Goal: Task Accomplishment & Management: Use online tool/utility

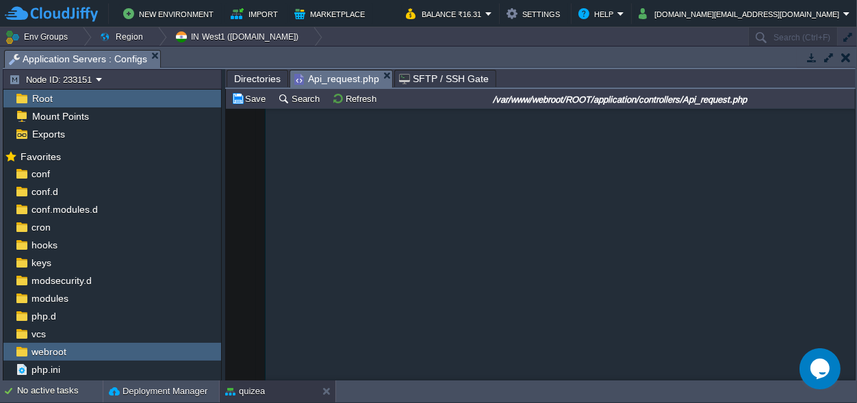
scroll to position [23935, 0]
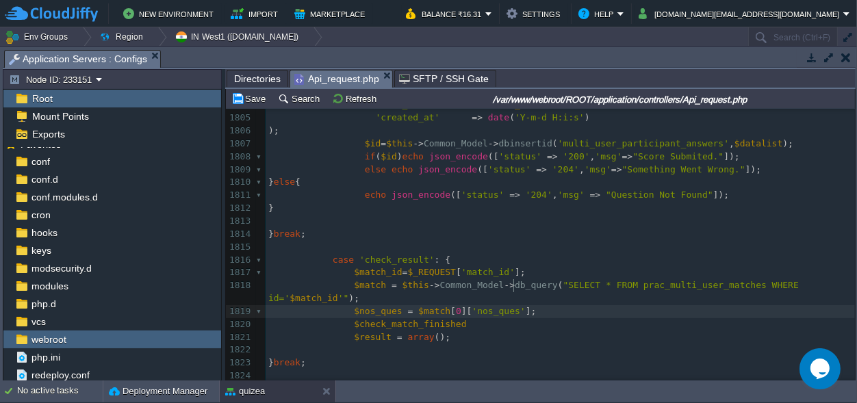
click at [532, 305] on pre "$nos_ques = $match [ 0 ][ 'nos_ques' ];" at bounding box center [559, 311] width 589 height 13
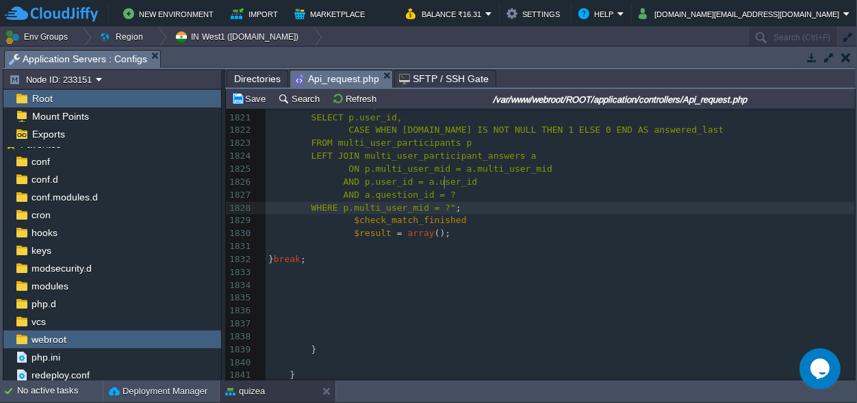
scroll to position [24028, 0]
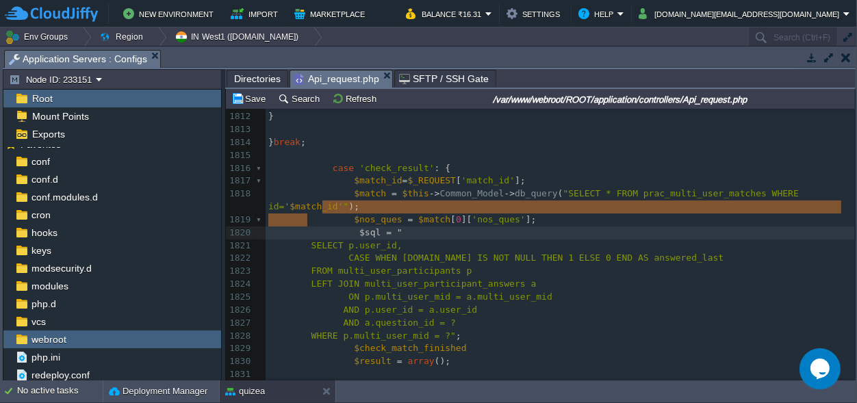
type textarea """
drag, startPoint x: 306, startPoint y: 217, endPoint x: 403, endPoint y: 207, distance: 97.7
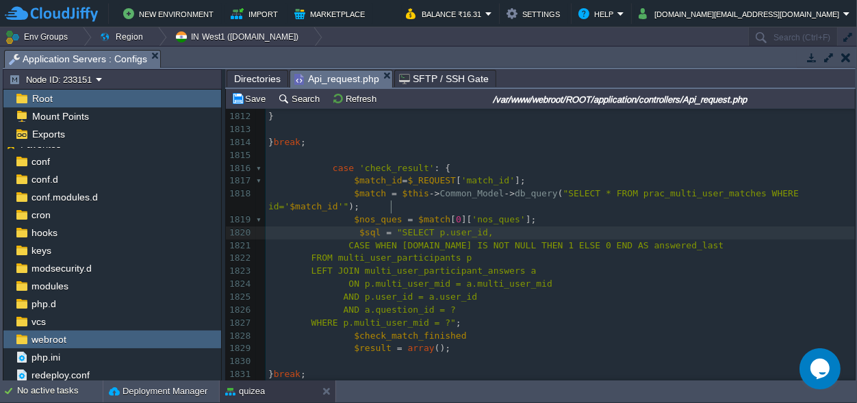
scroll to position [0, 0]
click at [338, 240] on span at bounding box center [308, 245] width 80 height 10
click at [340, 240] on span at bounding box center [308, 245] width 80 height 10
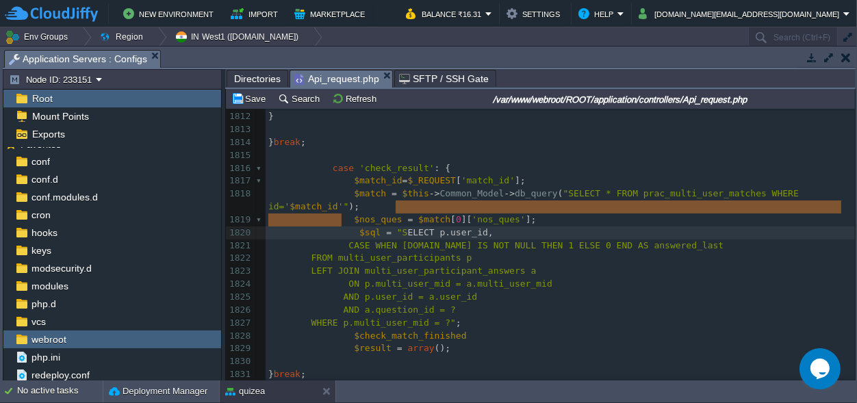
type textarea "d,"
drag, startPoint x: 340, startPoint y: 218, endPoint x: 486, endPoint y: 207, distance: 146.8
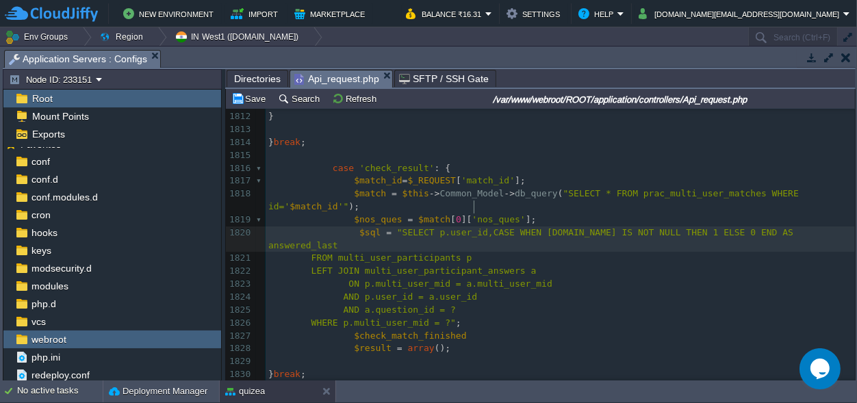
scroll to position [0, 4]
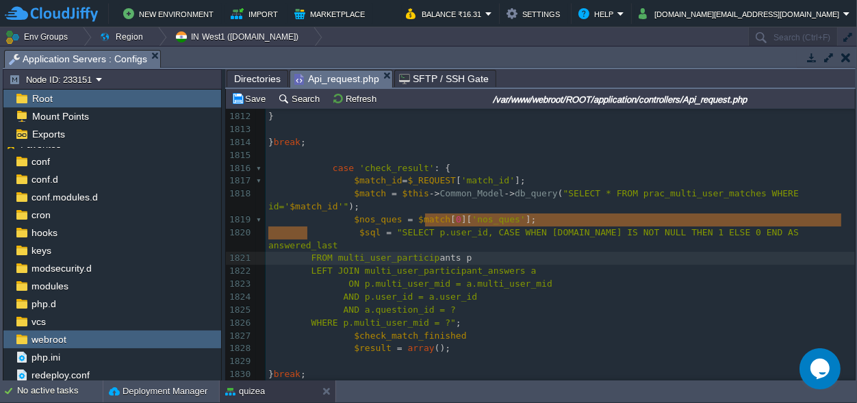
type textarea "p"
drag, startPoint x: 305, startPoint y: 233, endPoint x: 474, endPoint y: 215, distance: 169.9
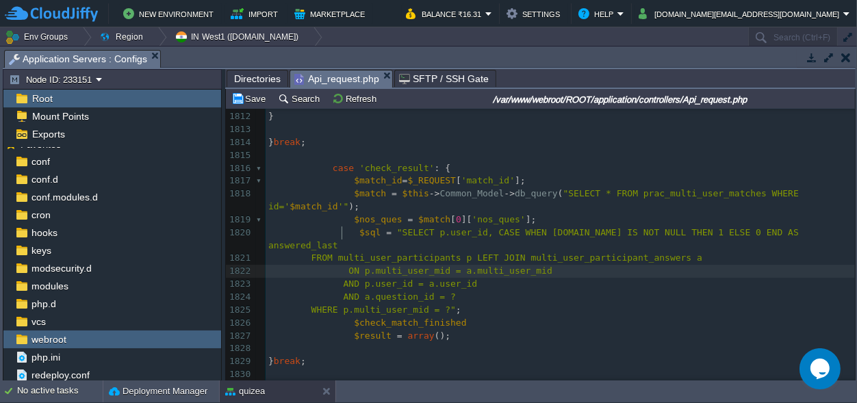
scroll to position [0, 73]
drag, startPoint x: 340, startPoint y: 231, endPoint x: 255, endPoint y: 230, distance: 84.8
type textarea "d"
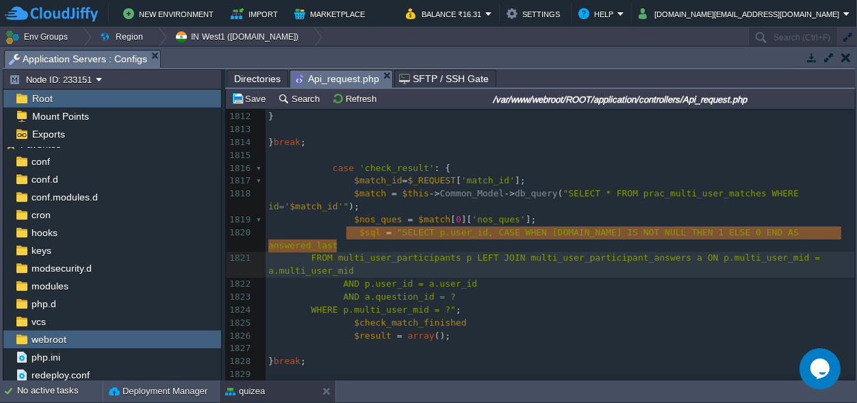
scroll to position [4, 68]
drag, startPoint x: 336, startPoint y: 245, endPoint x: 358, endPoint y: 232, distance: 25.5
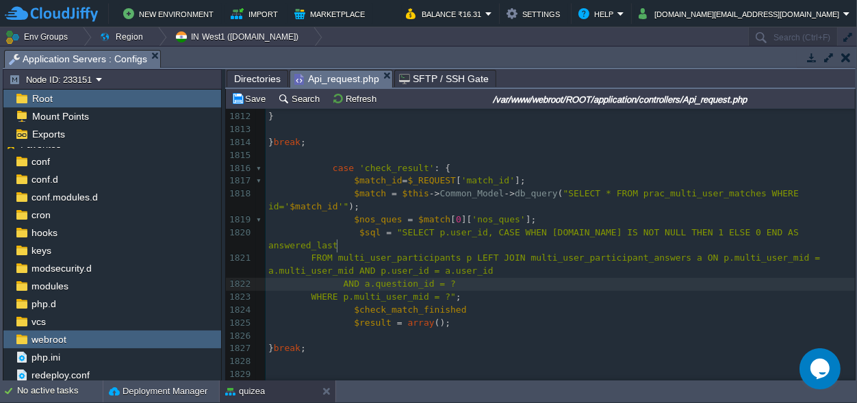
scroll to position [0, 4]
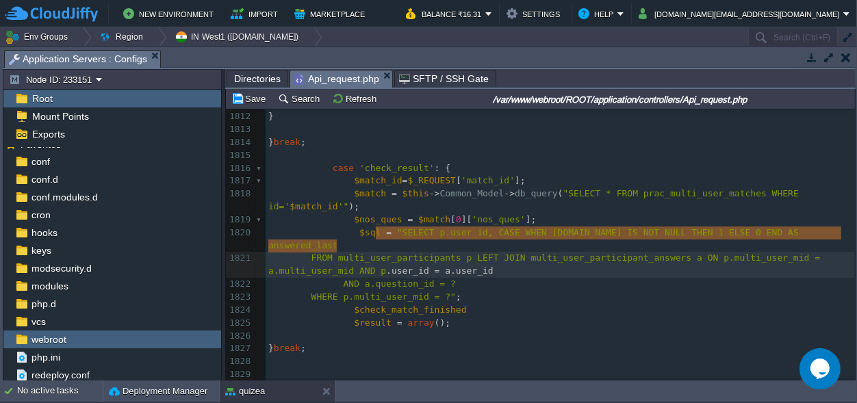
type textarea "d"
drag, startPoint x: 335, startPoint y: 245, endPoint x: 388, endPoint y: 237, distance: 53.2
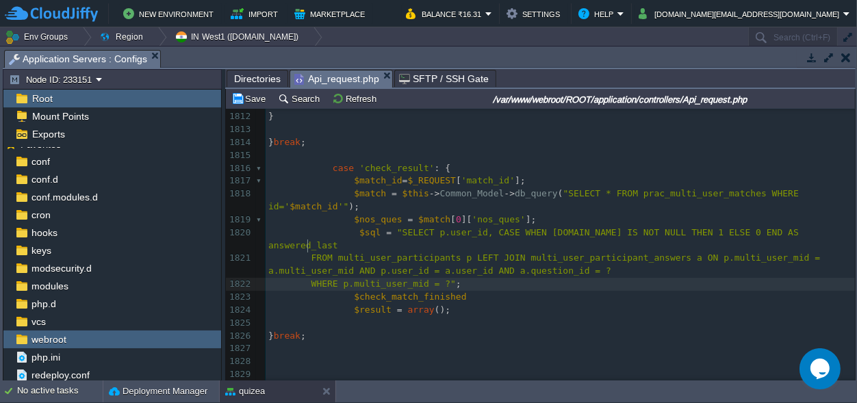
scroll to position [0, 39]
drag, startPoint x: 305, startPoint y: 246, endPoint x: 252, endPoint y: 245, distance: 52.7
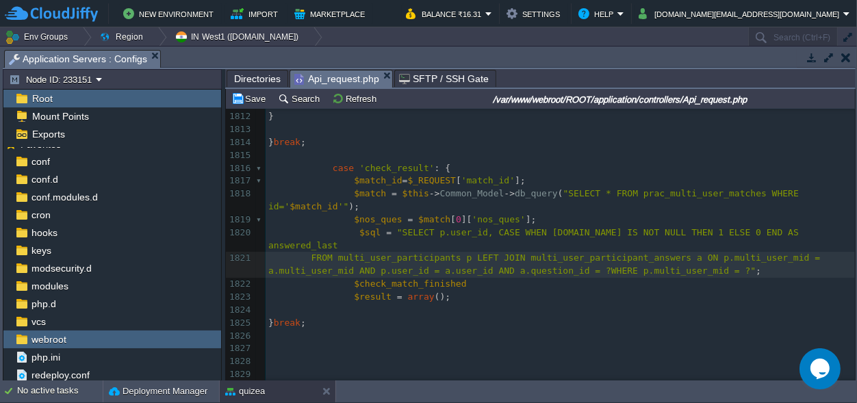
scroll to position [0, 5]
click at [580, 252] on span "FROM multi_user_participants p LEFT JOIN multi_user_participant_answers a ON p.…" at bounding box center [546, 263] width 557 height 23
type textarea "''"
click at [372, 193] on div "xxxxxxxxxx $match = $this -> Common_Model -> FetchData ( ' prac_multi_user_matc…" at bounding box center [559, 143] width 589 height 864
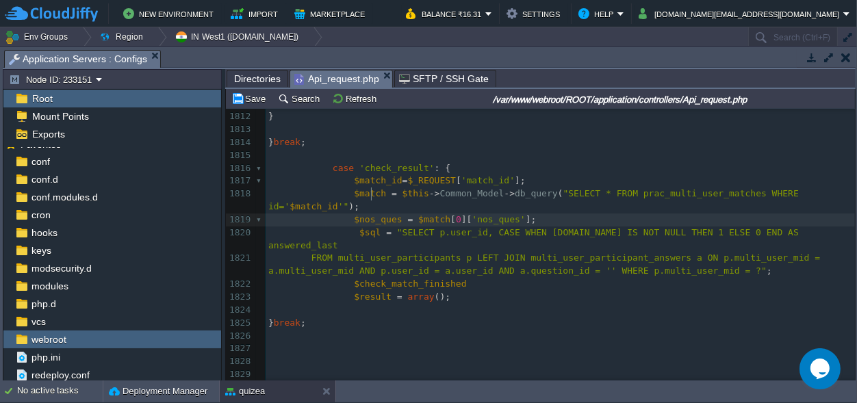
type textarea "$nos_ques"
click at [580, 252] on span "FROM multi_user_participants p LEFT JOIN multi_user_participant_answers a ON p.…" at bounding box center [546, 263] width 557 height 23
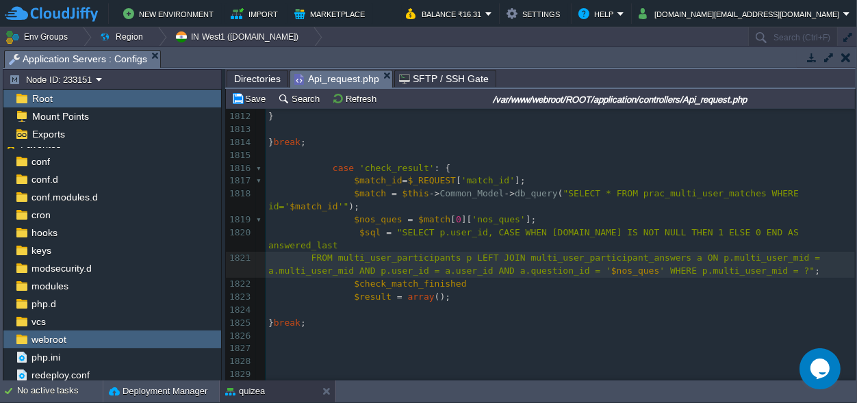
click at [363, 168] on div "xxxxxxxxxx $match = $this -> Common_Model -> FetchData ( ' prac_multi_user_matc…" at bounding box center [559, 143] width 589 height 864
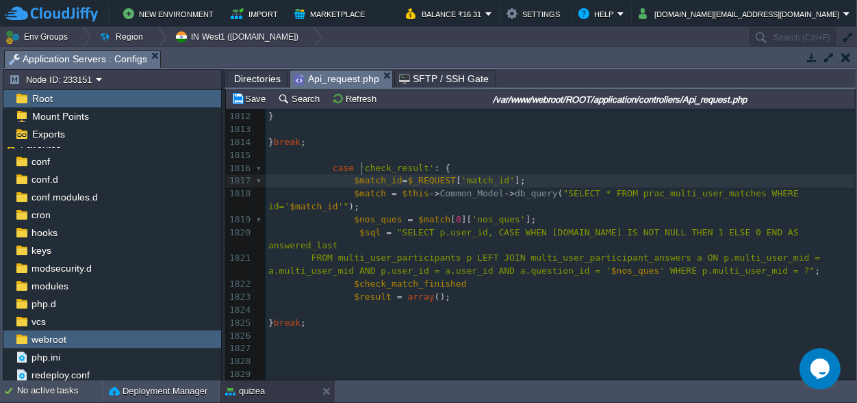
type textarea "$match_id"
click at [763, 232] on div "xxxxxxxxxx $match = $this -> Common_Model -> FetchData ( ' prac_multi_user_matc…" at bounding box center [559, 143] width 589 height 864
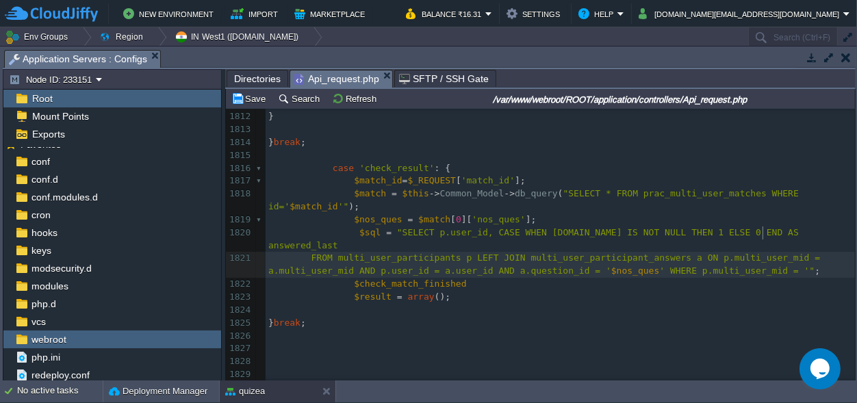
type textarea "''"
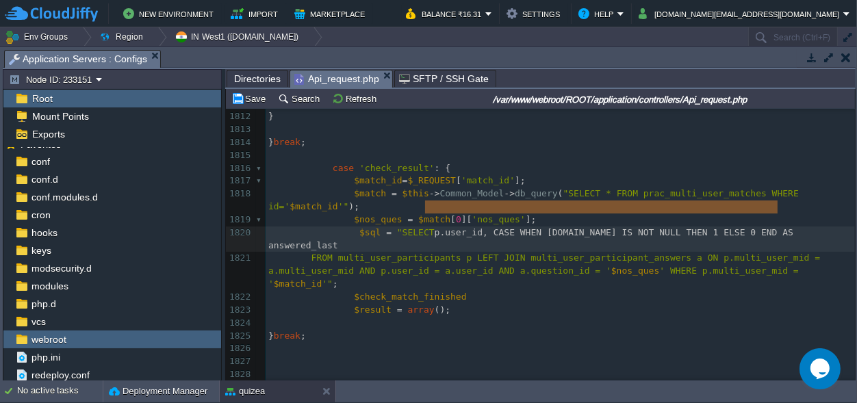
scroll to position [3, 352]
drag, startPoint x: 425, startPoint y: 207, endPoint x: 781, endPoint y: 203, distance: 355.8
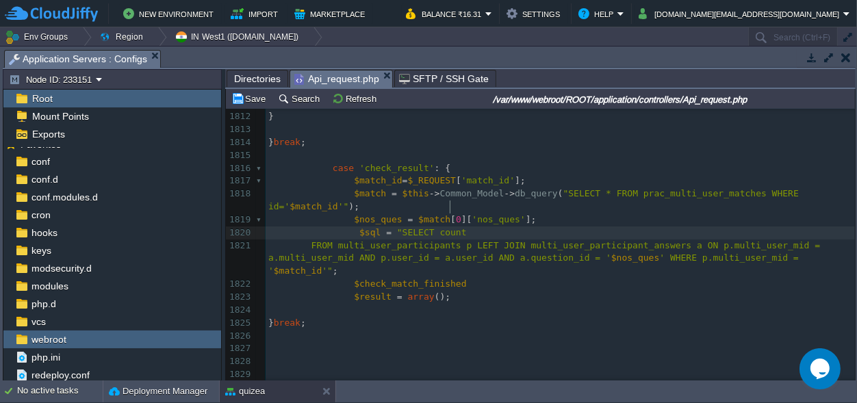
scroll to position [3, 24]
type textarea "count()"
type textarea "*"
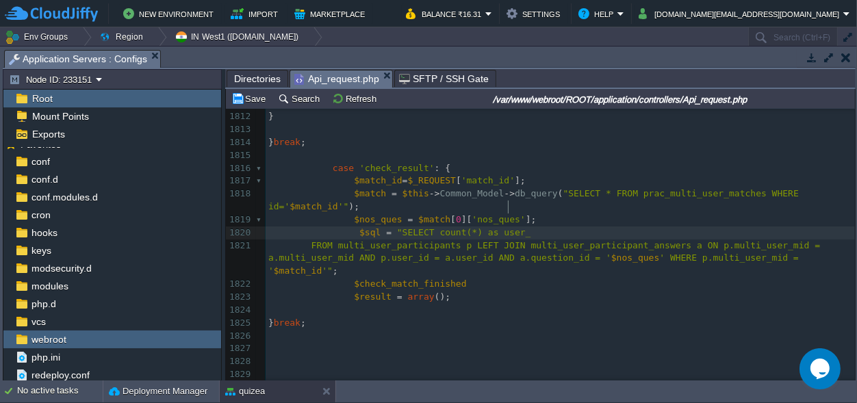
type textarea "as user_c"
type textarea "success"
drag, startPoint x: 546, startPoint y: 207, endPoint x: 509, endPoint y: 206, distance: 37.0
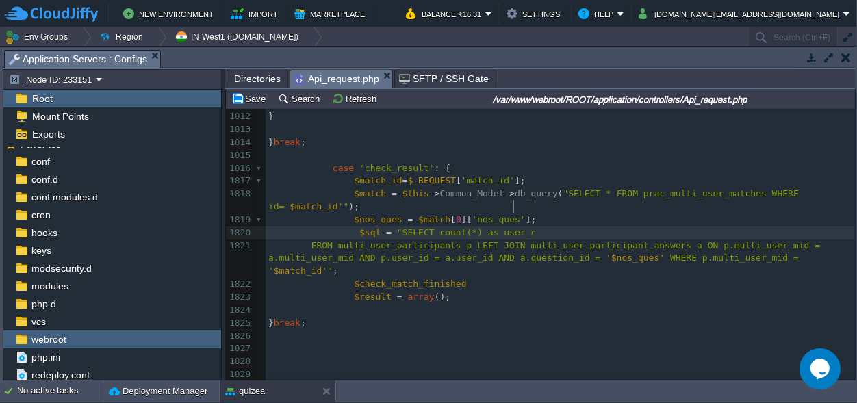
type textarea "cm"
type textarea "pt"
type textarea "mpt"
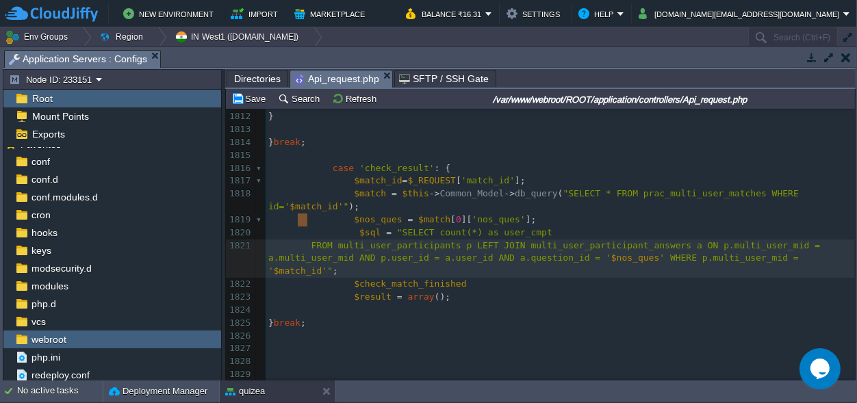
scroll to position [0, 39]
drag, startPoint x: 307, startPoint y: 216, endPoint x: 222, endPoint y: 218, distance: 84.2
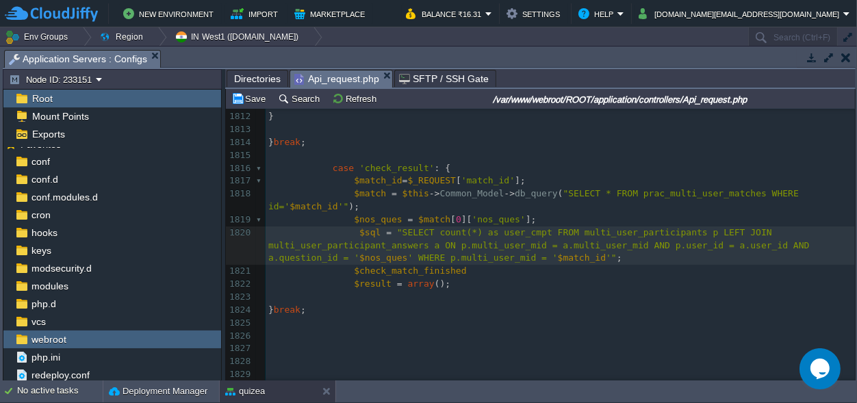
scroll to position [0, 0]
click at [350, 227] on span at bounding box center [313, 232] width 91 height 10
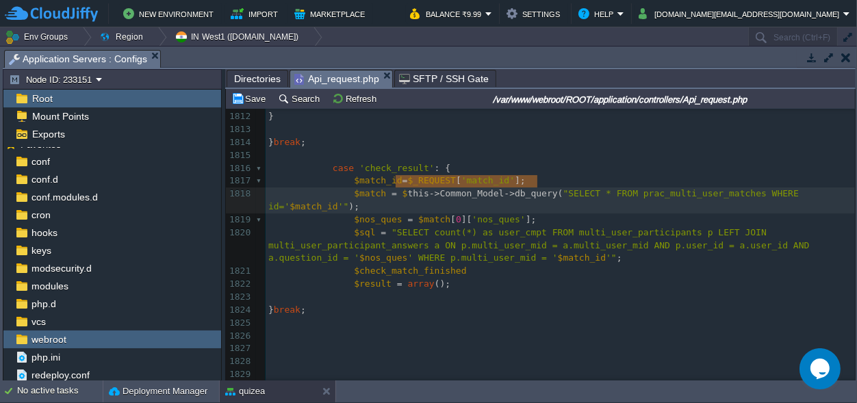
type textarea "$this->Common_Model->db_query("
drag, startPoint x: 536, startPoint y: 180, endPoint x: 392, endPoint y: 185, distance: 144.5
click at [377, 205] on div "xxxxxxxxxx $match = $this -> Common_Model -> FetchData ( ' prac_multi_user_matc…" at bounding box center [559, 136] width 589 height 851
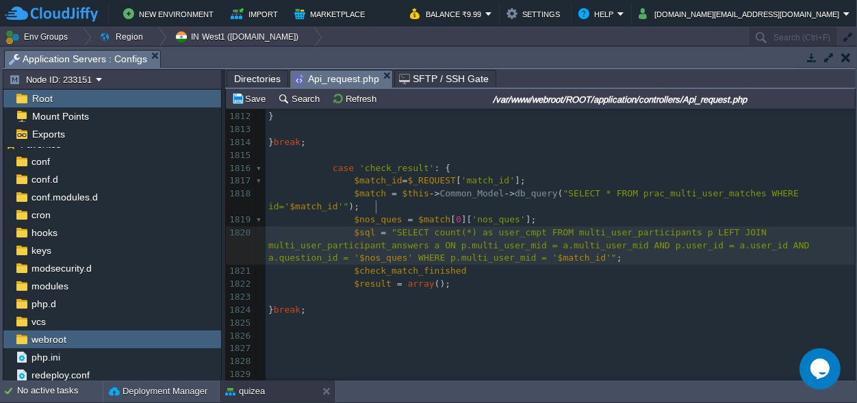
click at [381, 203] on div "xxxxxxxxxx $match = $this -> Common_Model -> FetchData ( ' prac_multi_user_matc…" at bounding box center [559, 136] width 589 height 851
type textarea ")"
type textarea "user_cmpt"
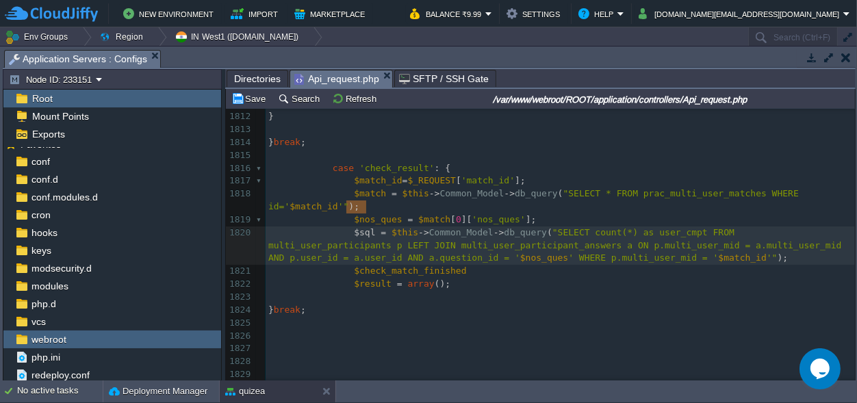
scroll to position [0, 19]
type textarea "$"
click at [601, 237] on pre "$user_cmpt = $this -> Common_Model -> db_query ( "SELECT count(*) as user_cmpt …" at bounding box center [559, 245] width 589 height 39
click at [378, 207] on div "xxxxxxxxxx $match = $this -> Common_Model -> FetchData ( ' prac_multi_user_matc…" at bounding box center [559, 136] width 589 height 851
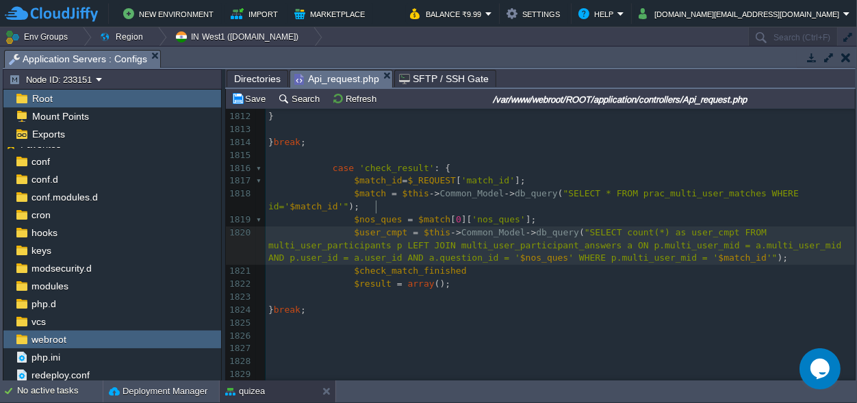
type textarea "$user_cmpt"
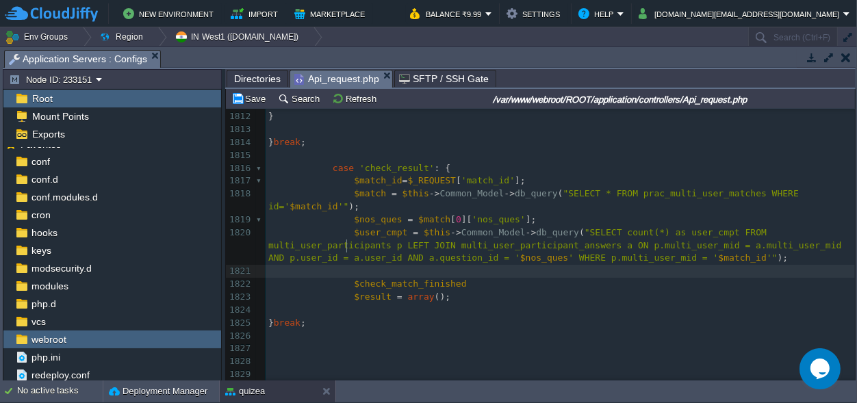
paste textarea "="
type textarea "="
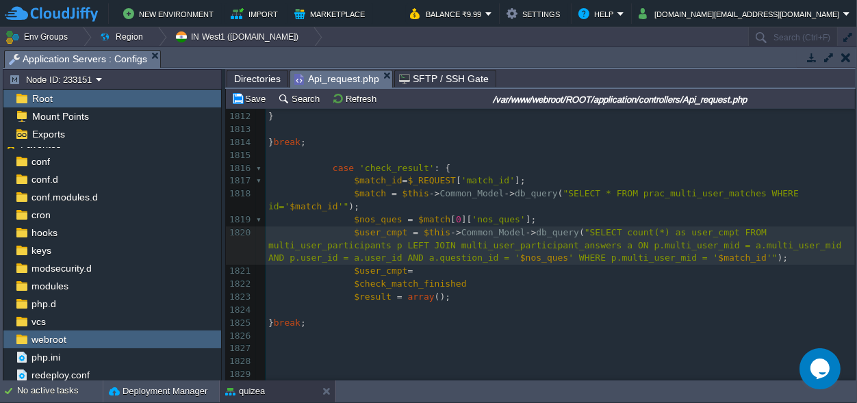
click at [395, 207] on div "xxxxxxxxxx $match = $this -> Common_Model -> FetchData ( ' prac_multi_user_matc…" at bounding box center [559, 143] width 589 height 864
drag, startPoint x: 376, startPoint y: 207, endPoint x: 354, endPoint y: 209, distance: 22.7
type textarea "="
click at [363, 206] on div "xxxxxxxxxx $match = $this -> Common_Model -> FetchData ( ' prac_multi_user_matc…" at bounding box center [559, 143] width 589 height 864
type textarea "$cmpt"
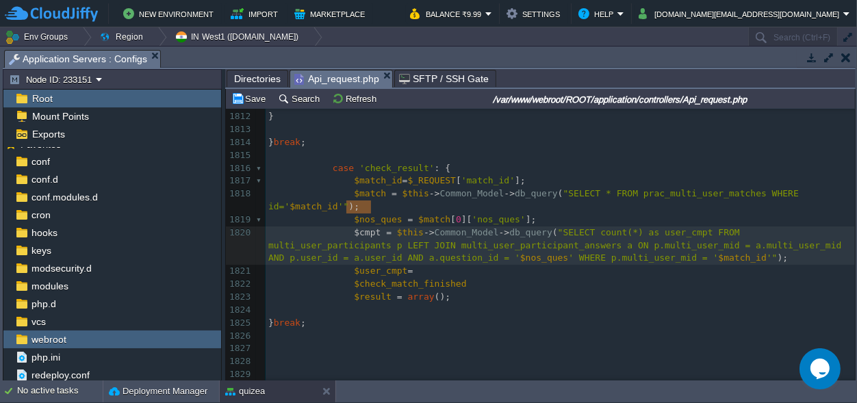
click at [411, 265] on pre "$user_cmpt =" at bounding box center [559, 271] width 589 height 13
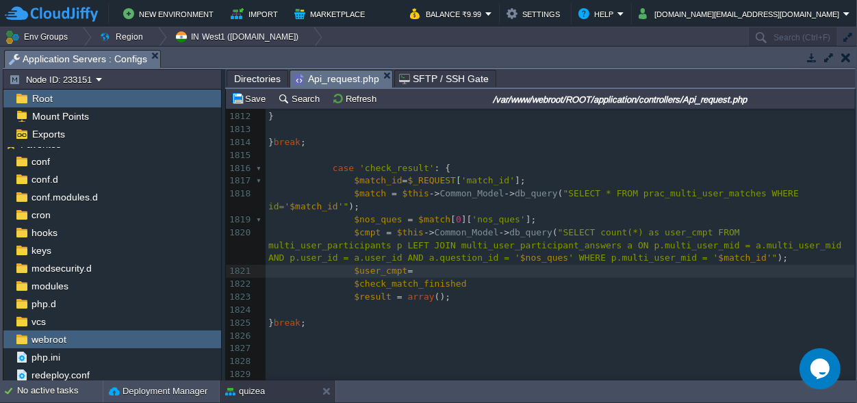
paste textarea "["
type textarea "[][]"
type textarea "0"
type textarea "''"
click at [643, 227] on span ""SELECT count(*) as user_cmpt FROM multi_user_participants p LEFT JOIN multi_us…" at bounding box center [557, 245] width 578 height 36
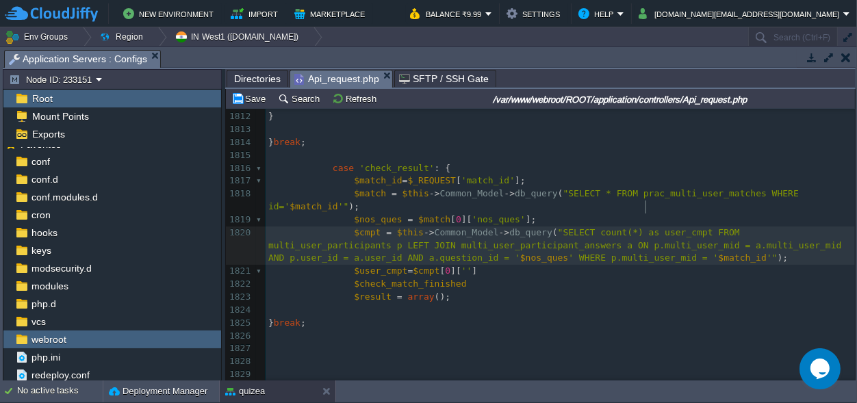
type textarea "user_cmpt"
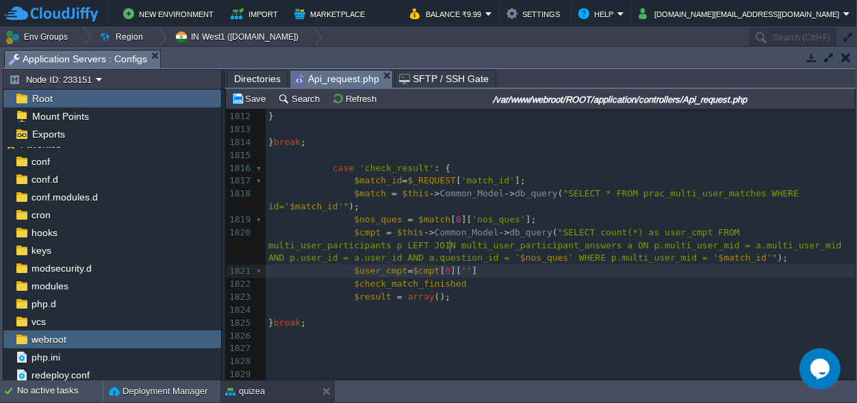
click at [461, 265] on span "''" at bounding box center [466, 270] width 11 height 10
paste textarea ";"
type textarea ";"
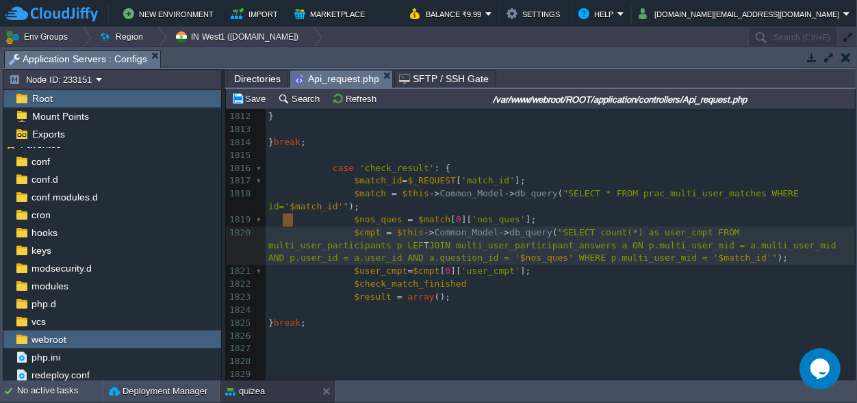
scroll to position [0, 24]
type textarea "LEFT"
drag, startPoint x: 292, startPoint y: 218, endPoint x: 280, endPoint y: 218, distance: 12.3
click at [365, 214] on span "$nos_ques" at bounding box center [378, 219] width 48 height 10
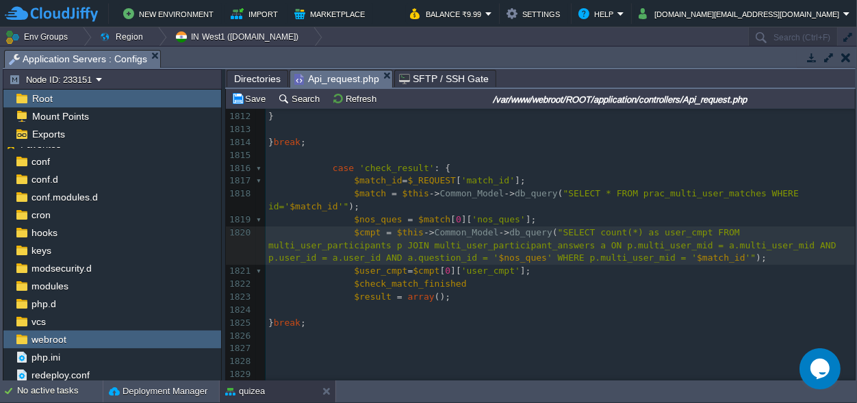
type textarea "$nos_ques"
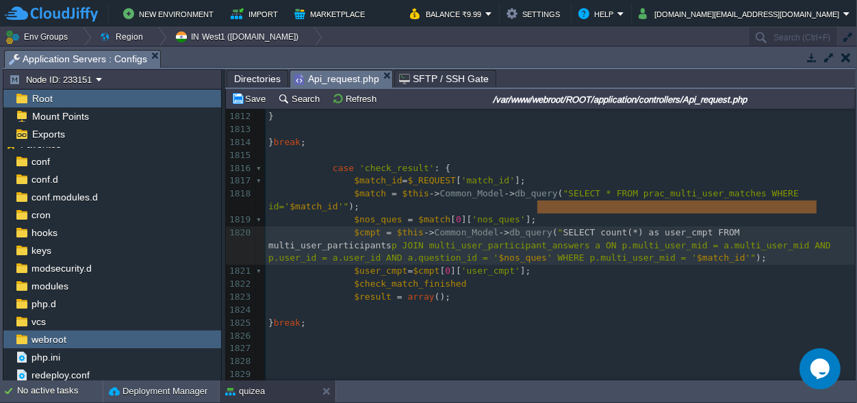
type textarea "SELECT count(*) as user_cmpt FROM multi_user_participants"
drag, startPoint x: 818, startPoint y: 205, endPoint x: 541, endPoint y: 208, distance: 277.1
type textarea "$cmpt = $this->Common_Model->db_query("SELECT count(*) as user_cmpt FROM multi_…"
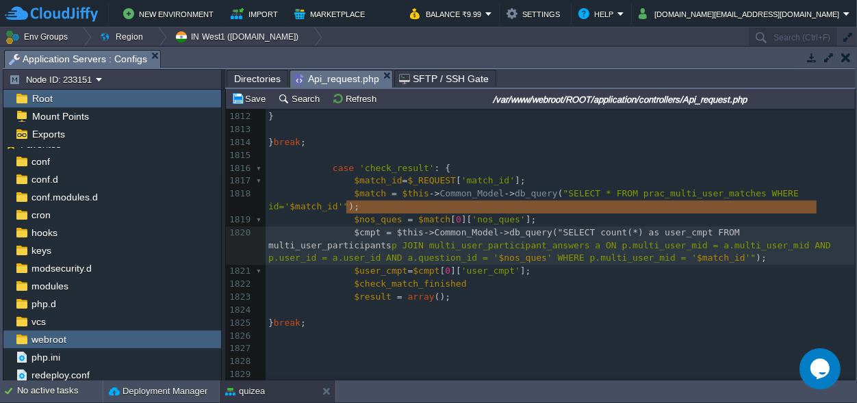
scroll to position [0, 469]
drag, startPoint x: 816, startPoint y: 205, endPoint x: 346, endPoint y: 211, distance: 470.8
click at [541, 213] on pre "$nos_ques = $match [ 0 ][ 'nos_ques' ];" at bounding box center [559, 219] width 589 height 13
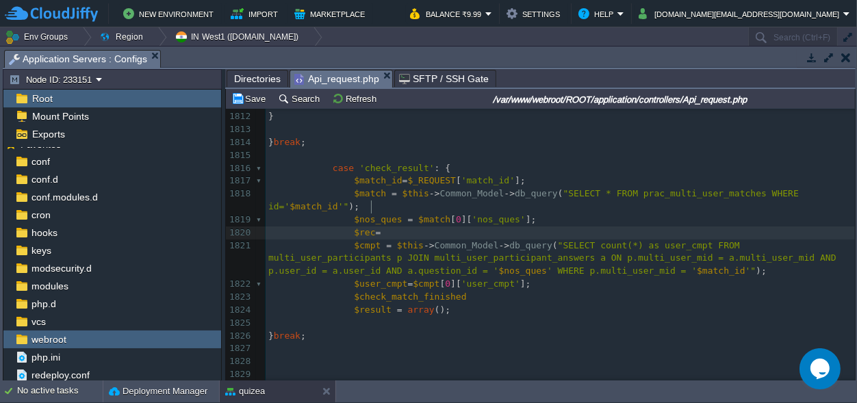
scroll to position [0, 24]
paste textarea """
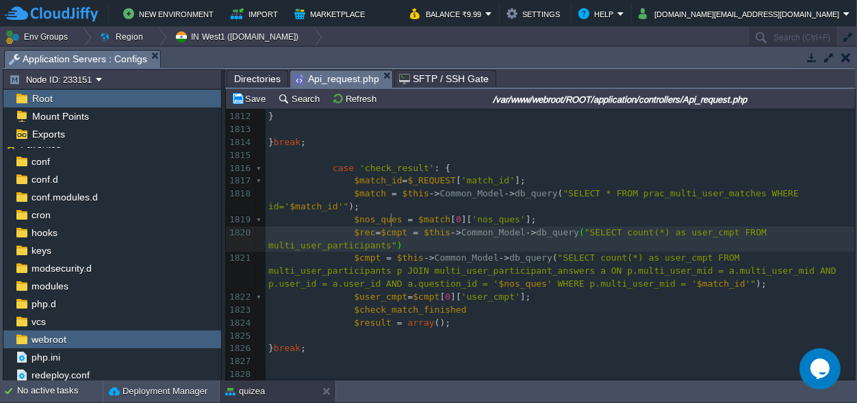
type textarea "$rec=");"
type textarea "_cmpt"
drag, startPoint x: 699, startPoint y: 205, endPoint x: 673, endPoint y: 206, distance: 26.0
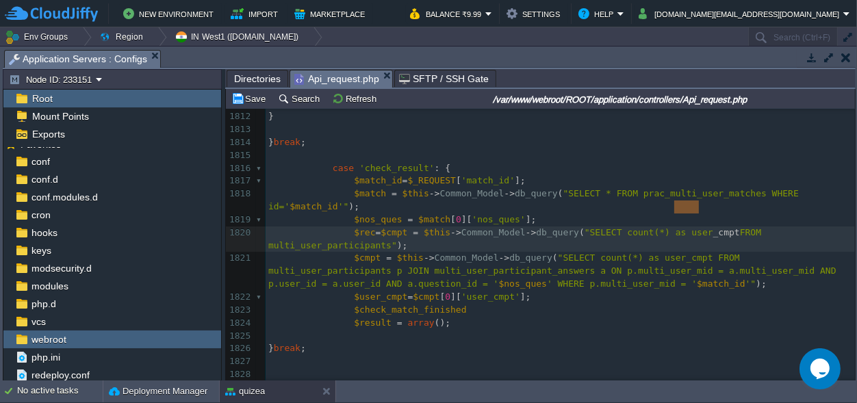
scroll to position [0, 0]
click at [655, 207] on div "xxxxxxxxxx $match = $this -> Common_Model -> FetchData ( ' prac_multi_user_matc…" at bounding box center [559, 155] width 589 height 889
type textarea "tot_"
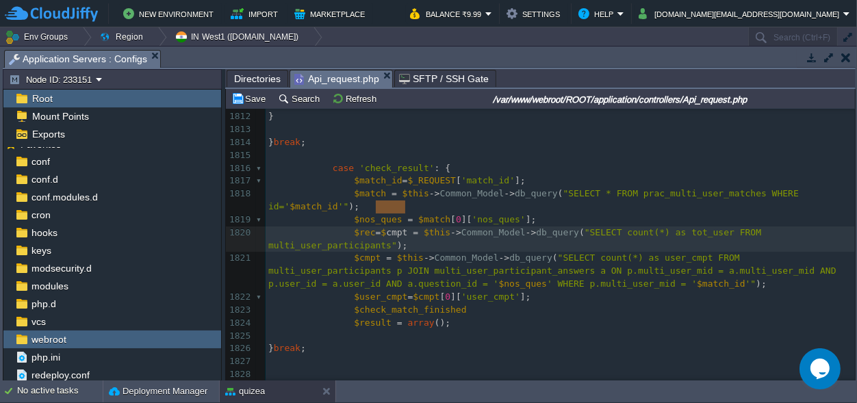
type textarea "$cmpt ="
drag, startPoint x: 406, startPoint y: 205, endPoint x: 372, endPoint y: 205, distance: 34.2
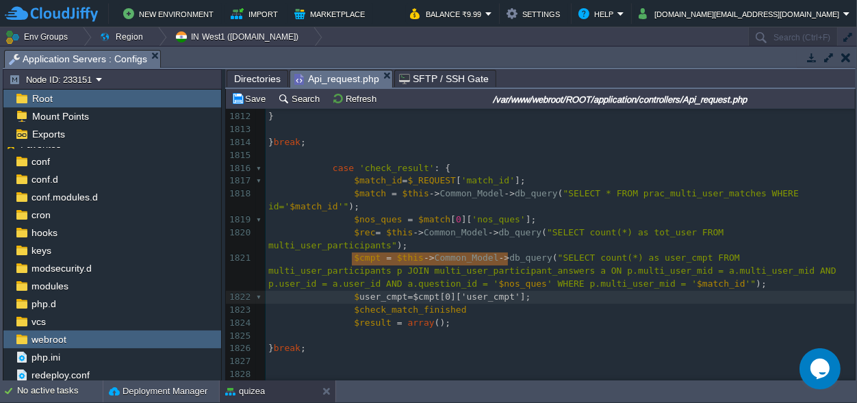
type textarea "$user_cmpt=$cmpt[0]['user_cmpt'];"
drag, startPoint x: 532, startPoint y: 262, endPoint x: 348, endPoint y: 261, distance: 184.7
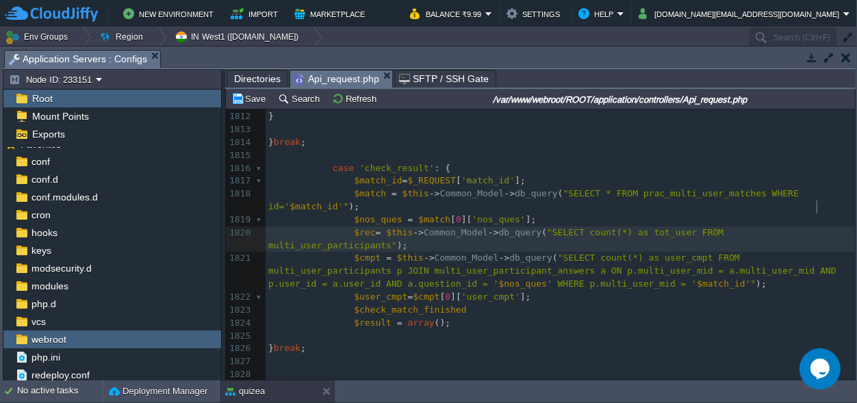
scroll to position [0, 0]
click at [827, 226] on pre "$rec = $this -> Common_Model -> db_query ( "SELECT count(*) as tot_user FROM mu…" at bounding box center [559, 239] width 589 height 26
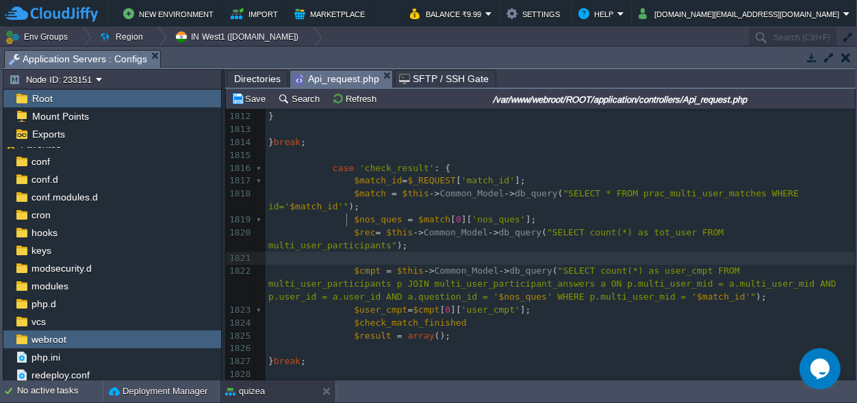
paste textarea "tot_user"
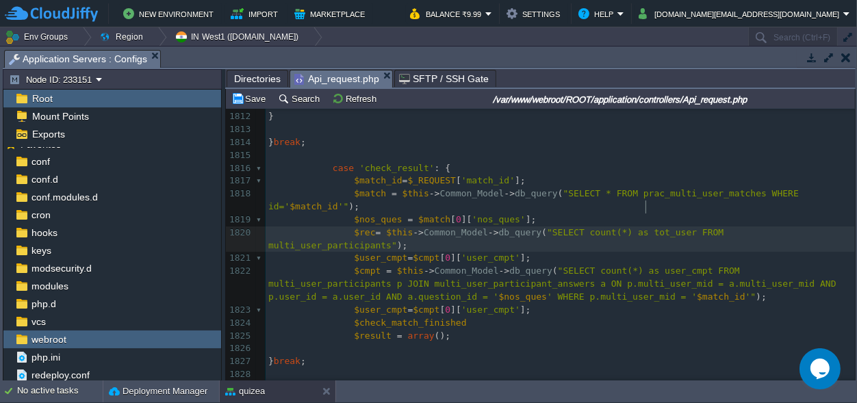
click at [644, 227] on span ""SELECT count(*) as tot_user FROM multi_user_participants"" at bounding box center [498, 238] width 460 height 23
type textarea "tot_user"
click at [467, 252] on span "'user_cmpt'" at bounding box center [490, 257] width 59 height 10
type textarea "user_cmpt"
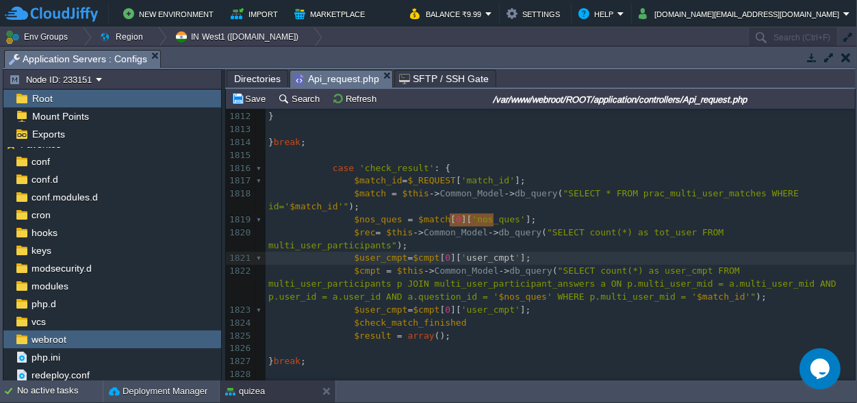
scroll to position [0, 44]
paste textarea
click at [364, 252] on span "$user_cmpt" at bounding box center [380, 257] width 53 height 10
type textarea "$user_cmpt"
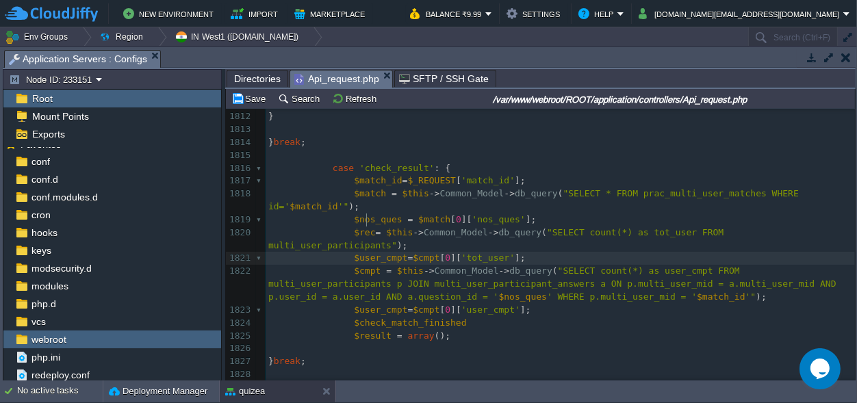
scroll to position [0, 49]
paste textarea
click at [347, 219] on div "xxxxxxxxxx $match = $this -> Common_Model -> FetchData ( ' prac_multi_user_matc…" at bounding box center [559, 162] width 589 height 902
type textarea "$"
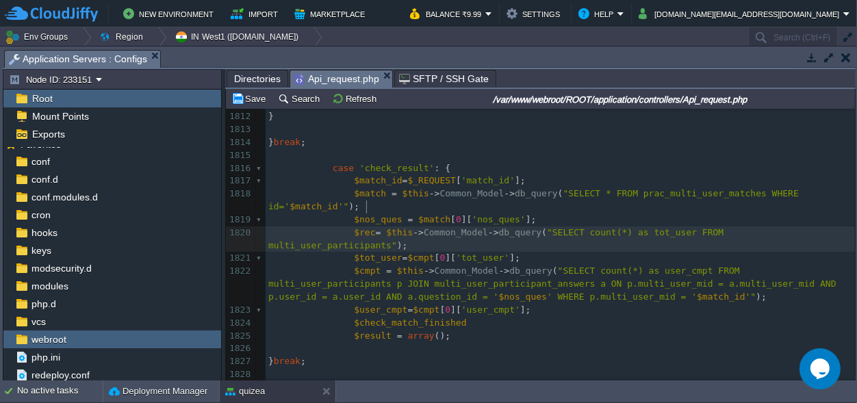
scroll to position [0, 5]
type textarea "c"
click at [370, 227] on span "c" at bounding box center [372, 232] width 5 height 10
type textarea "$rec"
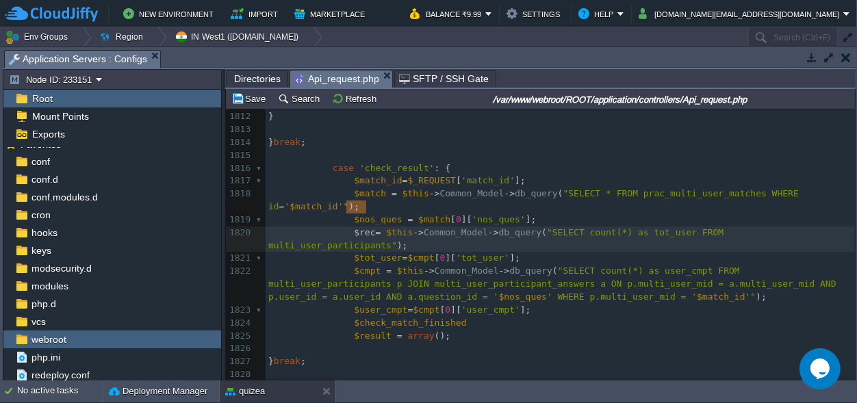
click at [411, 218] on div "xxxxxxxxxx $match = $this -> Common_Model -> FetchData ( ' prac_multi_user_matc…" at bounding box center [559, 162] width 589 height 902
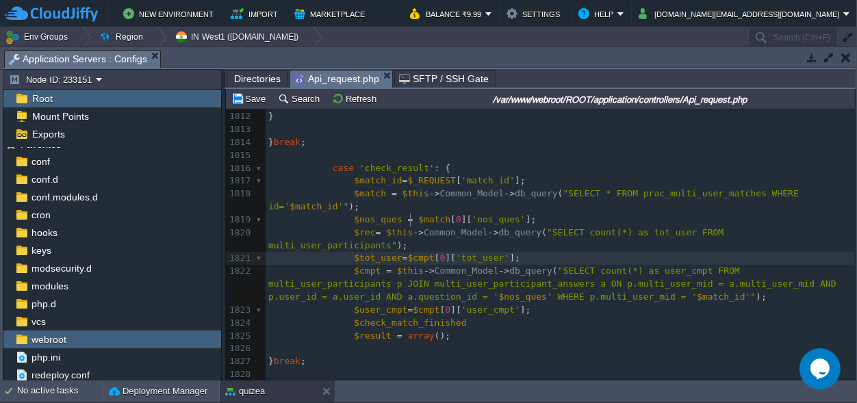
type textarea "$cmpt"
paste textarea
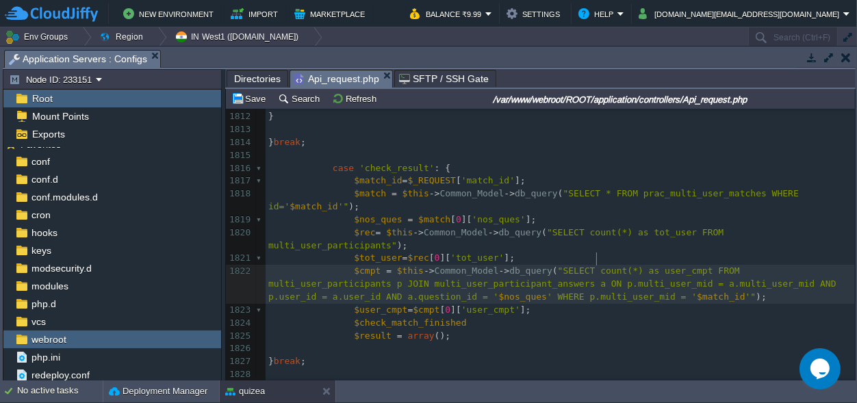
click at [602, 265] on pre "$cmpt = $this -> Common_Model -> db_query ( "SELECT count(*) as user_cmpt FROM …" at bounding box center [559, 284] width 589 height 39
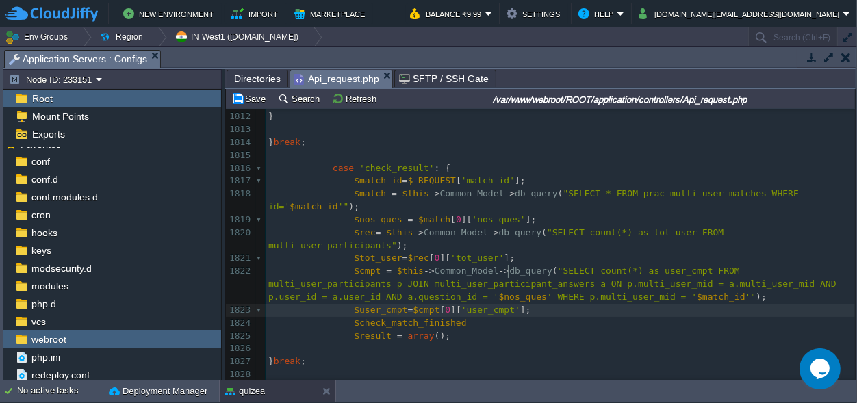
click at [517, 304] on pre "$user_cmpt = $cmpt [ 0 ][ 'user_cmpt' ];" at bounding box center [559, 310] width 589 height 13
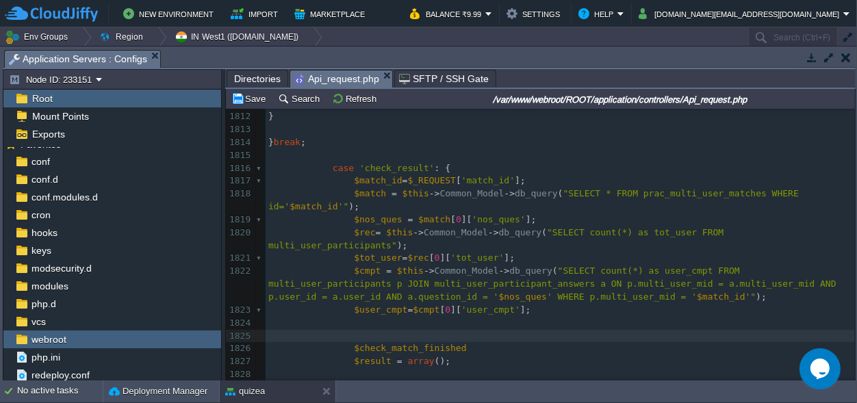
click at [360, 252] on span "$tot_user" at bounding box center [378, 257] width 48 height 10
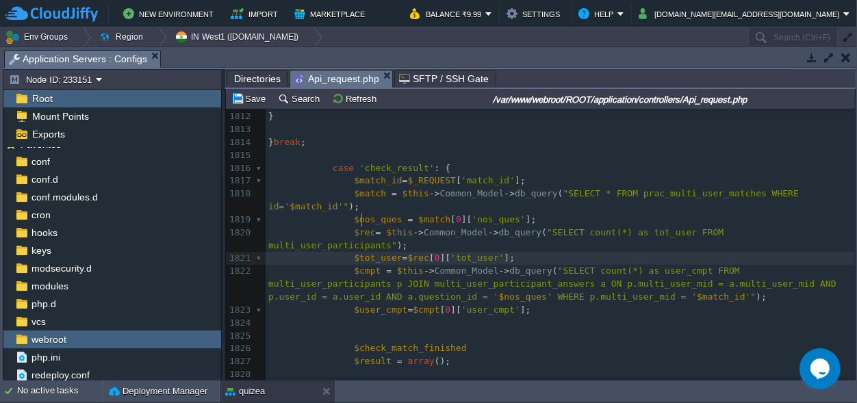
type textarea "$tot_user"
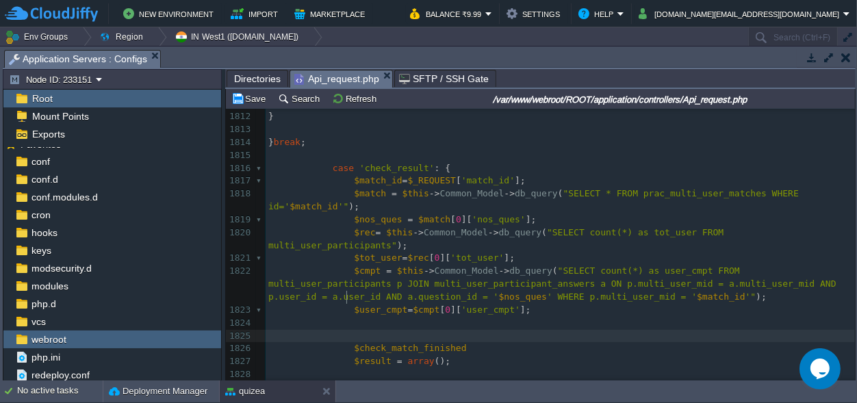
click at [347, 330] on pre at bounding box center [559, 336] width 589 height 13
type textarea "if(){}"
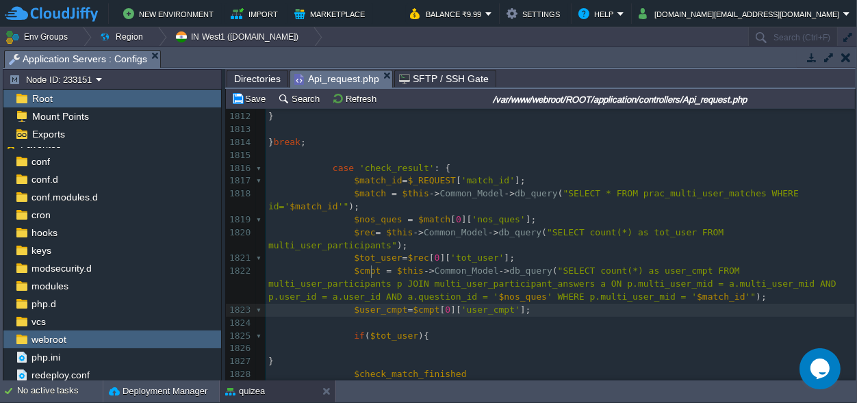
click at [372, 271] on div "xxxxxxxxxx $match = $this -> Common_Model -> FetchData ( ' prac_multi_user_matc…" at bounding box center [559, 188] width 589 height 954
type textarea "$user_cmpt"
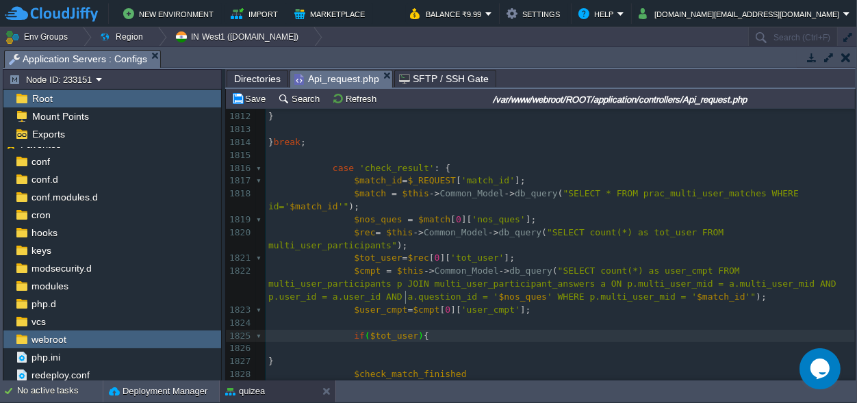
type textarea ">"
type textarea "=="
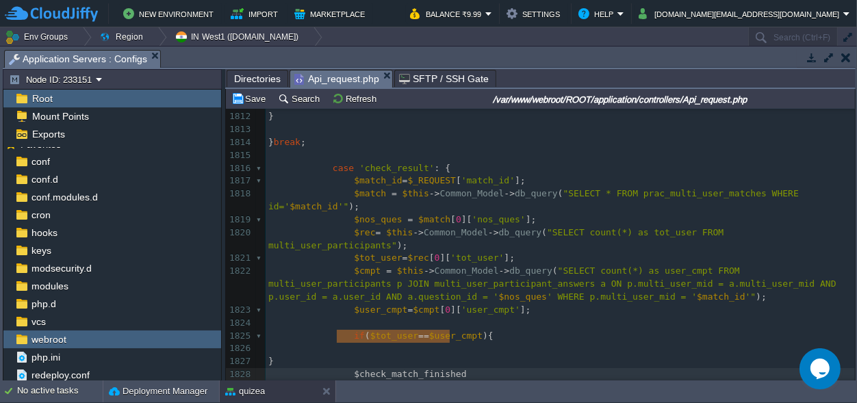
type textarea "$check_match_finished"
drag, startPoint x: 461, startPoint y: 336, endPoint x: 345, endPoint y: 333, distance: 116.4
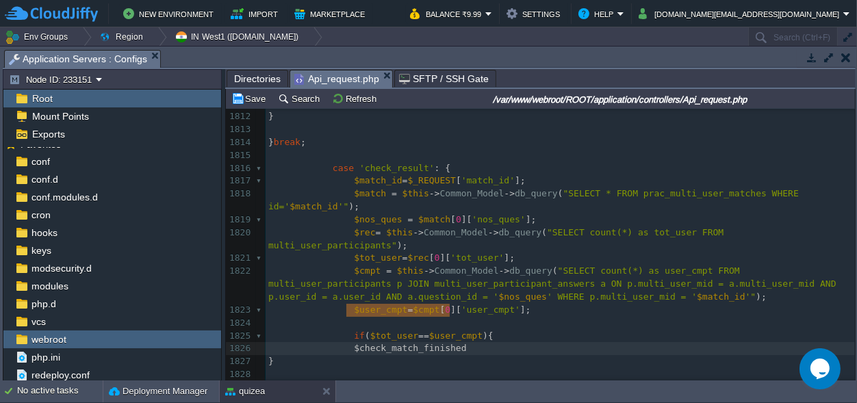
scroll to position [0, 0]
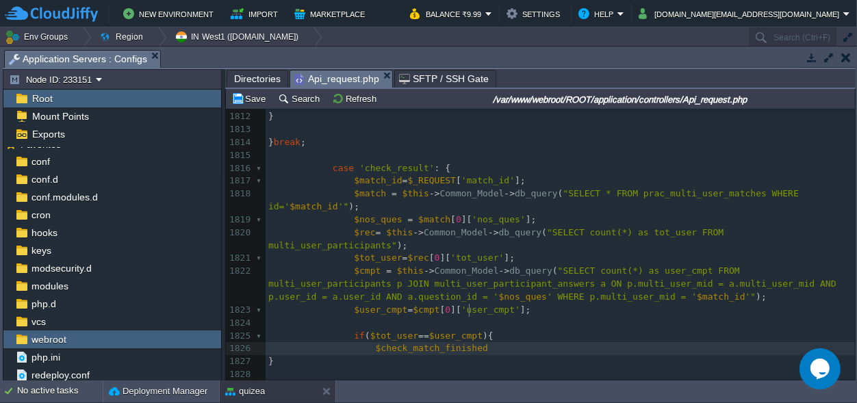
click at [478, 342] on pre "$check_match_finished" at bounding box center [559, 348] width 589 height 13
type textarea "='';"
type textarea "1"
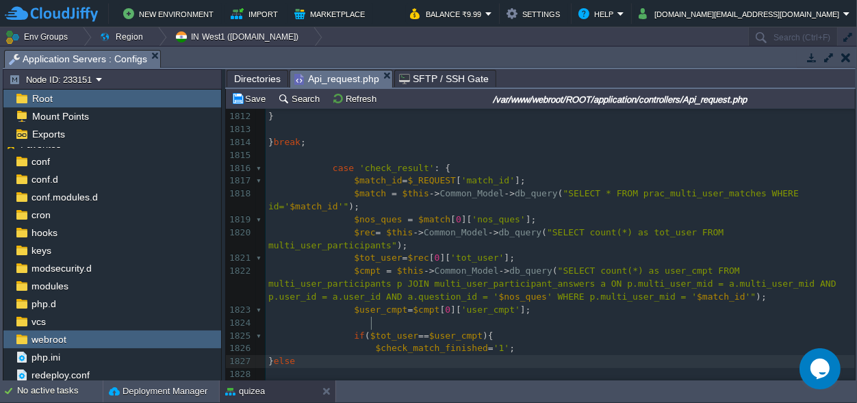
scroll to position [0, 19]
type textarea "else{}"
click at [369, 368] on pre at bounding box center [559, 374] width 589 height 13
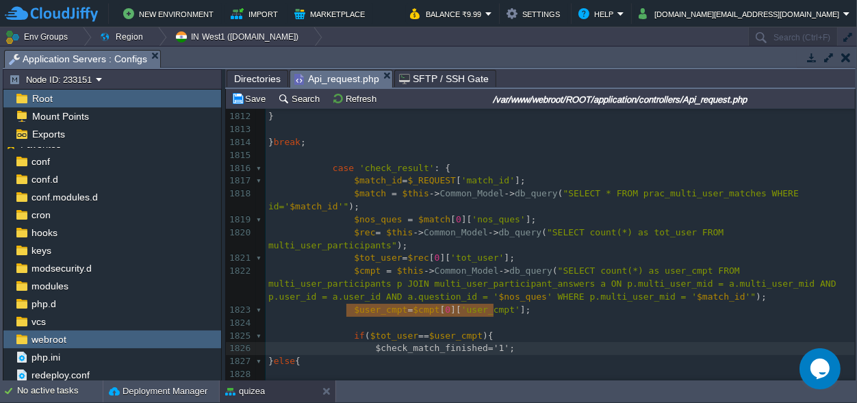
type textarea "$check_match_finished='1';"
drag, startPoint x: 503, startPoint y: 311, endPoint x: 363, endPoint y: 306, distance: 140.4
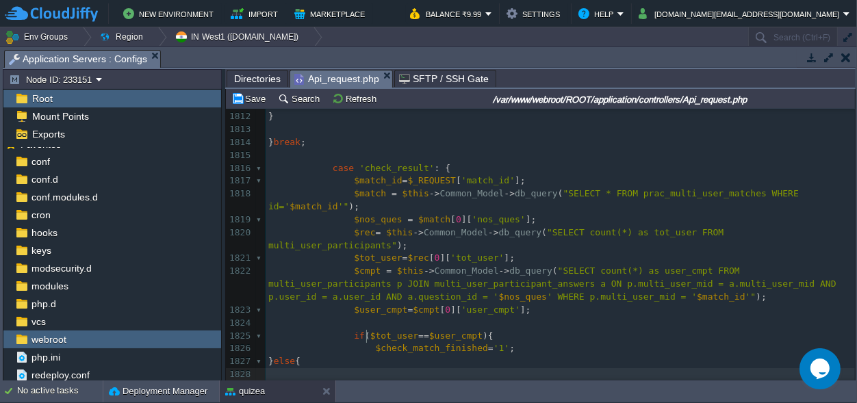
scroll to position [0, 0]
click at [378, 368] on pre at bounding box center [559, 374] width 589 height 13
paste textarea "0"
click at [493, 369] on span "'1'" at bounding box center [501, 374] width 16 height 10
type textarea "0"
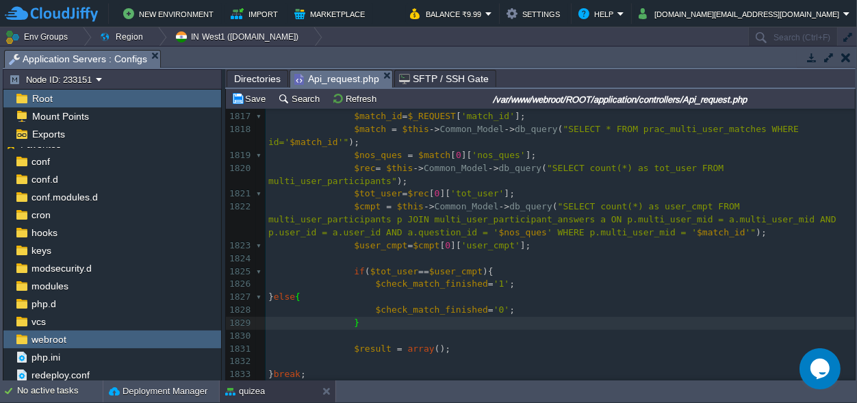
scroll to position [24092, 0]
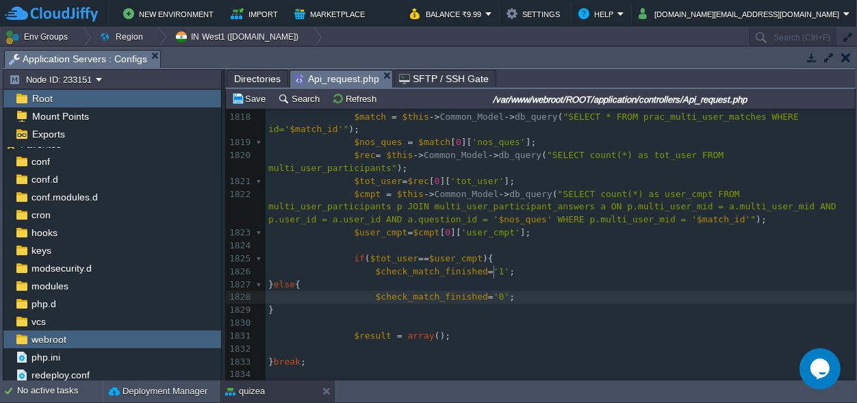
click at [509, 291] on pre "$check_match_finished = '0' ;" at bounding box center [559, 297] width 589 height 13
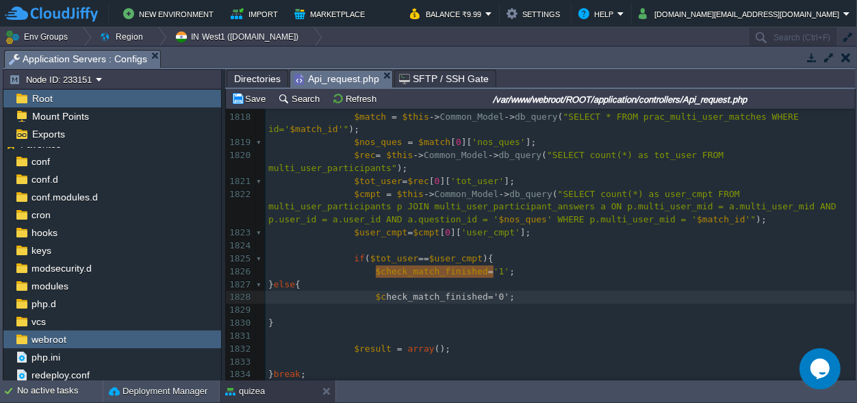
type textarea "$check_match_finished='0';"
drag, startPoint x: 501, startPoint y: 272, endPoint x: 373, endPoint y: 272, distance: 128.0
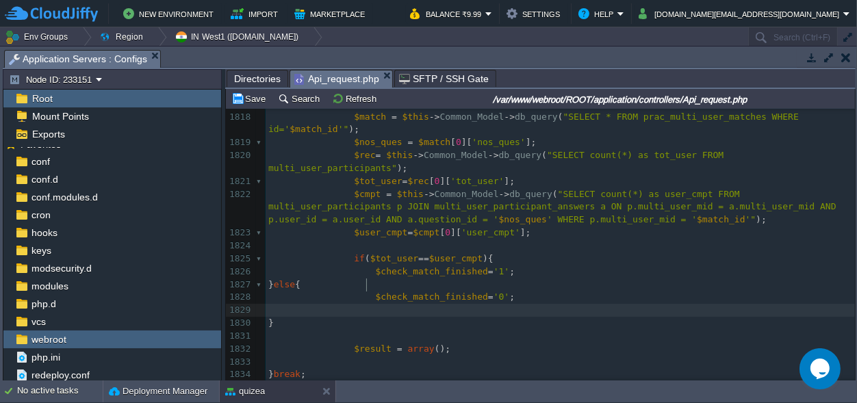
scroll to position [0, 0]
click at [369, 280] on div "xxxxxxxxxx $match = $this -> Common_Model -> FetchData ( ' prac_multi_user_matc…" at bounding box center [559, 298] width 589 height 658
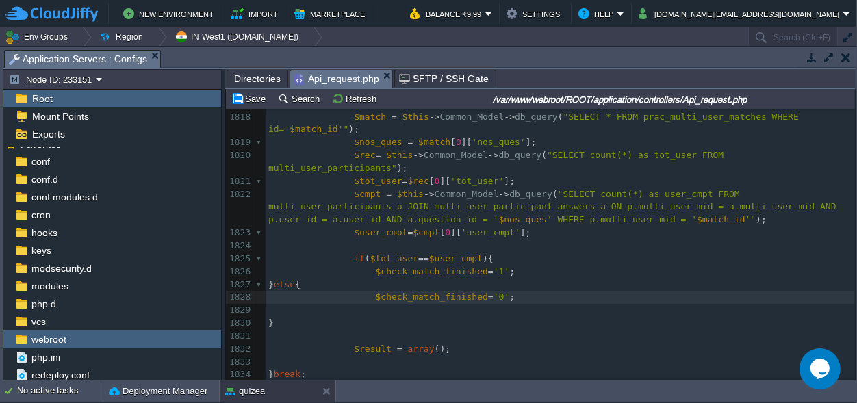
click at [501, 291] on pre "$check_match_finished = '0' ;" at bounding box center [559, 297] width 589 height 13
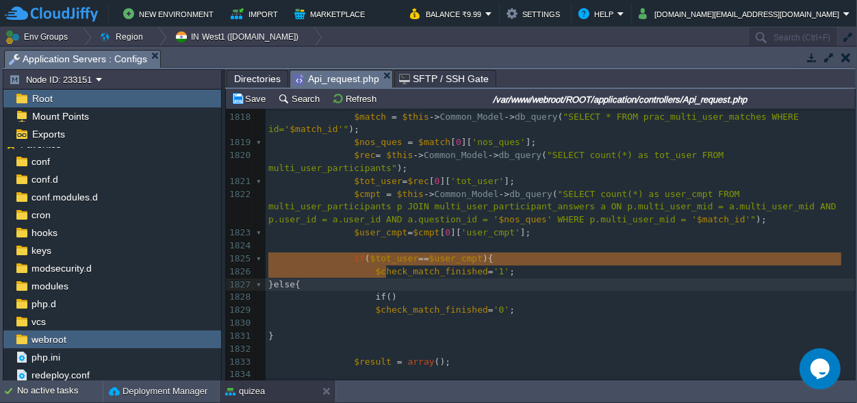
type textarea "if()"
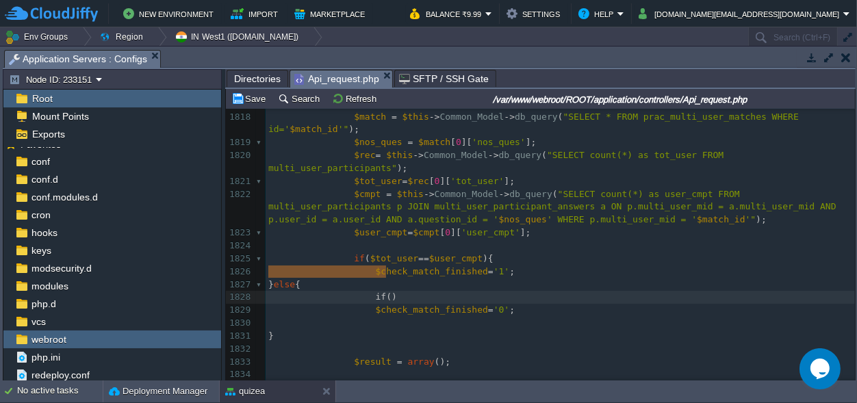
scroll to position [4, 137]
drag, startPoint x: 398, startPoint y: 269, endPoint x: 246, endPoint y: 271, distance: 151.9
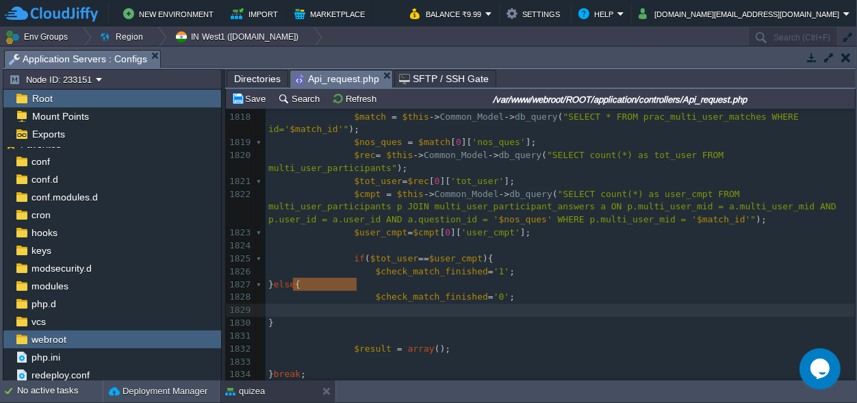
scroll to position [0, 78]
type textarea "$check_match_finished='0';"
drag, startPoint x: 358, startPoint y: 283, endPoint x: 268, endPoint y: 285, distance: 89.6
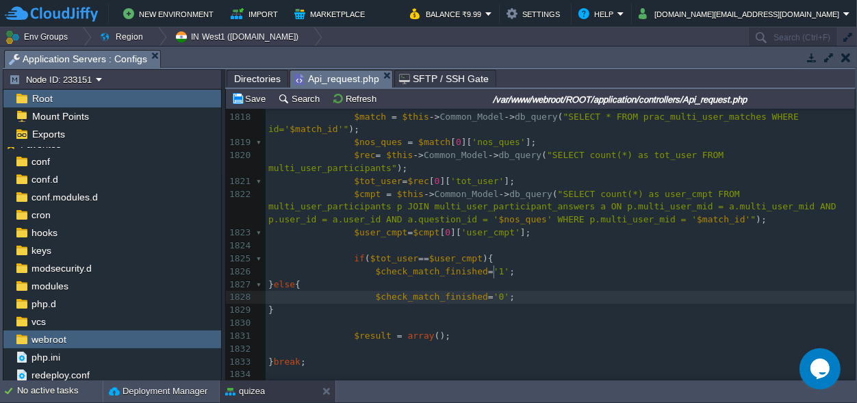
click at [295, 279] on span "else" at bounding box center [284, 284] width 21 height 10
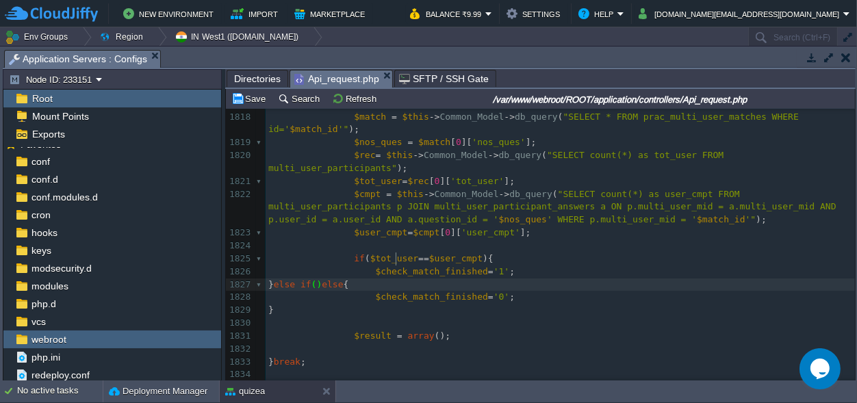
scroll to position [0, 44]
type textarea "else if(){}"
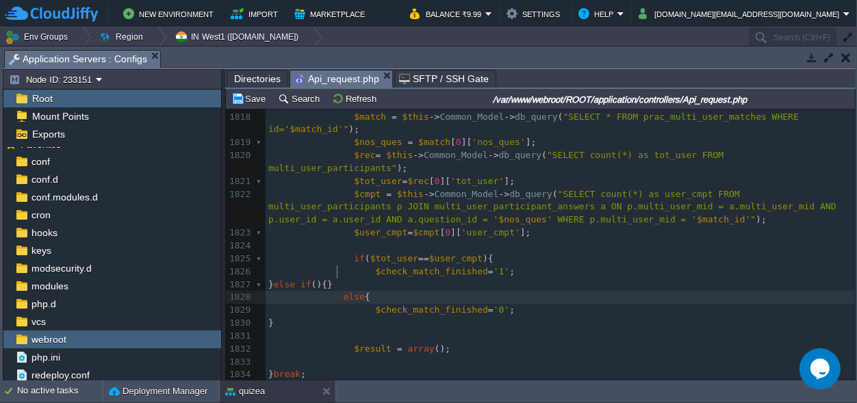
scroll to position [0, 0]
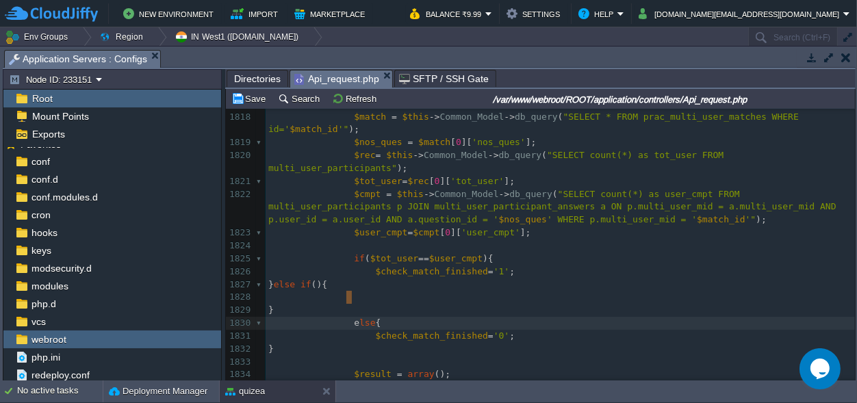
type textarea "el"
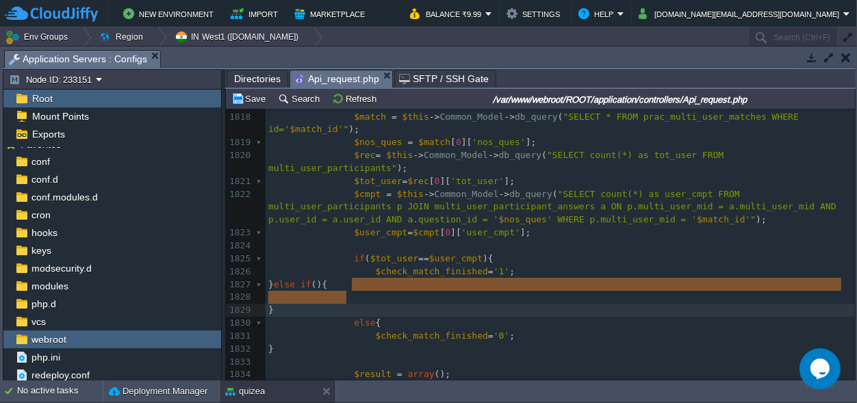
drag, startPoint x: 346, startPoint y: 299, endPoint x: 356, endPoint y: 290, distance: 13.6
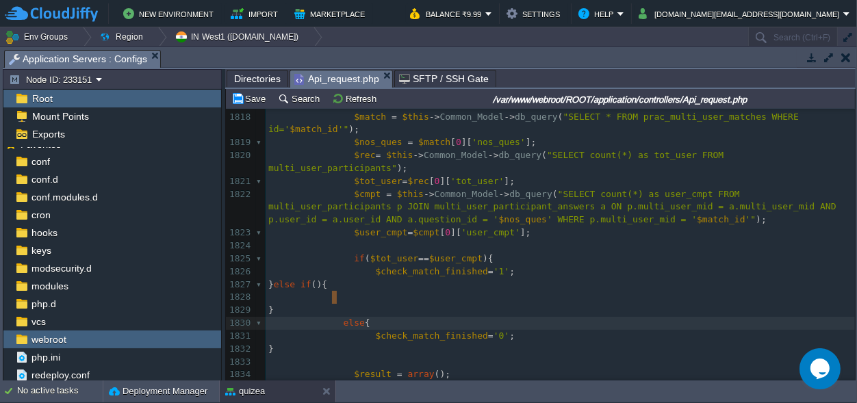
type textarea "}"
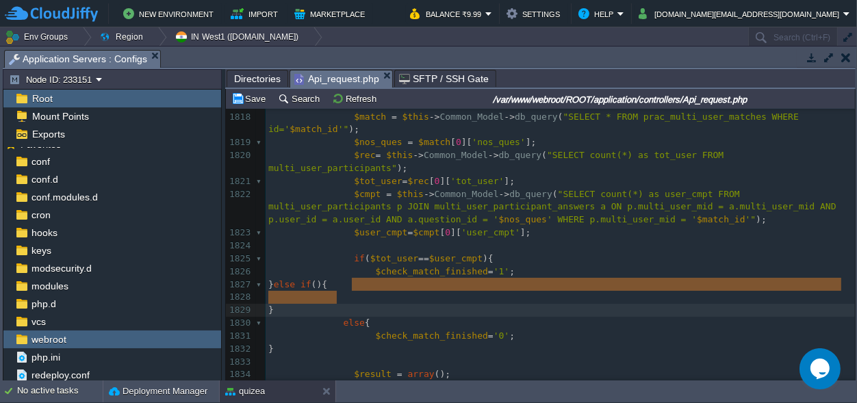
drag, startPoint x: 335, startPoint y: 298, endPoint x: 335, endPoint y: 291, distance: 6.9
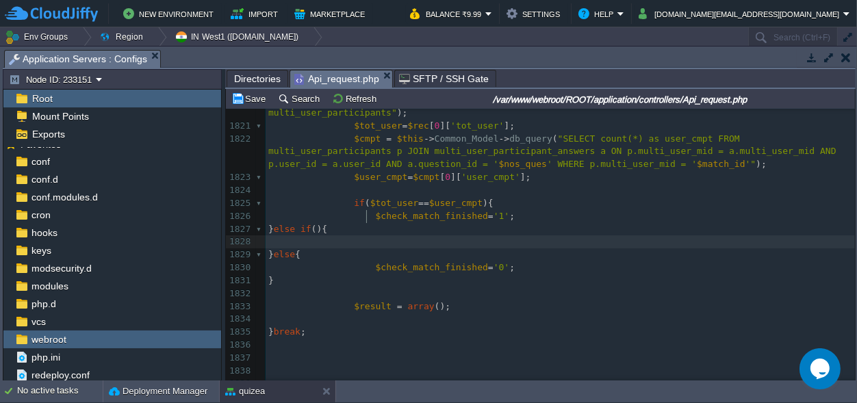
scroll to position [24155, 0]
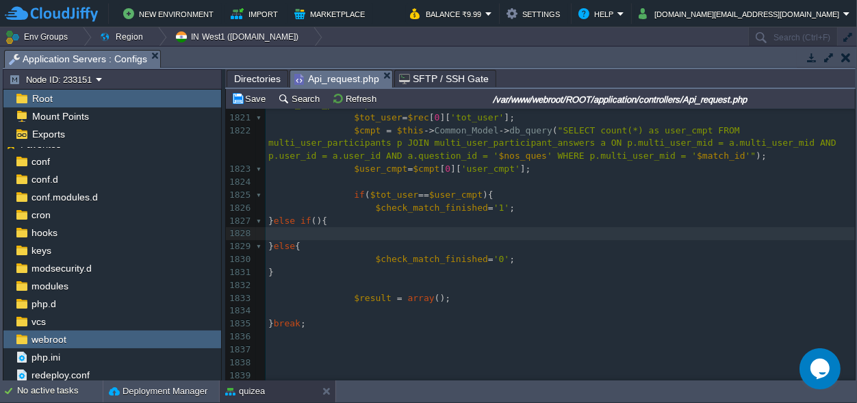
click at [368, 227] on pre at bounding box center [559, 233] width 589 height 13
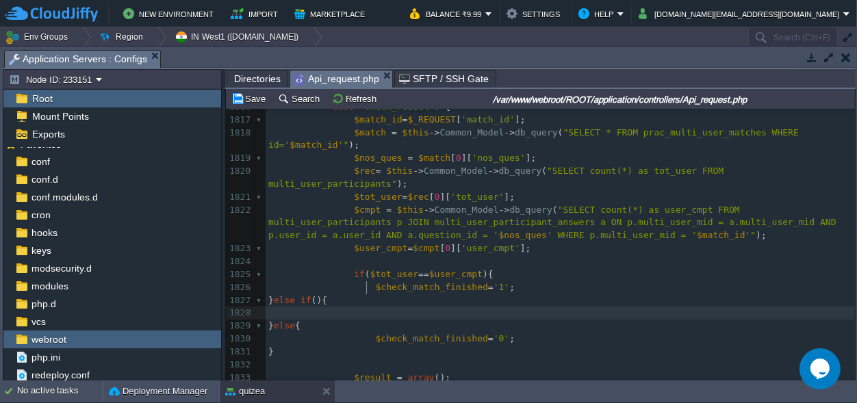
scroll to position [24027, 0]
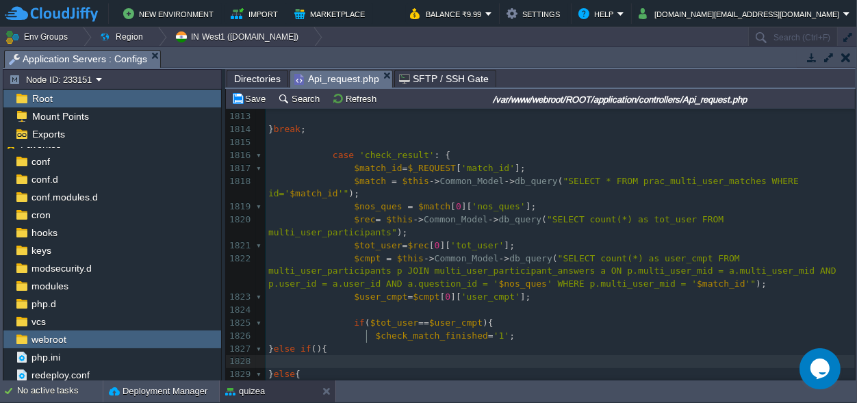
click at [367, 335] on div at bounding box center [366, 336] width 1 height 13
type textarea "//not"
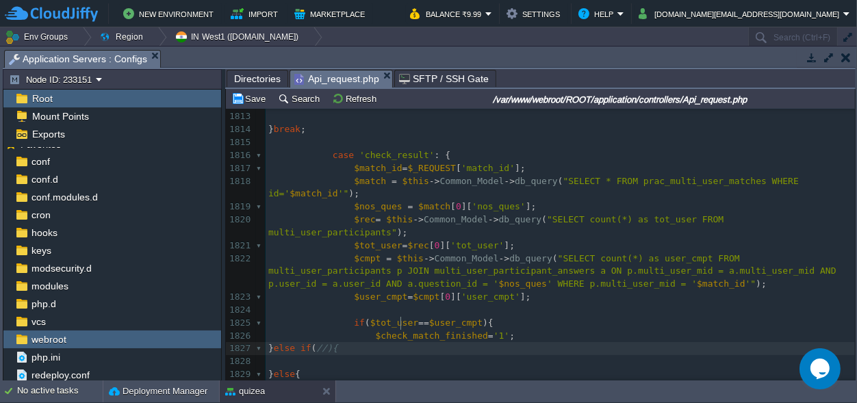
scroll to position [0, 9]
type textarea "//notsubmited"
type textarea "last"
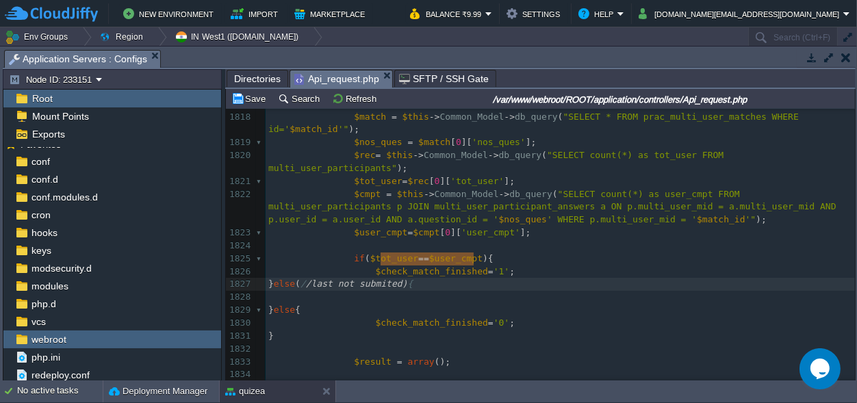
type textarea "(//last not submited)"
drag, startPoint x: 474, startPoint y: 258, endPoint x: 378, endPoint y: 260, distance: 96.5
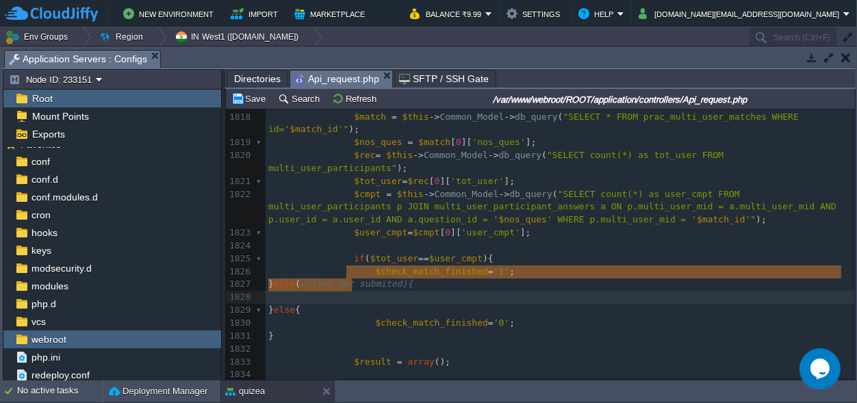
type textarea "else(//last not submited){ }"
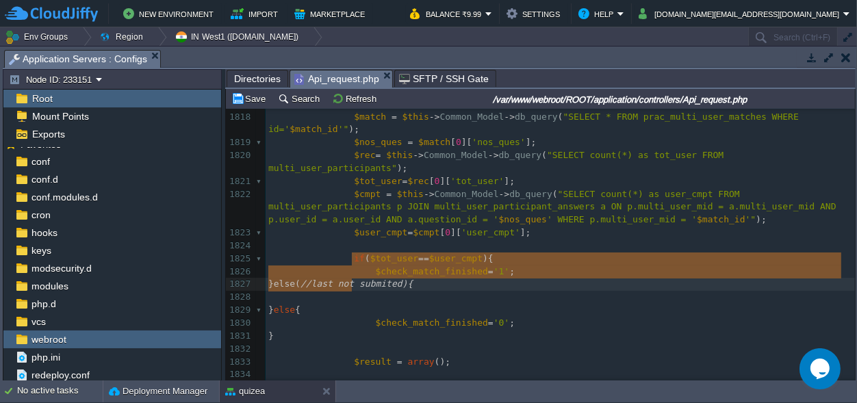
drag, startPoint x: 350, startPoint y: 283, endPoint x: 351, endPoint y: 265, distance: 18.5
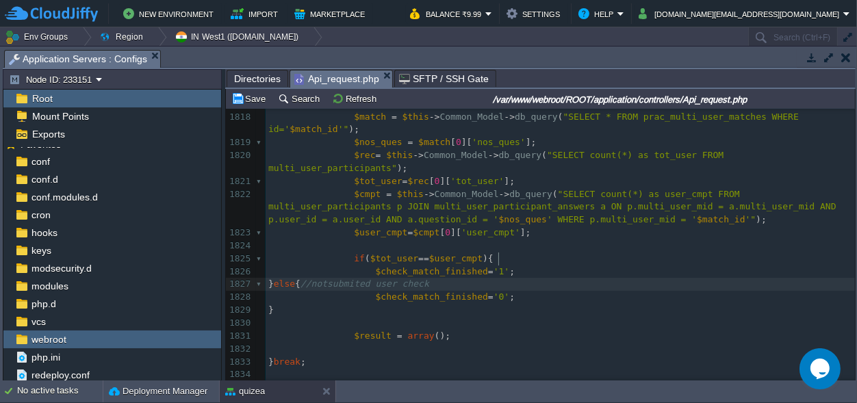
scroll to position [0, 122]
type textarea "//notsubmited user check last b"
type textarea "question 45 sec exced"
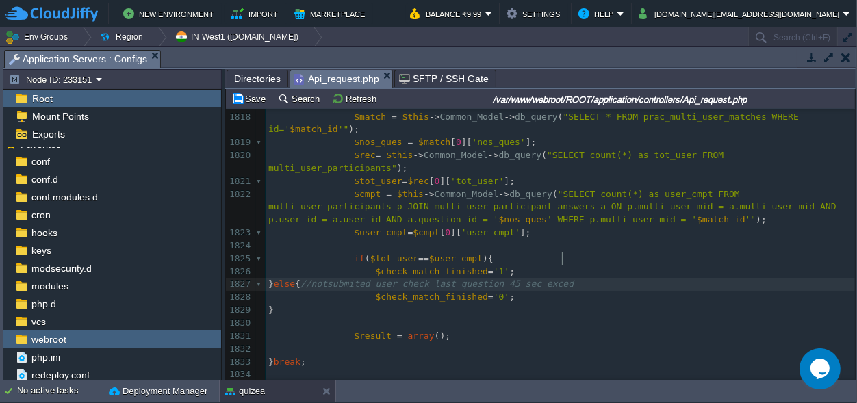
click at [562, 257] on div "xxxxxxxxxx $match = $this -> Common_Model -> FetchData ( ' prac_multi_user_matc…" at bounding box center [559, 258] width 589 height 709
type textarea "subit"
click at [580, 278] on span "//notsubmited user check last question subit 45 sec exced" at bounding box center [452, 283] width 305 height 10
type textarea "m"
click at [607, 258] on div "xxxxxxxxxx $match = $this -> Common_Model -> FetchData ( ' prac_multi_user_matc…" at bounding box center [559, 258] width 589 height 709
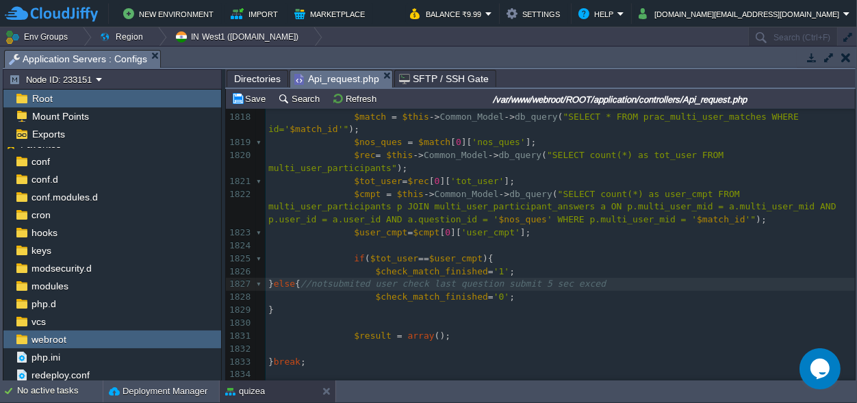
type textarea "3"
click at [595, 278] on span "//notsubmited user check last question submit 35 sec exced" at bounding box center [455, 283] width 311 height 10
type textarea "in be"
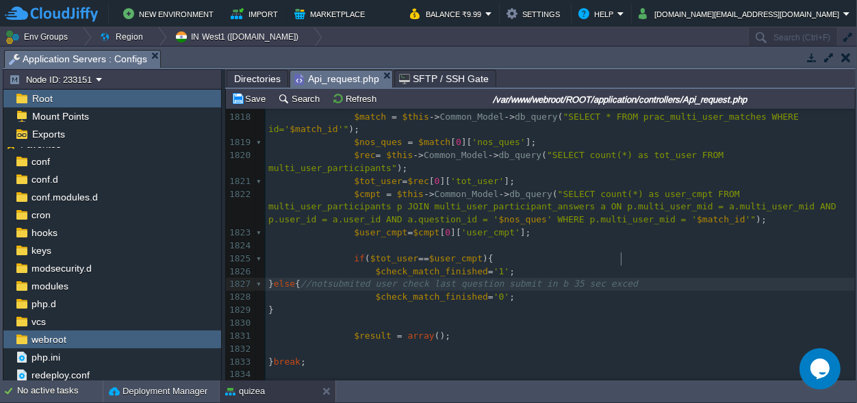
type textarea "e"
type textarea "from now"
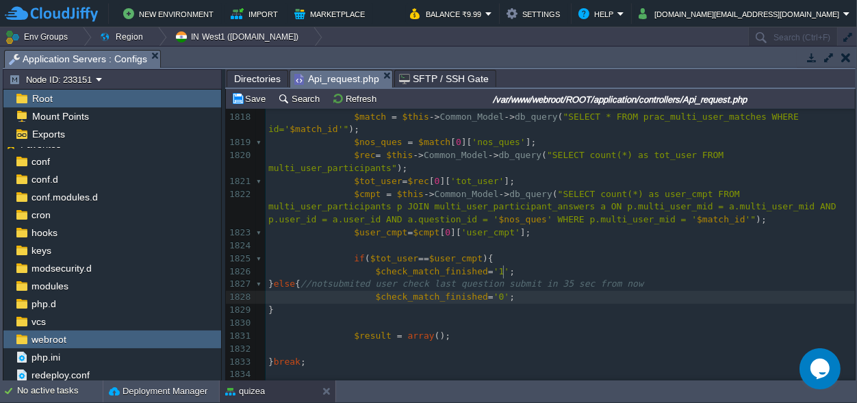
click at [510, 291] on pre "$check_match_finished = '0' ;" at bounding box center [559, 297] width 589 height 13
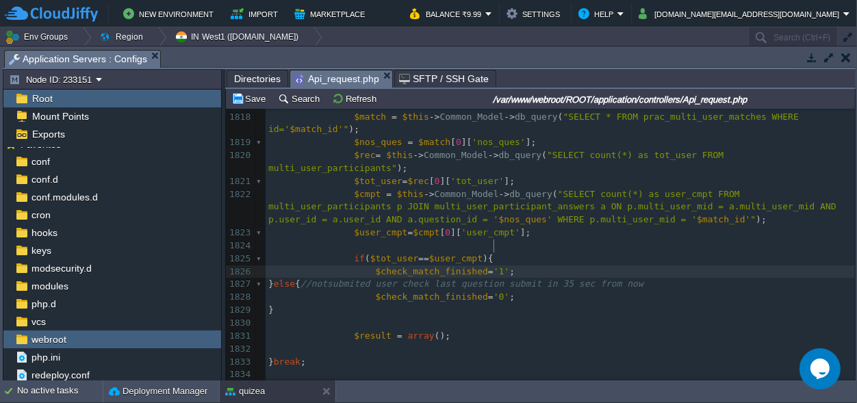
click at [724, 265] on pre "$check_match_finished = '1' ;" at bounding box center [559, 271] width 589 height 13
click at [722, 278] on pre "} else { //notsubmited user check last question submit in 35 sec from now" at bounding box center [559, 284] width 589 height 13
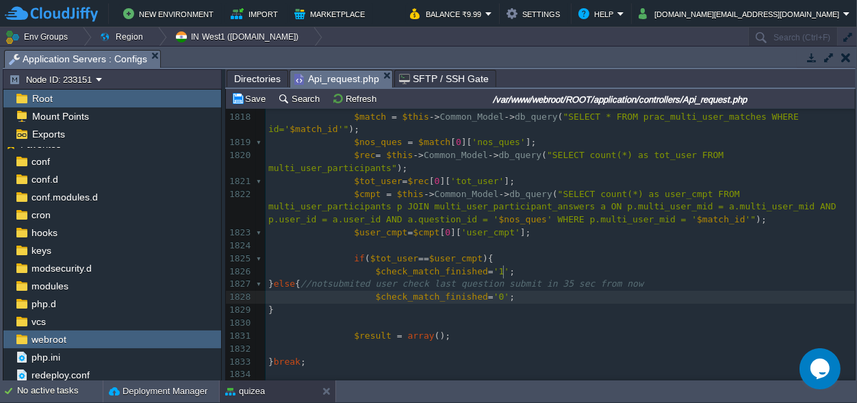
click at [511, 291] on pre "$check_match_finished = '0' ;" at bounding box center [559, 297] width 589 height 13
click at [493, 291] on span "'0'" at bounding box center [501, 296] width 16 height 10
click at [509, 291] on pre "$check_match_finished = '0' ;" at bounding box center [559, 297] width 589 height 13
type textarea "else"
click at [515, 291] on span at bounding box center [520, 297] width 11 height 13
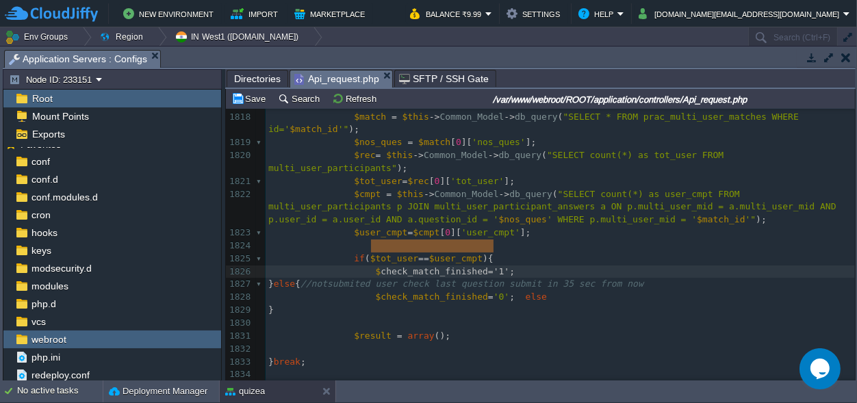
type textarea "$check_match_finished='1';"
drag, startPoint x: 496, startPoint y: 244, endPoint x: 367, endPoint y: 245, distance: 128.6
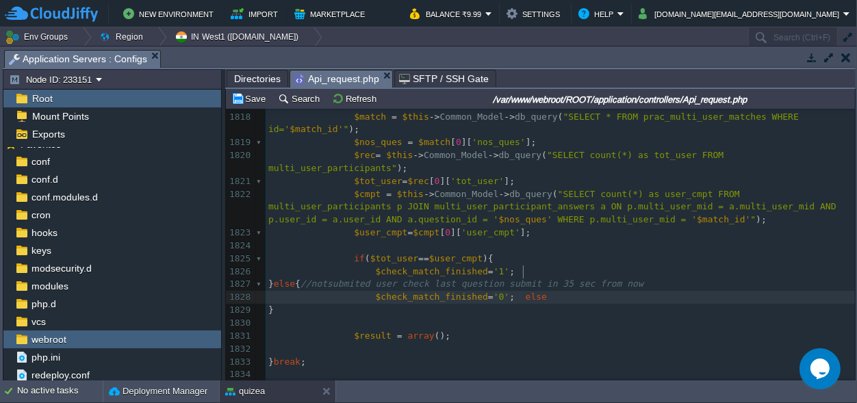
scroll to position [0, 0]
click at [541, 291] on pre "$check_match_finished = '0' ; else" at bounding box center [559, 297] width 589 height 13
paste textarea
click at [525, 291] on span "else$check_match_finished" at bounding box center [592, 296] width 134 height 10
click at [515, 291] on span at bounding box center [520, 297] width 11 height 13
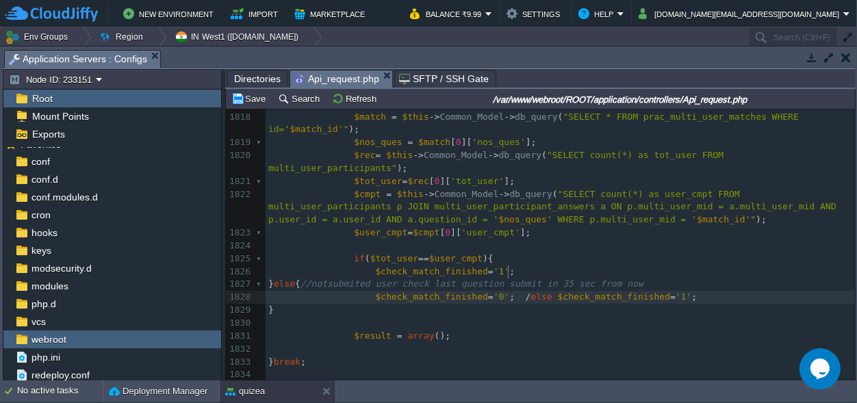
type textarea "//"
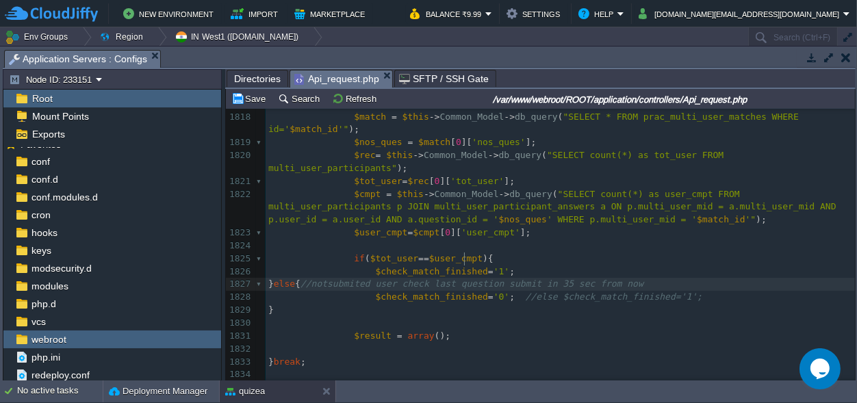
click at [463, 278] on span "//notsubmited user check last question submit in 35 sec from now" at bounding box center [471, 283] width 343 height 10
type textarea "s"
click at [621, 259] on div "xxxxxxxxxx $match = $this -> Common_Model -> FetchData ( ' prac_multi_user_matc…" at bounding box center [559, 258] width 589 height 709
type textarea "last"
click at [720, 260] on div "xxxxxxxxxx $match = $this -> Common_Model -> FetchData ( ' prac_multi_user_matc…" at bounding box center [559, 258] width 589 height 709
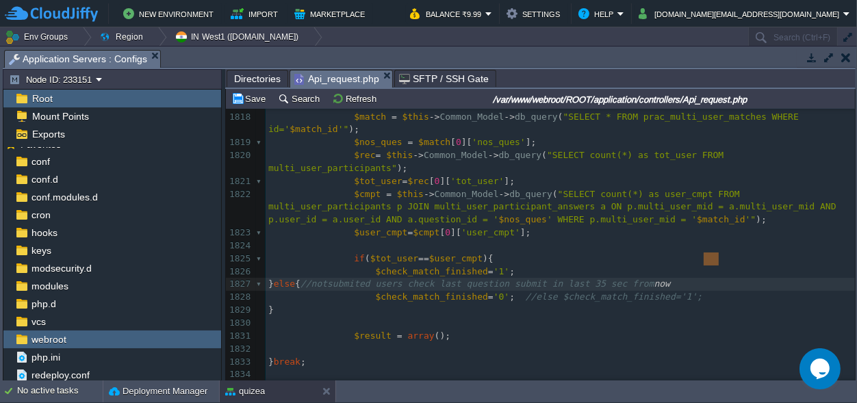
scroll to position [0, 14]
drag, startPoint x: 720, startPoint y: 260, endPoint x: 704, endPoint y: 258, distance: 16.5
type textarea "$currdate=date()"
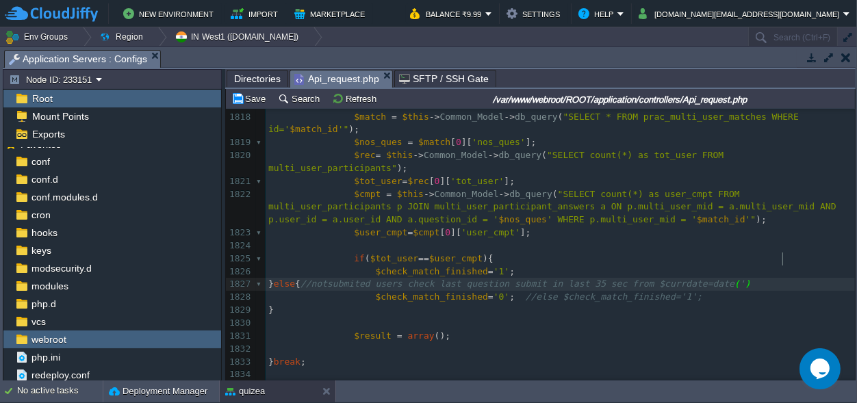
type textarea "''"
type textarea "y-"
type textarea "Y-m-d H:i:s"
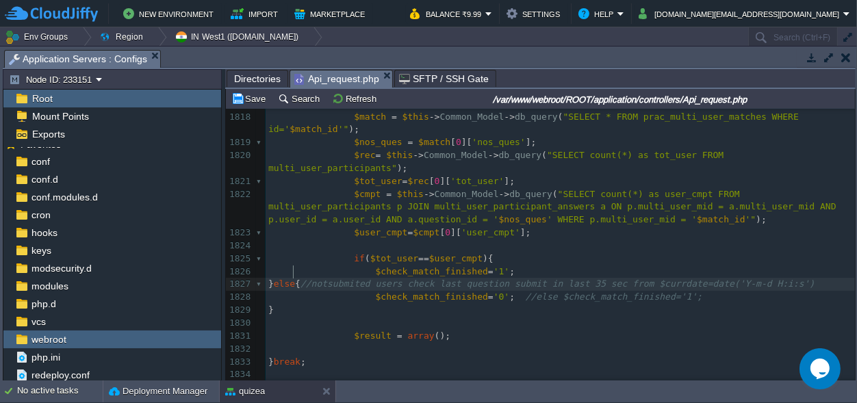
scroll to position [0, 0]
click at [584, 278] on span "//notsubmited users check last question submit in last 35 sec from $currdate=da…" at bounding box center [557, 283] width 514 height 10
type textarea "submit"
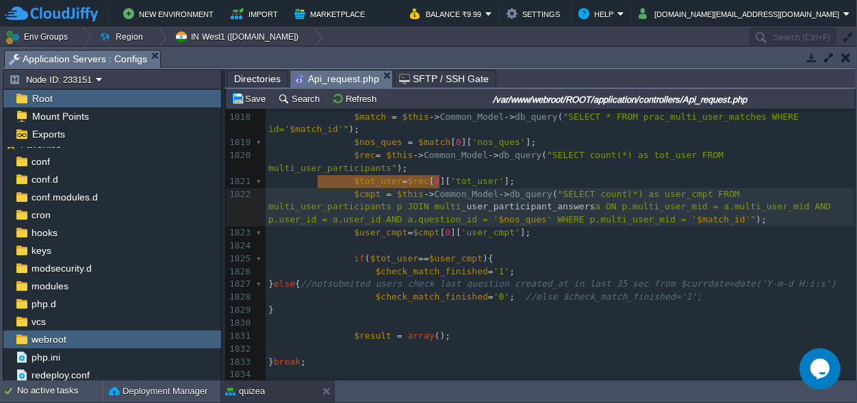
type textarea "multi_user_participant_answers"
drag, startPoint x: 438, startPoint y: 181, endPoint x: 292, endPoint y: 181, distance: 145.7
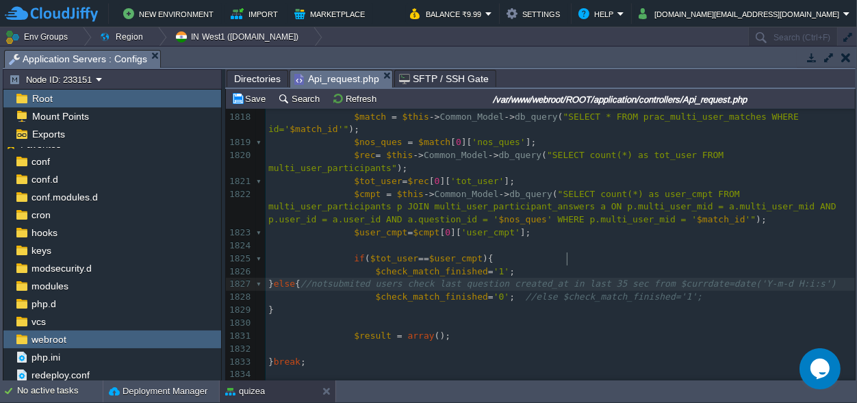
scroll to position [0, 0]
click at [567, 257] on div "xxxxxxxxxx $match = $this -> Common_Model -> FetchData ( ' prac_multi_user_matc…" at bounding box center [559, 258] width 589 height 709
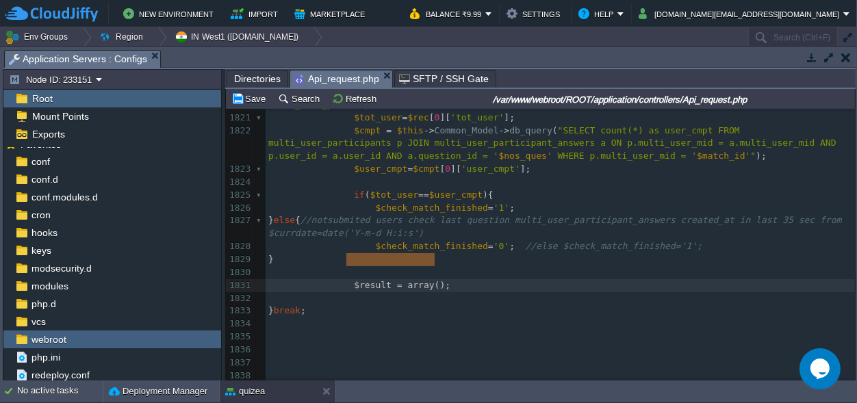
type textarea "$result = array();"
drag, startPoint x: 448, startPoint y: 260, endPoint x: 348, endPoint y: 260, distance: 100.6
type textarea "$result = array();"
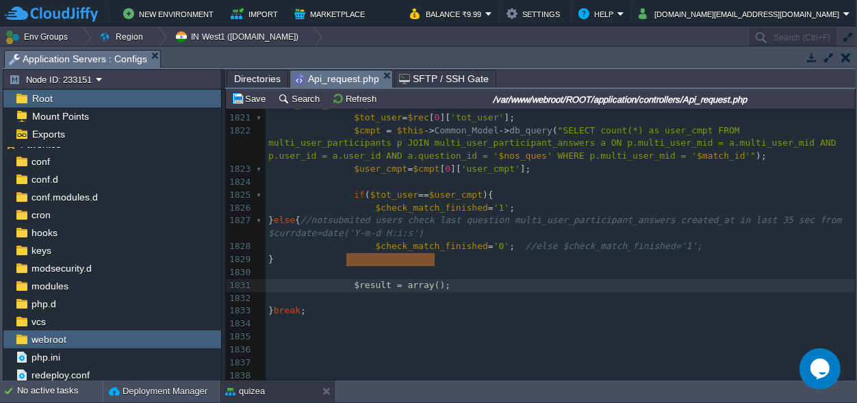
scroll to position [0, 88]
drag, startPoint x: 445, startPoint y: 263, endPoint x: 346, endPoint y: 263, distance: 99.9
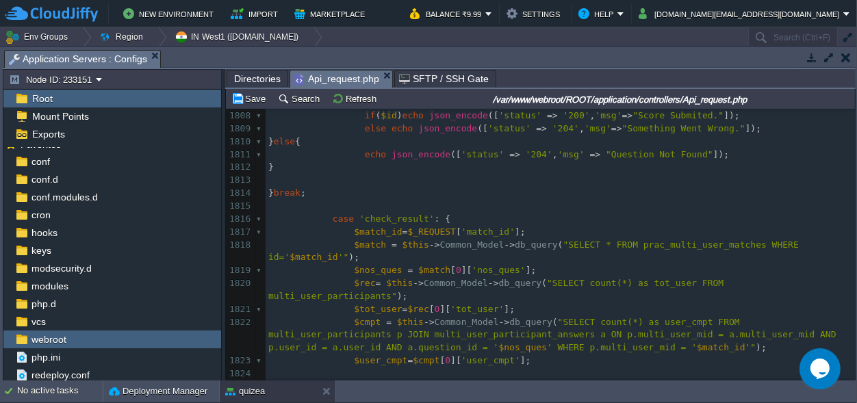
scroll to position [23899, 0]
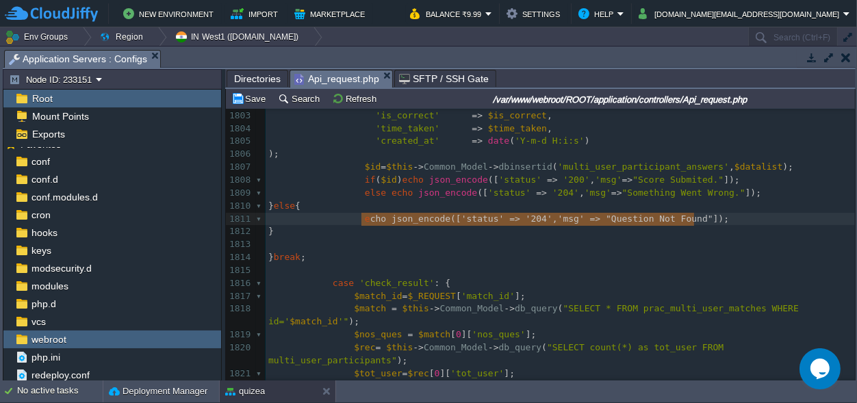
type textarea "echo json_encode(['status' => '204', 'msg' => "Question Not Found"]);"
drag, startPoint x: 711, startPoint y: 218, endPoint x: 358, endPoint y: 219, distance: 353.1
click at [726, 177] on pre "if ( $id ) echo json_encode ([ 'status' => '200' , 'msg' => "Score Submited." ]…" at bounding box center [559, 180] width 589 height 13
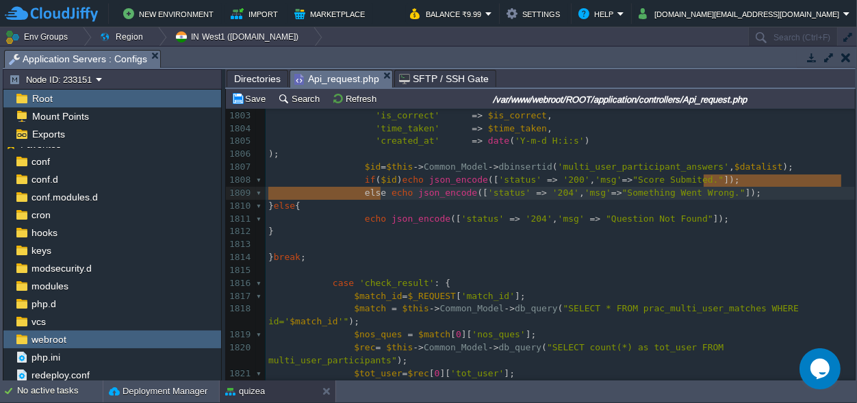
scroll to position [10, 88]
type textarea "e"
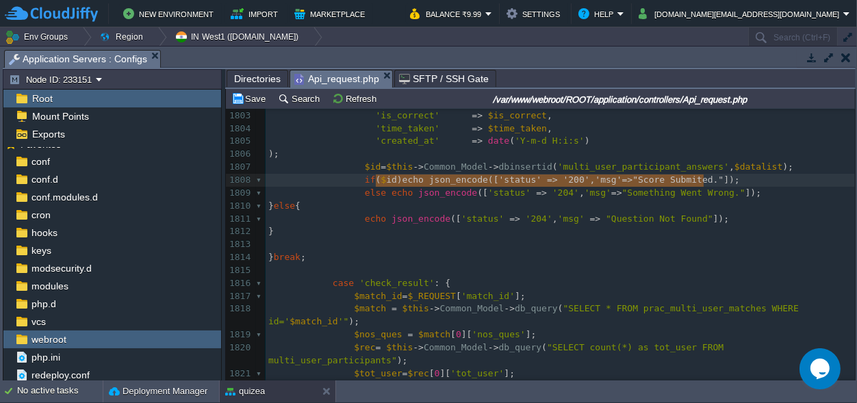
type textarea "echo json_encode(['status' => '200','msg'=>"Score Submited."]);"
drag, startPoint x: 724, startPoint y: 177, endPoint x: 379, endPoint y: 178, distance: 344.9
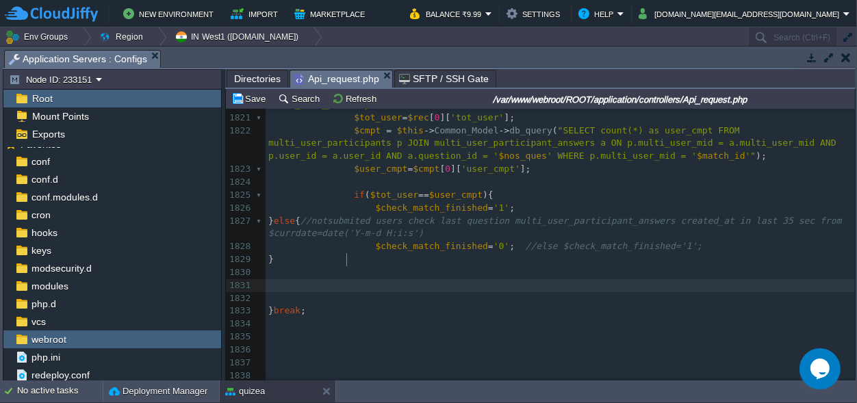
scroll to position [0, 0]
click at [359, 279] on pre at bounding box center [559, 285] width 589 height 13
click at [397, 185] on div "xxxxxxxxxx $match = $this -> Common_Model -> FetchData ( ' prac_multi_user_matc…" at bounding box center [559, 247] width 589 height 554
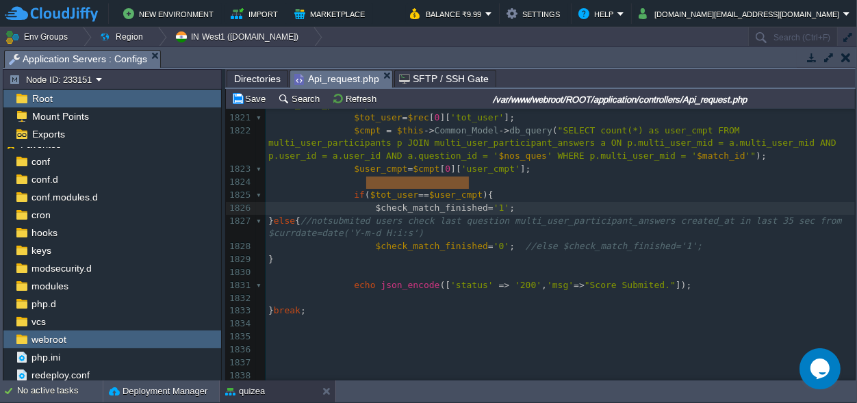
type textarea "$check_match_finished"
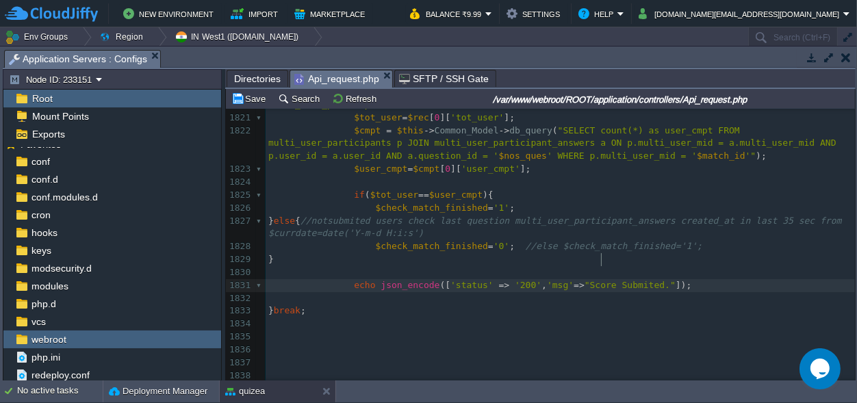
click at [602, 259] on div "xxxxxxxxxx $match = $this -> Common_Model -> FetchData ( ' prac_multi_user_matc…" at bounding box center [559, 247] width 589 height 554
type textarea "Submited"
type textarea "]"
type textarea ""Score Submited.""
drag, startPoint x: 640, startPoint y: 259, endPoint x: 559, endPoint y: 260, distance: 80.7
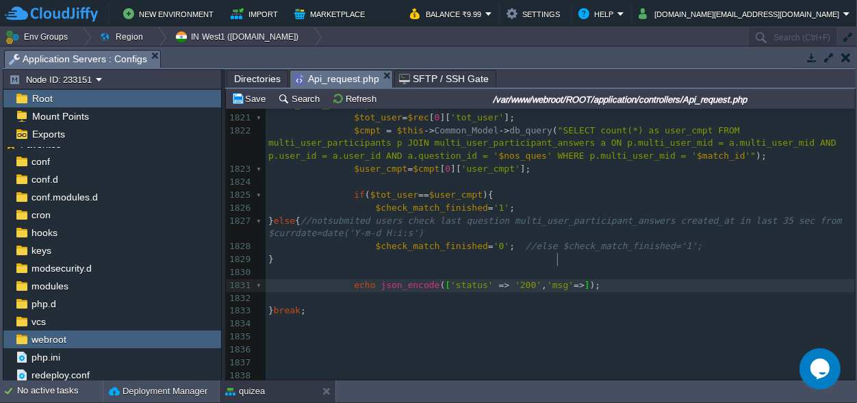
paste textarea "'"
type textarea "'msg'"
drag, startPoint x: 546, startPoint y: 257, endPoint x: 524, endPoint y: 257, distance: 21.9
paste textarea
click at [554, 257] on div "xxxxxxxxxx $match = $this -> Common_Model -> FetchData ( ' prac_multi_user_matc…" at bounding box center [559, 247] width 589 height 554
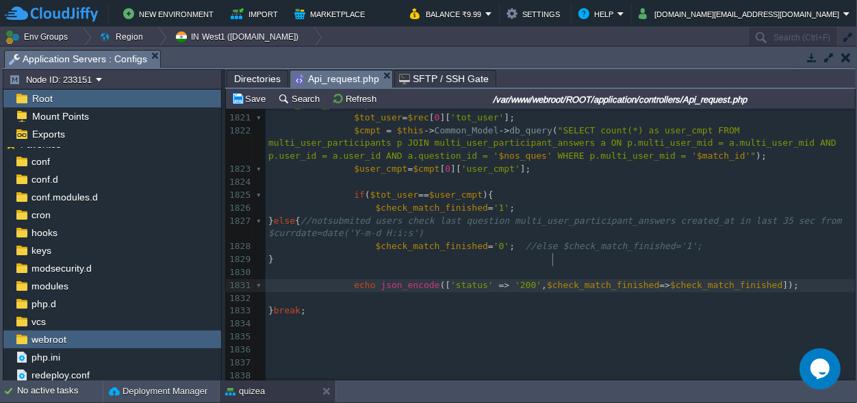
type textarea "$check_match_finished"
click at [547, 280] on span "$check_match_finished" at bounding box center [603, 285] width 112 height 10
type textarea "'"
click at [623, 280] on span "'check_match_finished=>$check_match_finished]);" at bounding box center [673, 285] width 252 height 10
type textarea "'"
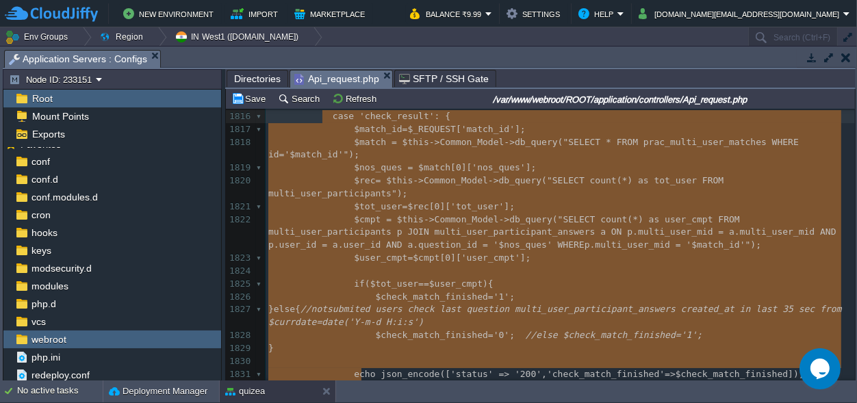
drag, startPoint x: 504, startPoint y: 224, endPoint x: 323, endPoint y: 118, distance: 210.1
type textarea "-"
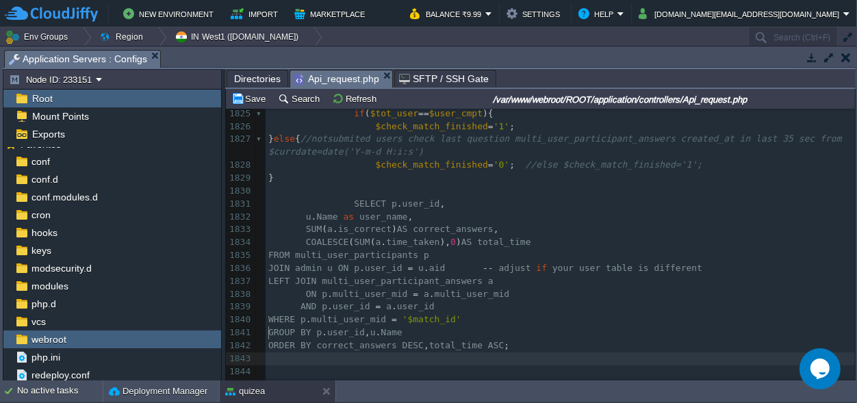
scroll to position [24259, 0]
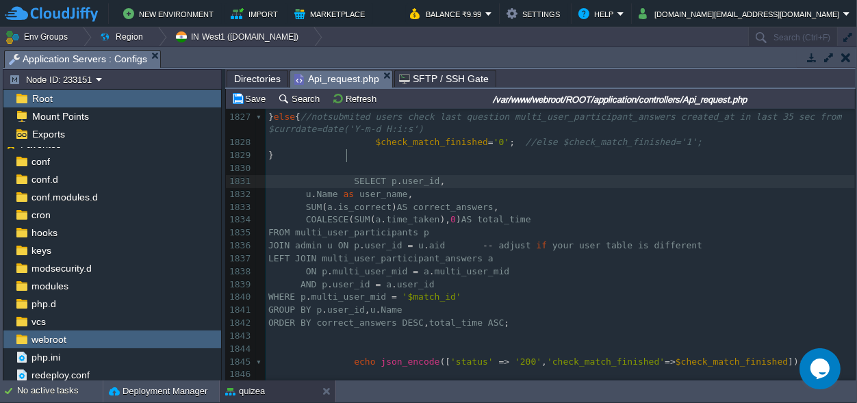
click at [345, 175] on span at bounding box center [348, 181] width 11 height 13
type textarea "$ur"
type textarea "ser"
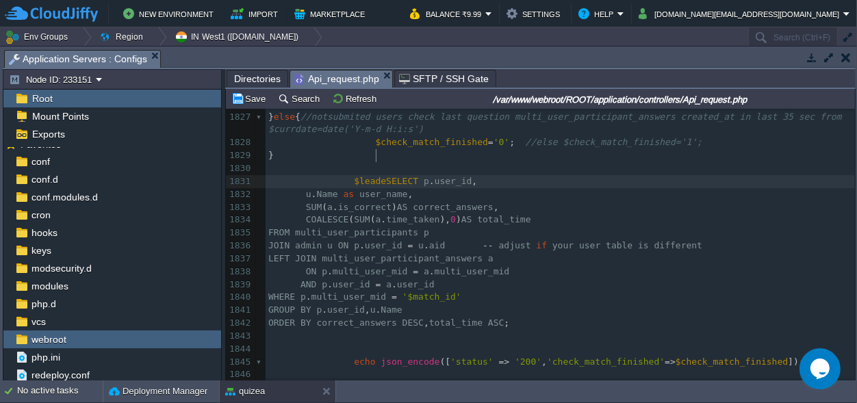
scroll to position [0, 29]
type textarea "leadern"
type textarea "board="
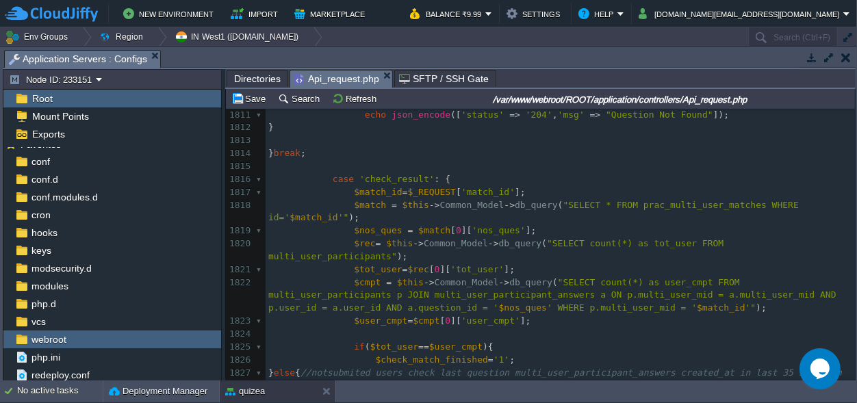
scroll to position [0, 0]
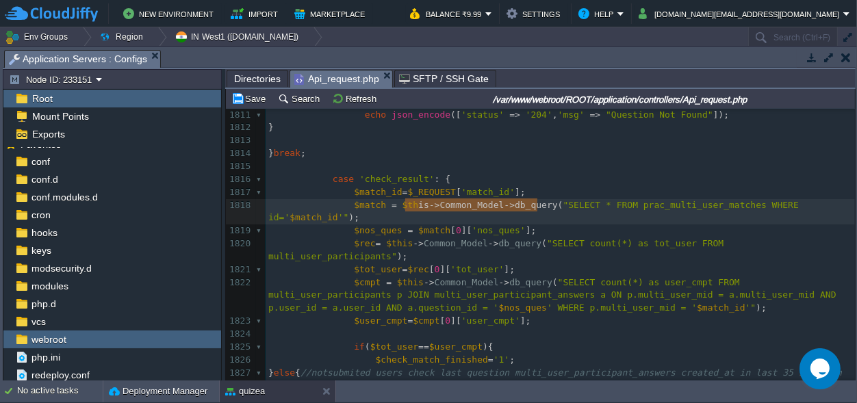
type textarea "$this->Common_Model->db_query("
drag, startPoint x: 536, startPoint y: 203, endPoint x: 389, endPoint y: 205, distance: 147.1
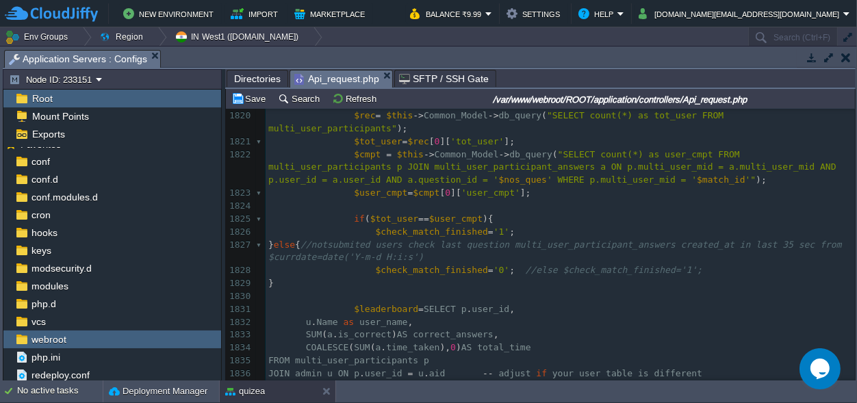
scroll to position [0, 0]
click at [411, 283] on div "xxxxxxxxxx $match = $this -> Common_Model -> FetchData ( ' prac_multi_user_matc…" at bounding box center [559, 251] width 589 height 799
paste textarea """
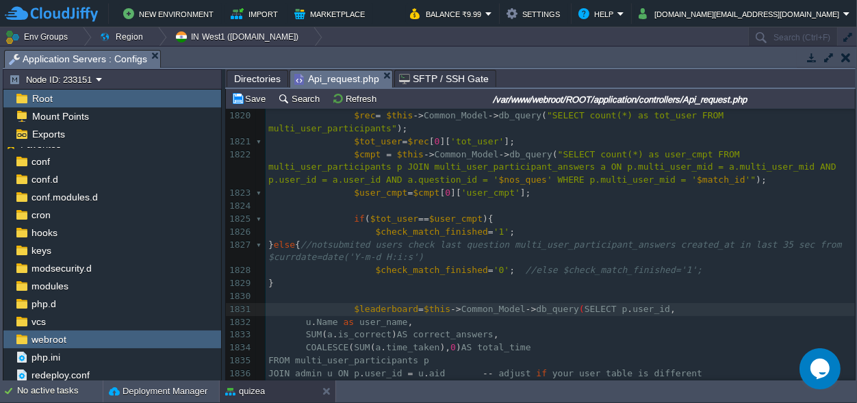
type textarea """
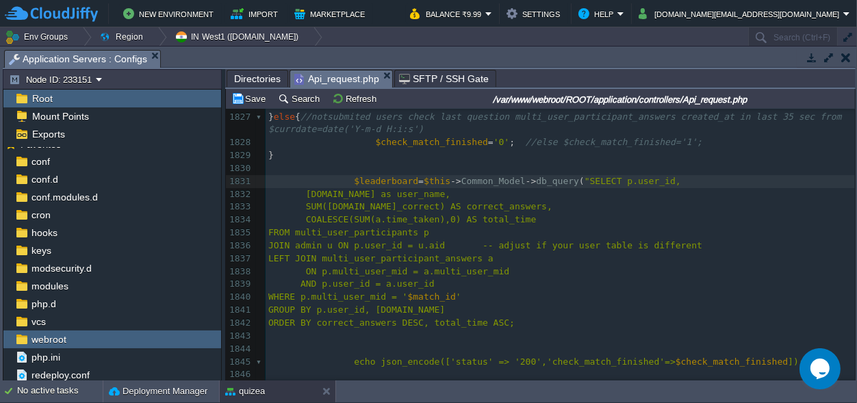
click at [489, 295] on div "xxxxxxxxxx $match = $this -> Common_Model -> FetchData ( ' prac_multi_user_matc…" at bounding box center [559, 123] width 589 height 799
type textarea "")"
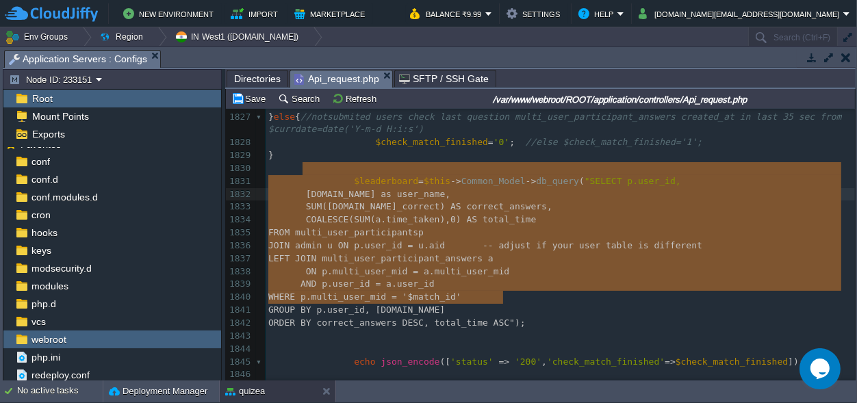
drag, startPoint x: 528, startPoint y: 296, endPoint x: 302, endPoint y: 167, distance: 259.6
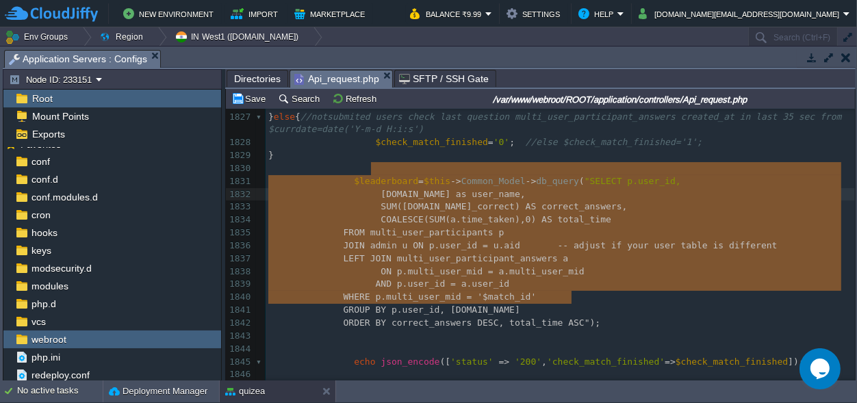
type textarea "[DOMAIN_NAME] as user_name, SUM([DOMAIN_NAME]_correct) AS correct_answers, COAL…"
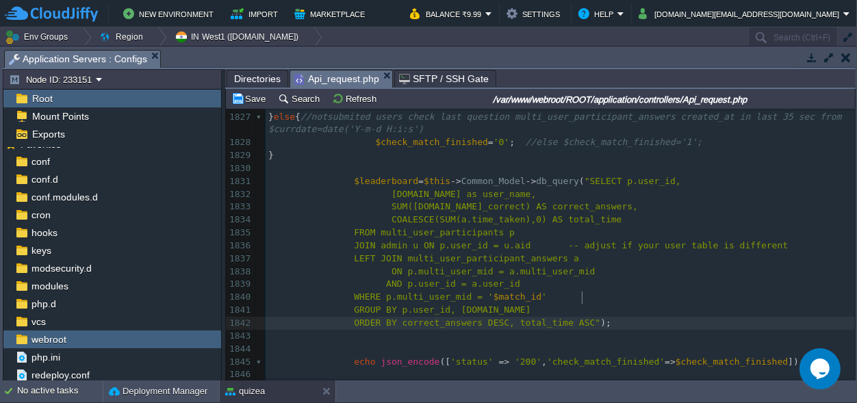
click at [366, 153] on div "xxxxxxxxxx $match = $this -> Common_Model -> FetchData ( ' prac_multi_user_matc…" at bounding box center [559, 123] width 589 height 799
type textarea "$leaderboard"
click at [541, 356] on span "," at bounding box center [543, 361] width 5 height 10
type textarea "''=>$"
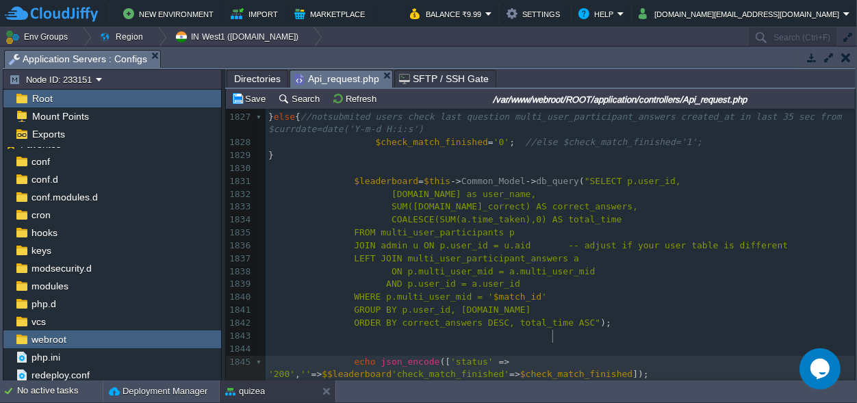
scroll to position [0, 0]
click at [391, 369] on span "$$leaderboard" at bounding box center [357, 374] width 70 height 10
click at [311, 369] on span "''" at bounding box center [305, 374] width 11 height 10
click at [307, 369] on span "'$leaderboard'" at bounding box center [337, 374] width 75 height 10
click at [296, 369] on span "," at bounding box center [297, 374] width 5 height 10
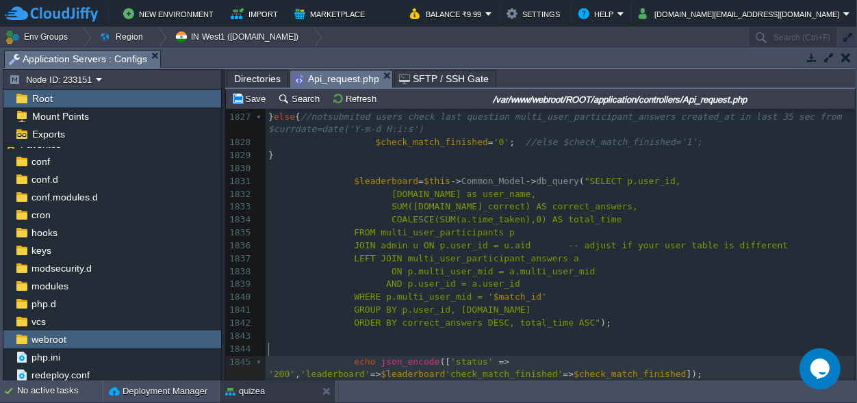
click at [401, 350] on div "xxxxxxxxxx $match = $this -> Common_Model -> FetchData ( ' prac_multi_user_matc…" at bounding box center [559, 130] width 589 height 812
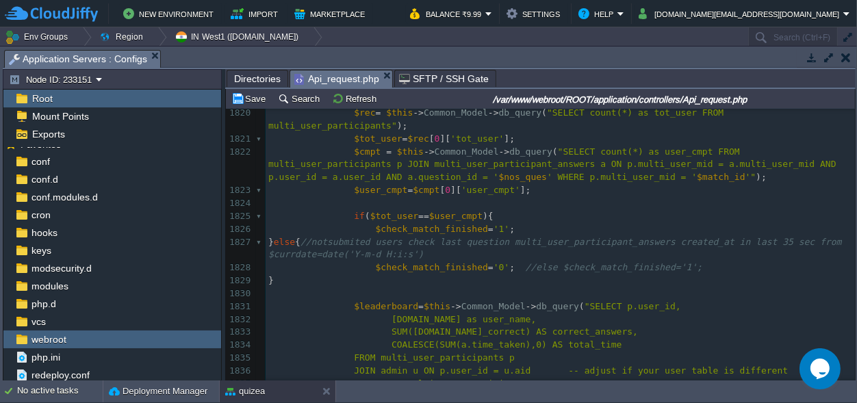
scroll to position [24131, 0]
type textarea ","
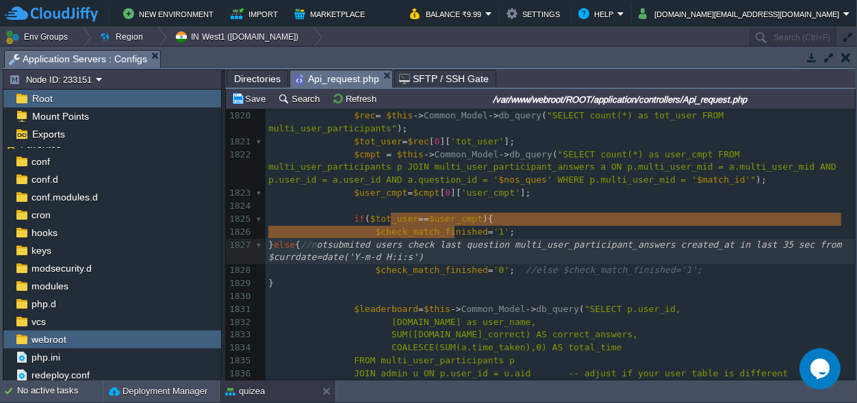
type textarea "//notsubmited users check last question multi_user_participant_answers created_…"
drag, startPoint x: 471, startPoint y: 233, endPoint x: 387, endPoint y: 221, distance: 85.1
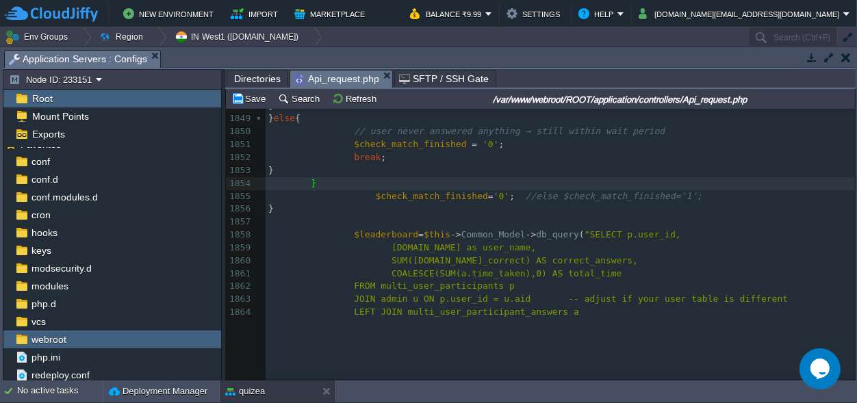
scroll to position [24516, 0]
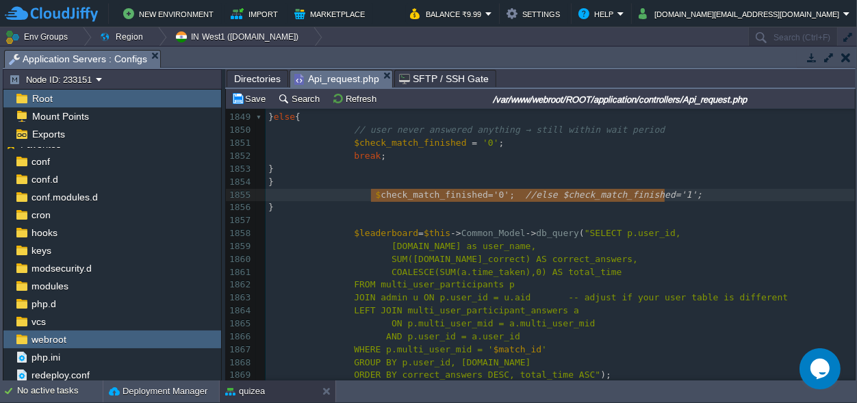
type textarea "$check_match_finished='0'; //else $check_match_finished='1';"
drag, startPoint x: 671, startPoint y: 198, endPoint x: 365, endPoint y: 195, distance: 305.9
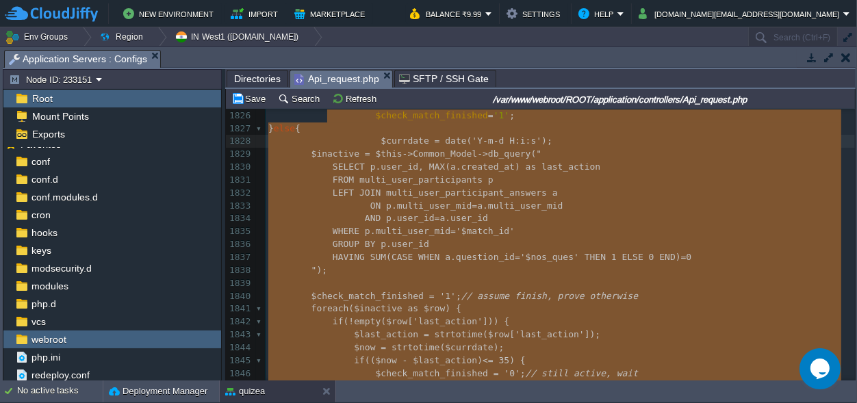
scroll to position [24221, 0]
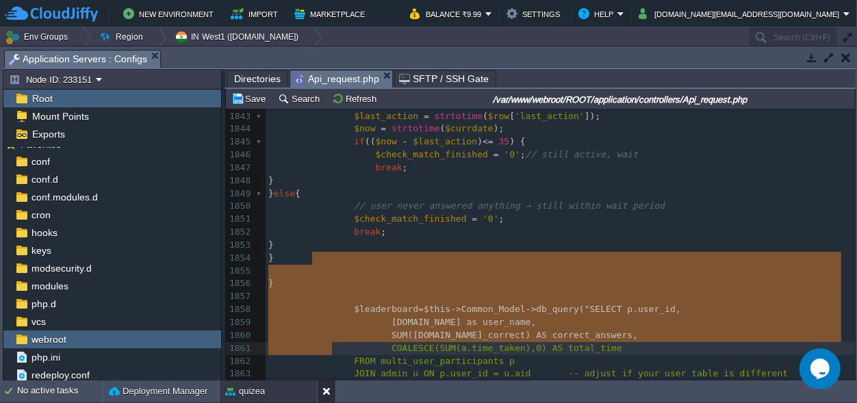
type textarea "}"
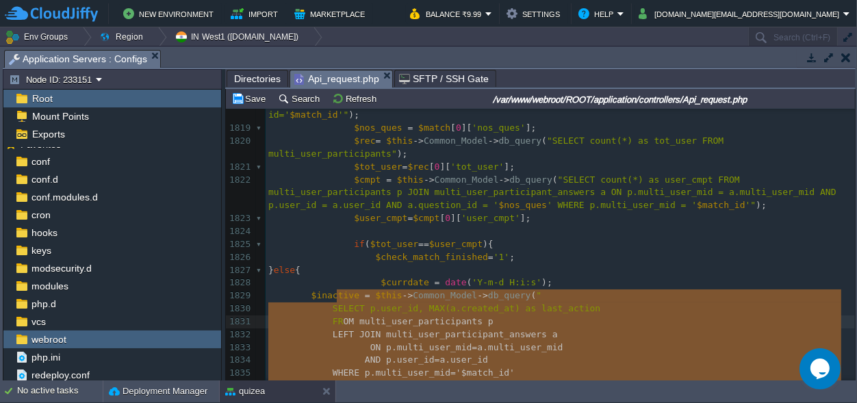
type textarea "-"
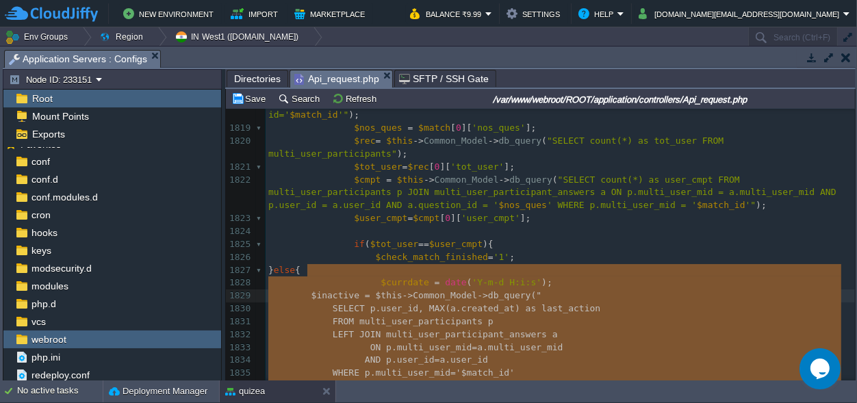
drag, startPoint x: 350, startPoint y: 185, endPoint x: 307, endPoint y: 271, distance: 96.7
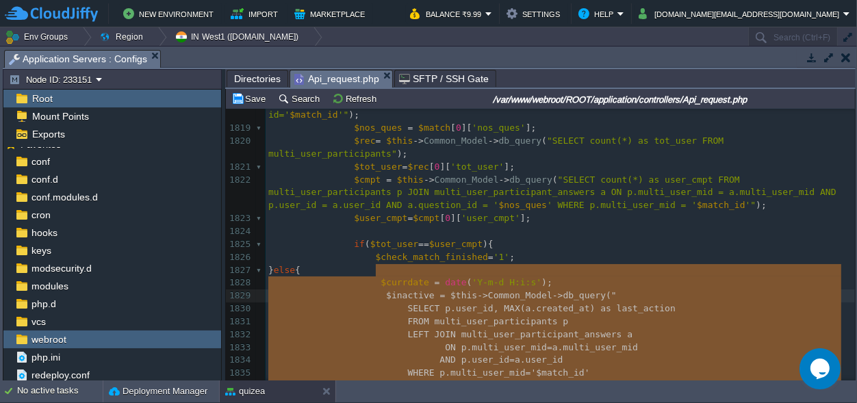
click at [372, 257] on div "xxxxxxxxxx } 1808 if ( $id ) echo json_encode ([ 'status' => '200' , 'msg' => "…" at bounding box center [559, 283] width 589 height 632
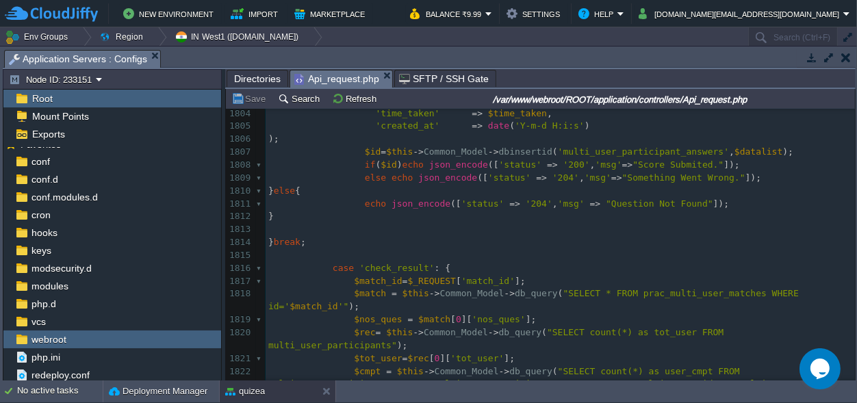
scroll to position [23913, 0]
click at [393, 266] on span "'check_result'" at bounding box center [396, 268] width 75 height 10
type textarea "check_result"
click at [465, 281] on div "xxxxxxxxxx 1794 } else { 1795 $is_correct = 0 ; 1796 } 1797 ​ 1798 $datalist = …" at bounding box center [559, 353] width 589 height 748
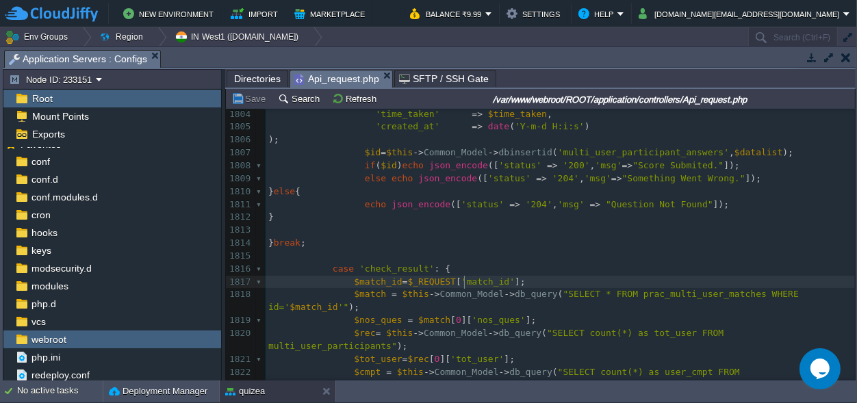
type textarea "match_id"
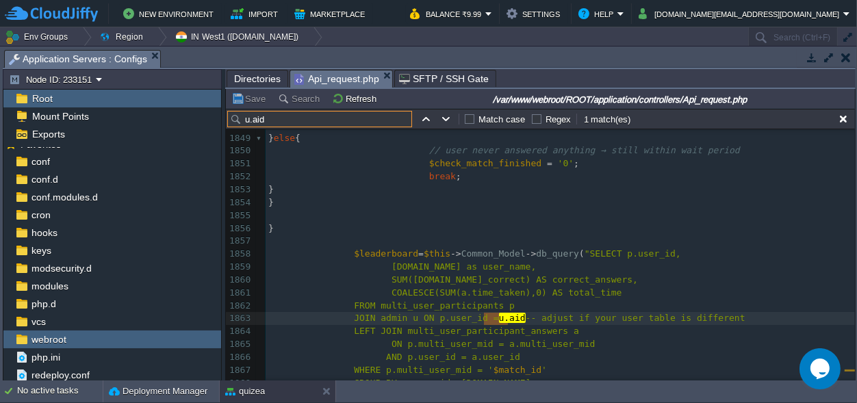
scroll to position [24536, 0]
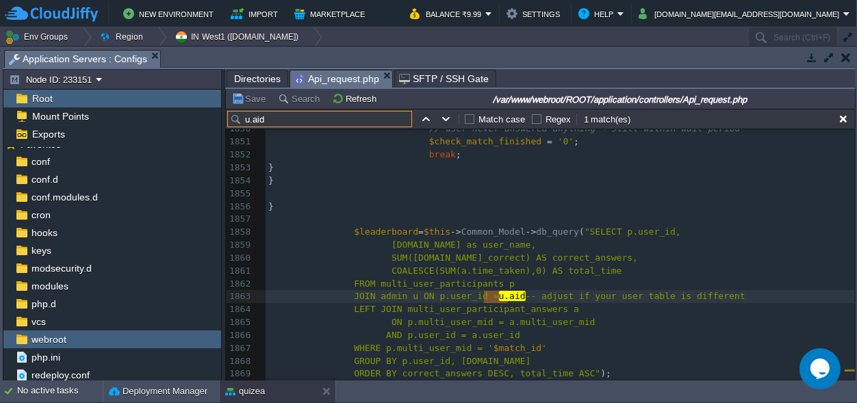
type input "u.aid"
click at [498, 294] on div "xxxxxxxxxx 1833 ON p.multi_user_mid=a.multi_user_mid 1834 AND p.user_id=a.user_…" at bounding box center [559, 207] width 589 height 606
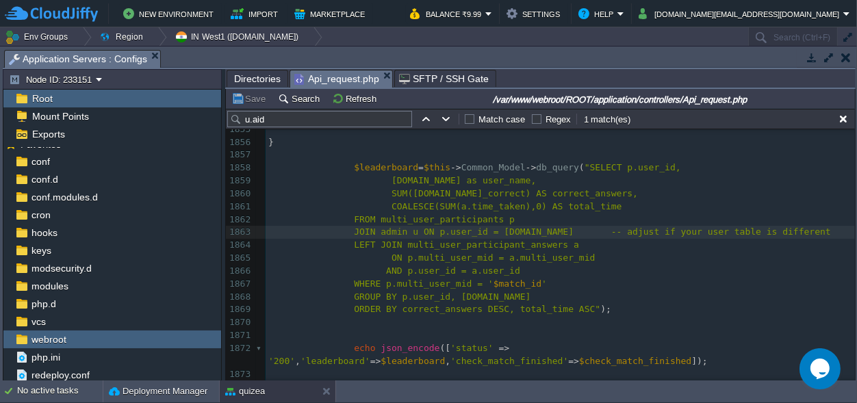
scroll to position [24538, 0]
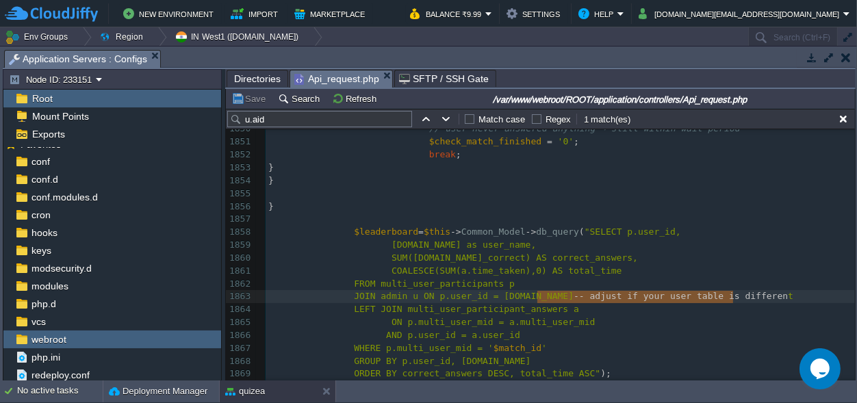
type textarea "-- adjust if your user table is different"
drag, startPoint x: 535, startPoint y: 298, endPoint x: 736, endPoint y: 293, distance: 200.5
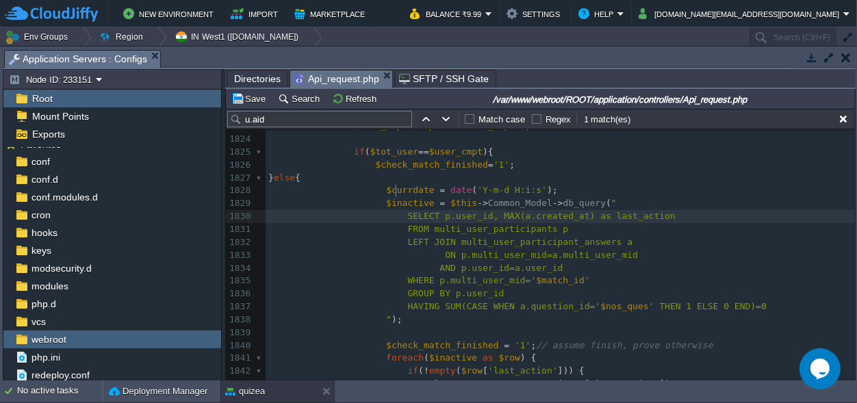
scroll to position [0, 34]
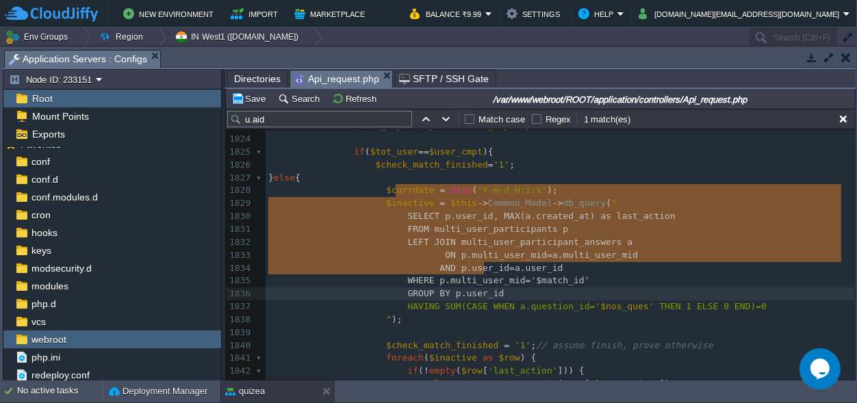
type textarea "SELECT p.user_id, MAX(a.created_at) as last_action FROM multi_user_participants…"
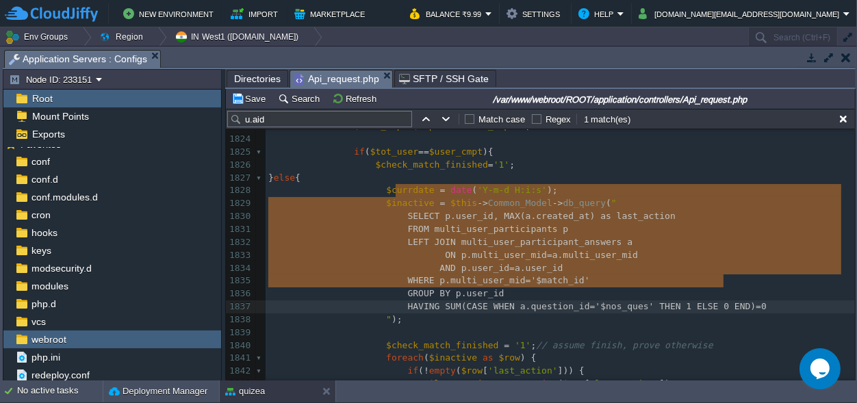
drag, startPoint x: 395, startPoint y: 190, endPoint x: 733, endPoint y: 281, distance: 350.0
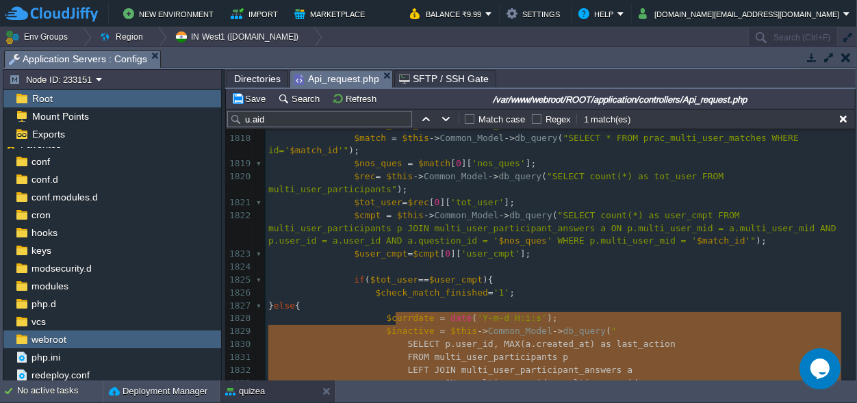
scroll to position [24090, 0]
click at [252, 97] on button "Save" at bounding box center [250, 98] width 38 height 12
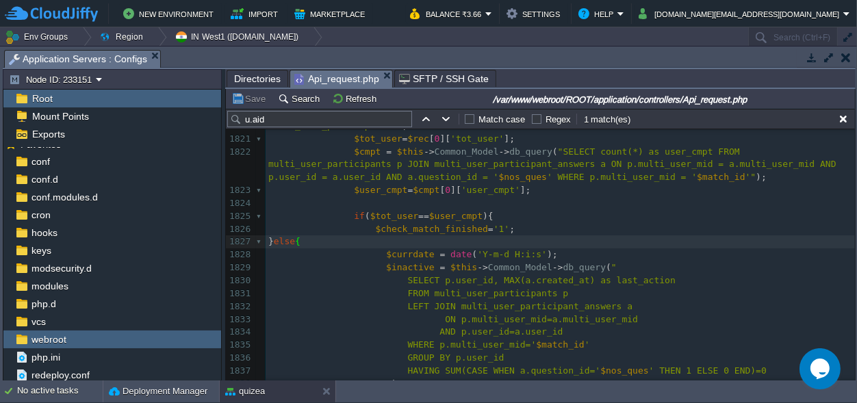
scroll to position [24153, 0]
click at [611, 262] on span """ at bounding box center [613, 267] width 5 height 10
click at [459, 265] on div "xxxxxxxxxx 1802 'selected_option' => $sel_opt , 1803 'is_correct' => $is_correc…" at bounding box center [559, 197] width 589 height 671
click at [573, 283] on div "xxxxxxxxxx 1802 'selected_option' => $sel_opt , 1803 'is_correct' => $is_correc…" at bounding box center [559, 197] width 589 height 671
click at [530, 296] on div "xxxxxxxxxx 1802 'selected_option' => $sel_opt , 1803 'is_correct' => $is_correc…" at bounding box center [559, 197] width 589 height 671
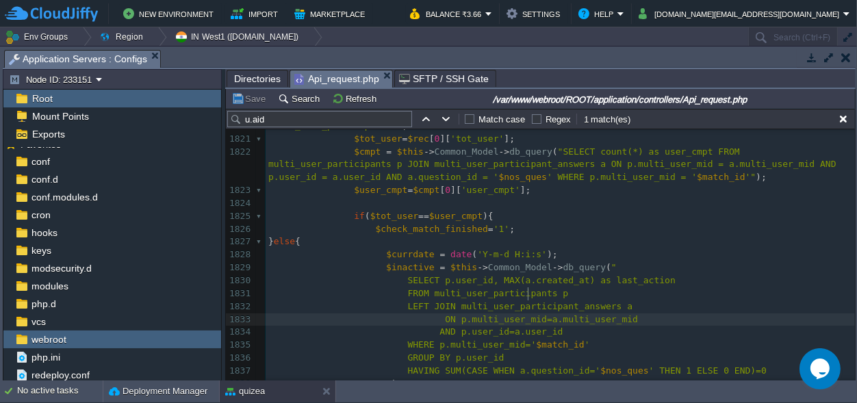
click at [480, 339] on pre "WHERE p.multi_user_mid=' $match_id '" at bounding box center [559, 345] width 589 height 13
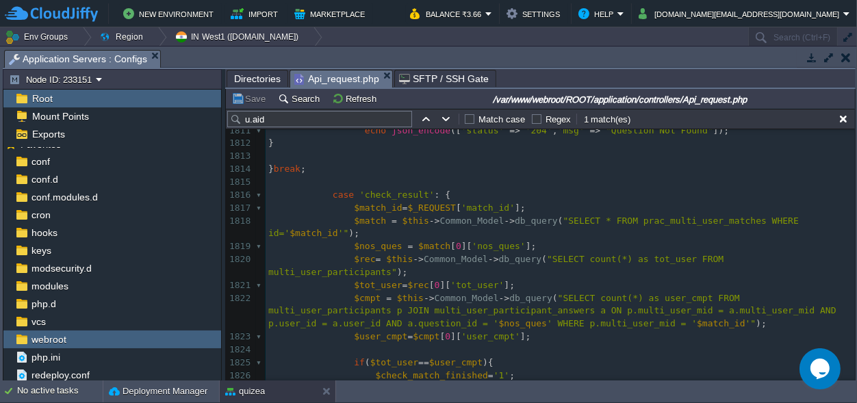
scroll to position [24026, 0]
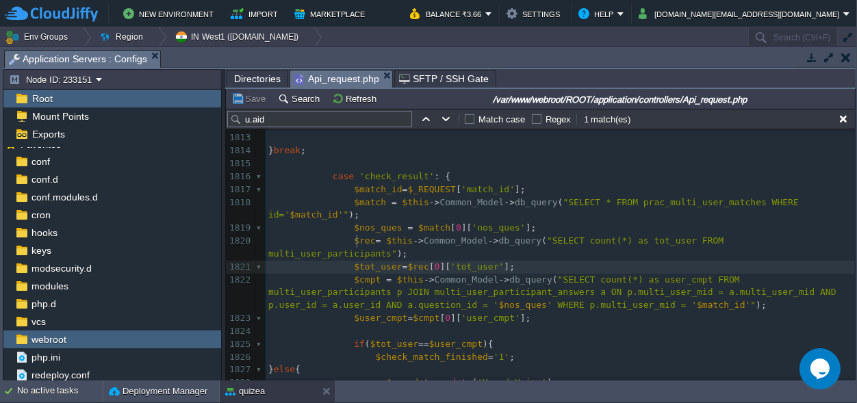
click at [356, 242] on div "xxxxxxxxxx 1802 'selected_option' => $sel_opt , 1803 'is_correct' => $is_correc…" at bounding box center [559, 325] width 589 height 671
type textarea "$tot_user"
paste textarea ";"
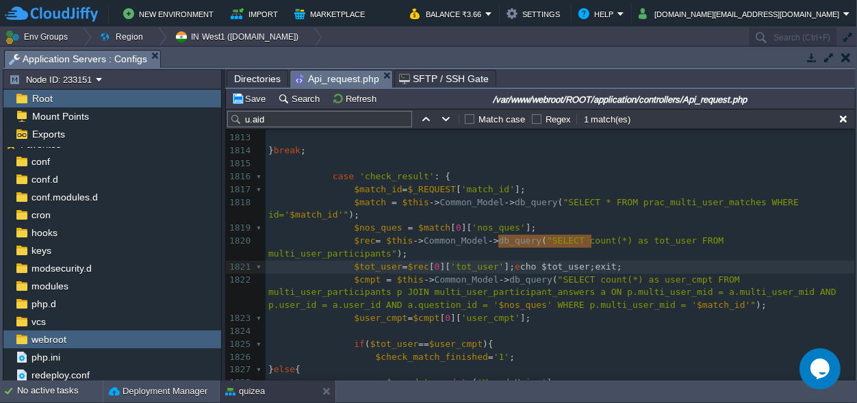
type textarea "echo $tot_user;exit;"
drag, startPoint x: 606, startPoint y: 244, endPoint x: 495, endPoint y: 243, distance: 111.5
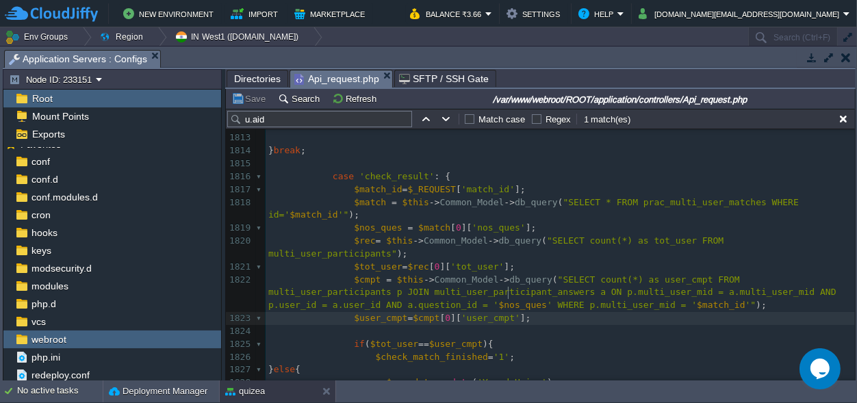
click at [514, 312] on pre "$user_cmpt = $cmpt [ 0 ][ 'user_cmpt' ];" at bounding box center [559, 318] width 589 height 13
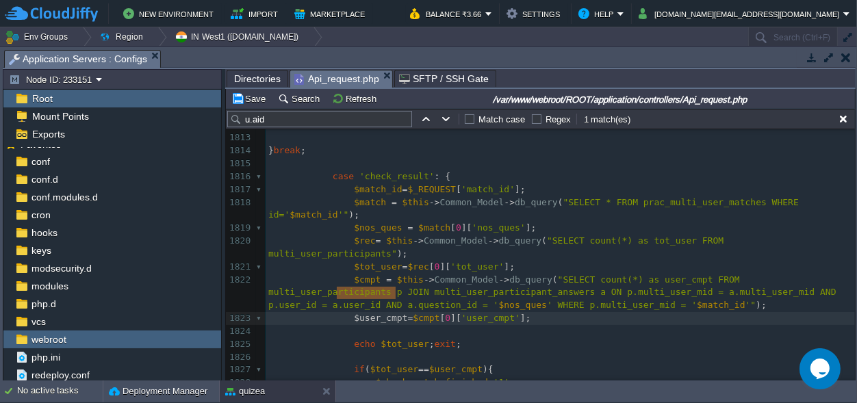
type textarea "$user_cmpt"
drag, startPoint x: 394, startPoint y: 294, endPoint x: 345, endPoint y: 290, distance: 49.4
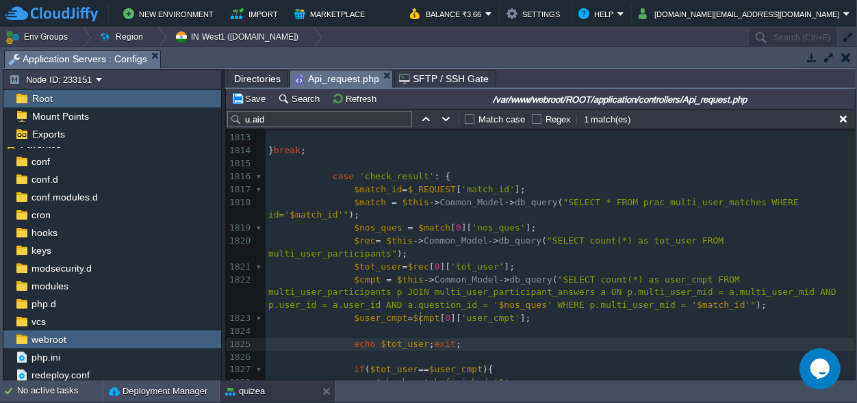
click at [429, 339] on span ";" at bounding box center [431, 344] width 5 height 10
paste textarea ";"
type textarea ";"
click at [429, 339] on span ";" at bounding box center [431, 344] width 5 height 10
type textarea ".."
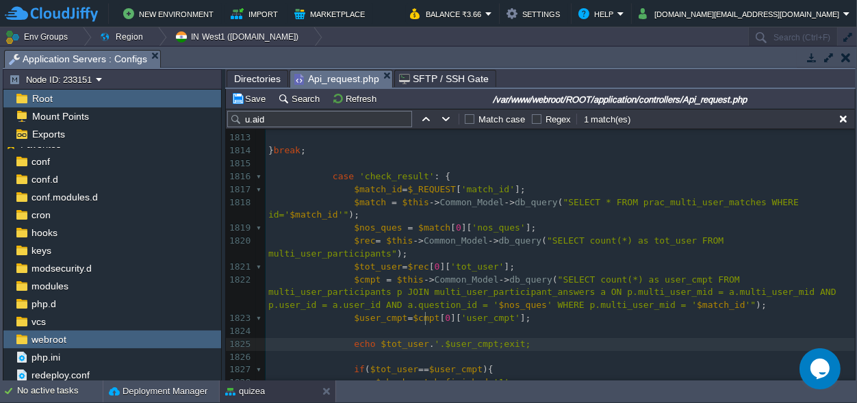
type textarea "''"
click at [434, 339] on span "'$user_cmpt'" at bounding box center [466, 344] width 64 height 10
click at [472, 339] on span "' user_cmpt'" at bounding box center [466, 344] width 64 height 10
type textarea "=>"
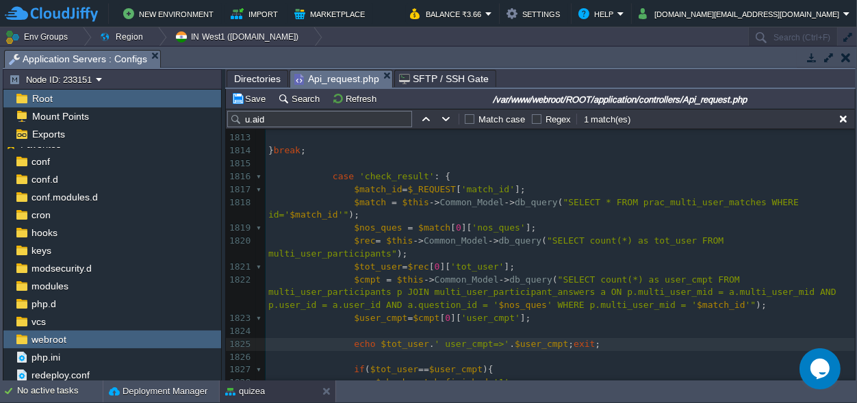
scroll to position [0, 0]
type textarea "' user_cmpt=>'"
drag, startPoint x: 489, startPoint y: 314, endPoint x: 421, endPoint y: 320, distance: 67.3
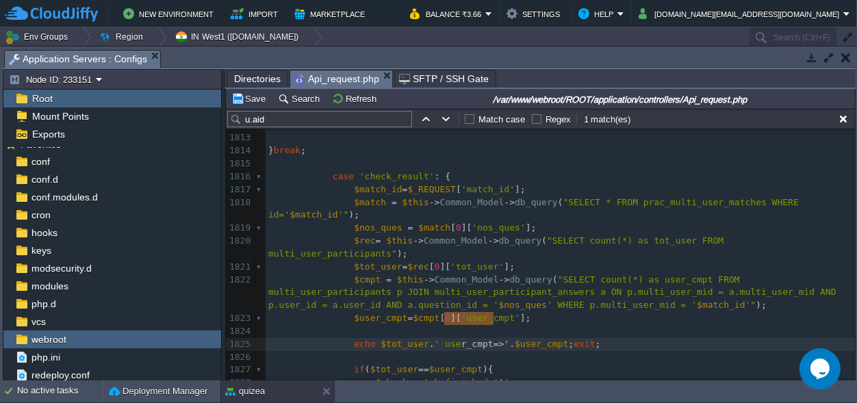
type textarea "' user_cmpt=>'."
drag, startPoint x: 493, startPoint y: 317, endPoint x: 441, endPoint y: 315, distance: 52.8
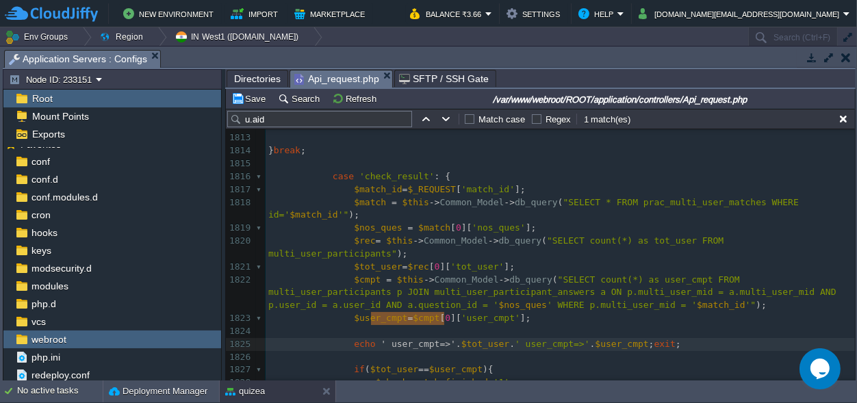
scroll to position [0, 0]
click at [467, 339] on span "$tot_user" at bounding box center [485, 344] width 48 height 10
type textarea "$tot_user"
type textarea "user_cmpt"
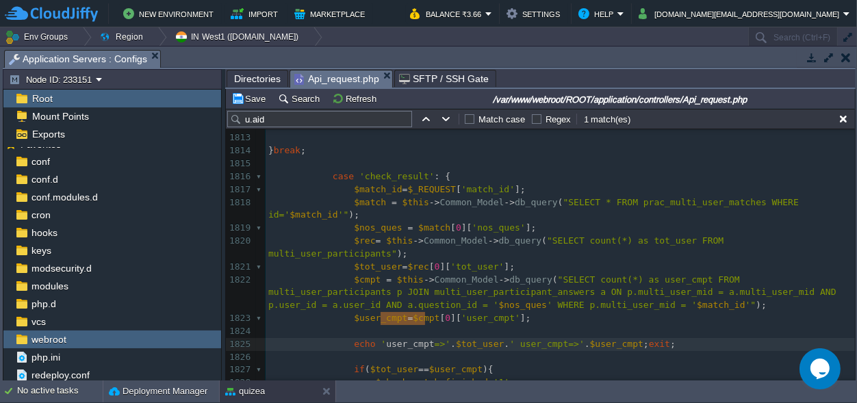
paste textarea
click at [385, 339] on span "' $tot_user=>'" at bounding box center [417, 344] width 75 height 10
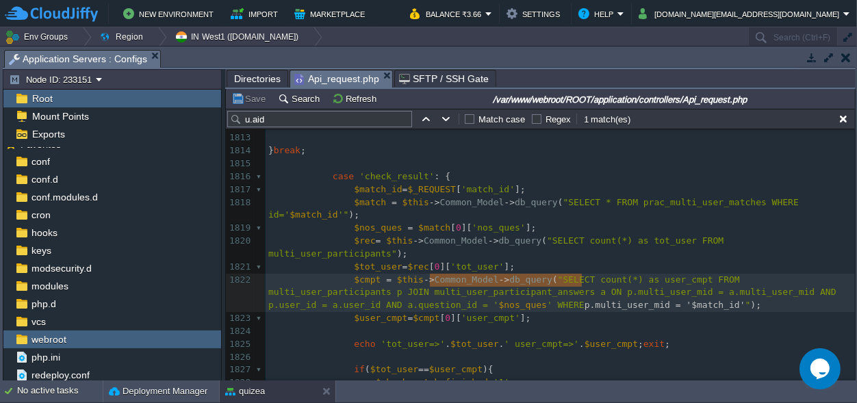
scroll to position [0, 151]
type textarea "WHERE p.multi_user_mid = '$match_id'"
drag, startPoint x: 581, startPoint y: 278, endPoint x: 406, endPoint y: 279, distance: 174.5
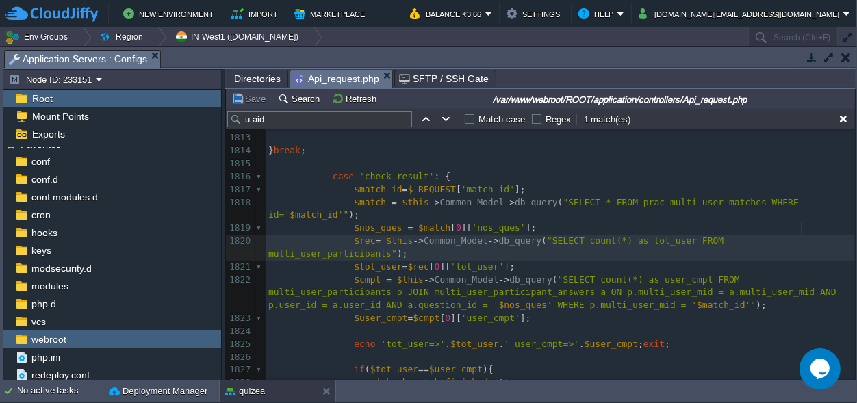
scroll to position [0, 0]
click at [729, 235] on span ""SELECT count(*) as tot_user FROM multi_user_participants"" at bounding box center [498, 246] width 460 height 23
click at [248, 100] on button "Save" at bounding box center [250, 98] width 38 height 12
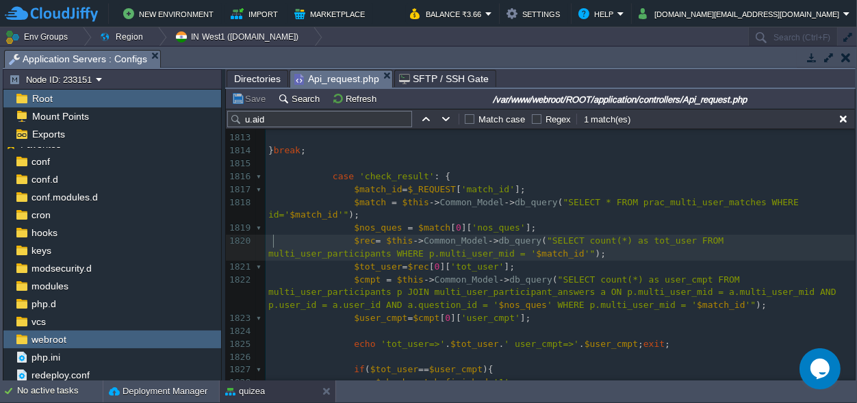
click at [275, 242] on div "xxxxxxxxxx 1802 'selected_option' => $sel_opt , 1803 'is_correct' => $is_correc…" at bounding box center [559, 338] width 589 height 697
click at [278, 239] on div "xxxxxxxxxx 1802 'selected_option' => $sel_opt , 1803 'is_correct' => $is_correc…" at bounding box center [559, 338] width 589 height 697
click at [254, 102] on button "Save" at bounding box center [250, 98] width 38 height 12
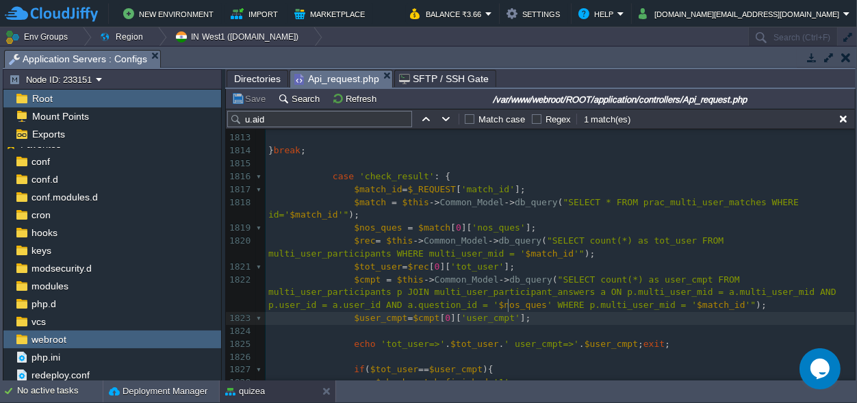
click at [524, 312] on pre "$user_cmpt = $cmpt [ 0 ][ 'user_cmpt' ];" at bounding box center [559, 318] width 589 height 13
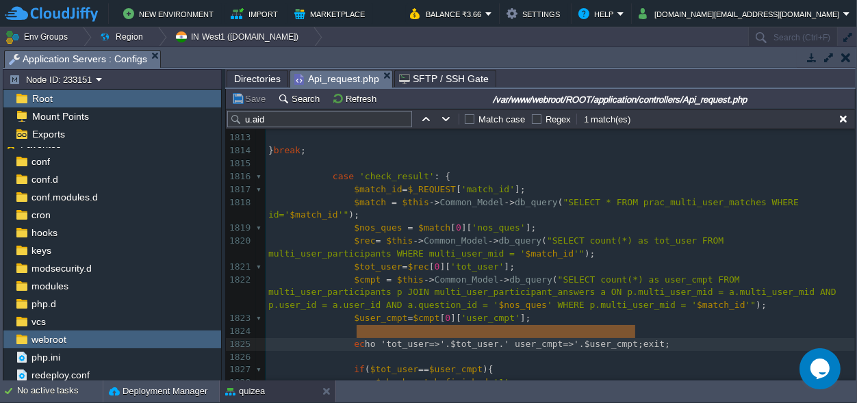
type textarea "echo 'tot_user=>'.$tot_user.' user_cmpt=>'.$user_cmpt;exit;"
drag, startPoint x: 644, startPoint y: 333, endPoint x: 352, endPoint y: 328, distance: 292.2
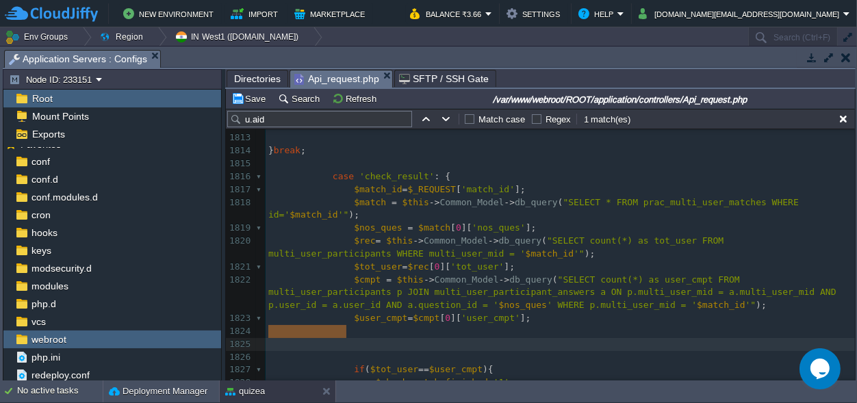
scroll to position [10, 78]
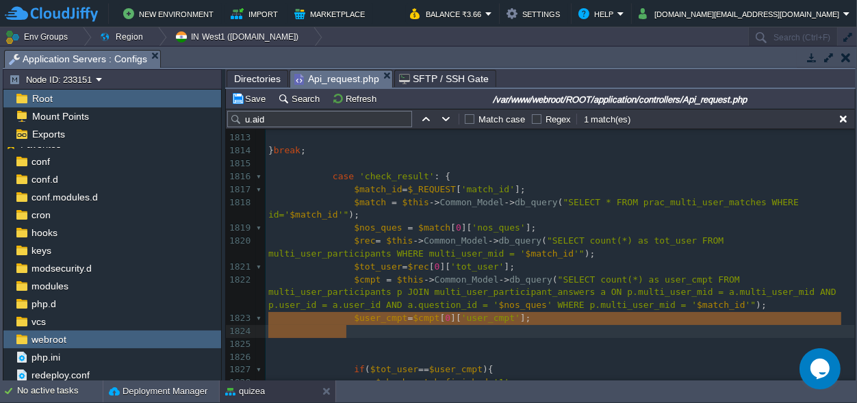
drag, startPoint x: 350, startPoint y: 335, endPoint x: 239, endPoint y: 320, distance: 112.5
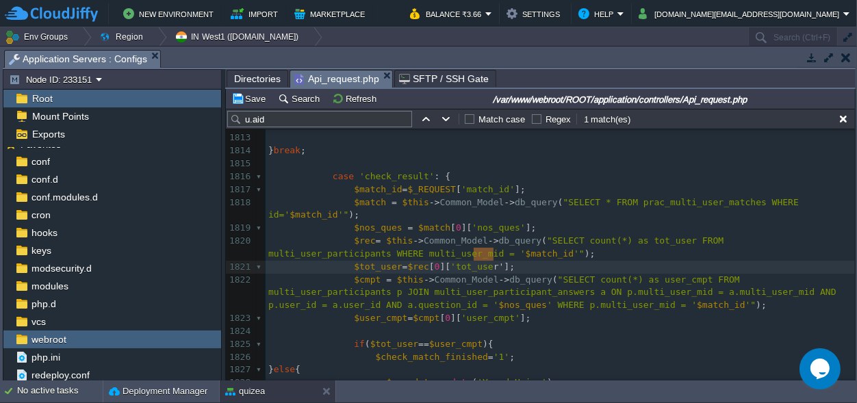
scroll to position [10, 224]
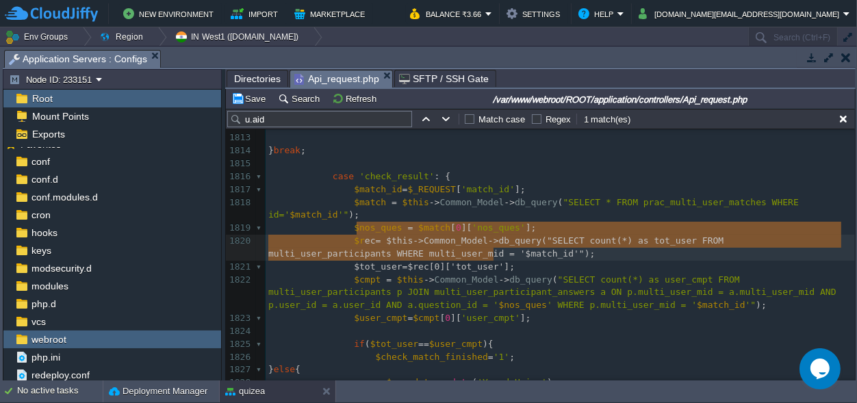
type textarea "rec= $this->Common_Model->db_query("SELECT count(*) as tot_user FROM multi_user…"
drag, startPoint x: 499, startPoint y: 252, endPoint x: 351, endPoint y: 231, distance: 149.9
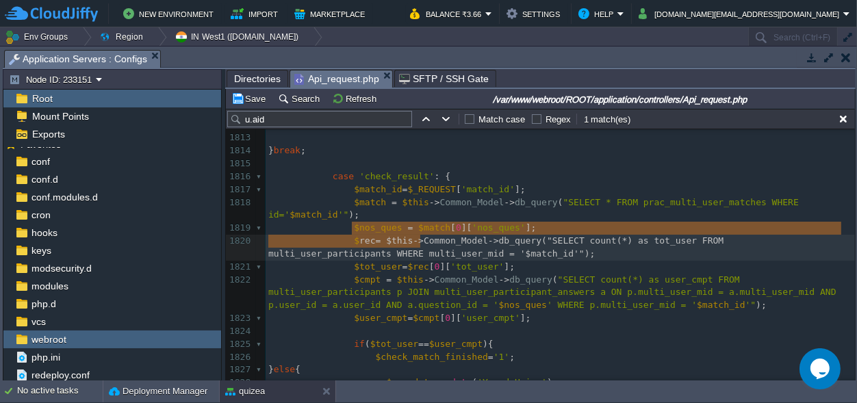
type textarea "$rec= $this->Common_Model->db_query("SELECT count(*) as tot_user FROM multi_use…"
drag, startPoint x: 431, startPoint y: 242, endPoint x: 348, endPoint y: 233, distance: 83.3
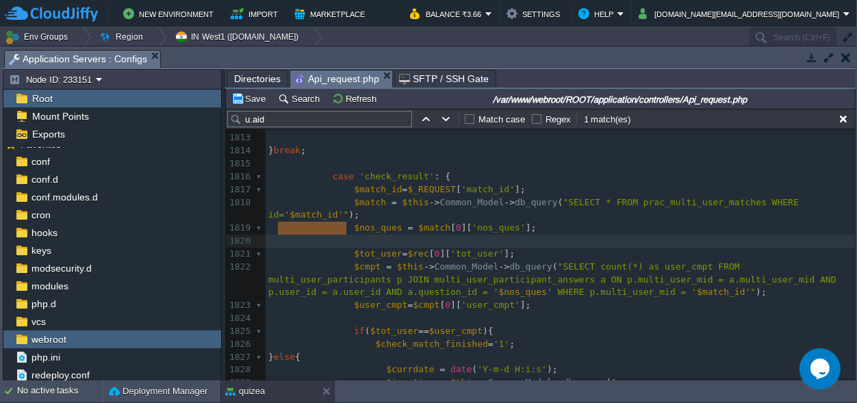
scroll to position [0, 78]
drag, startPoint x: 350, startPoint y: 231, endPoint x: 255, endPoint y: 227, distance: 95.2
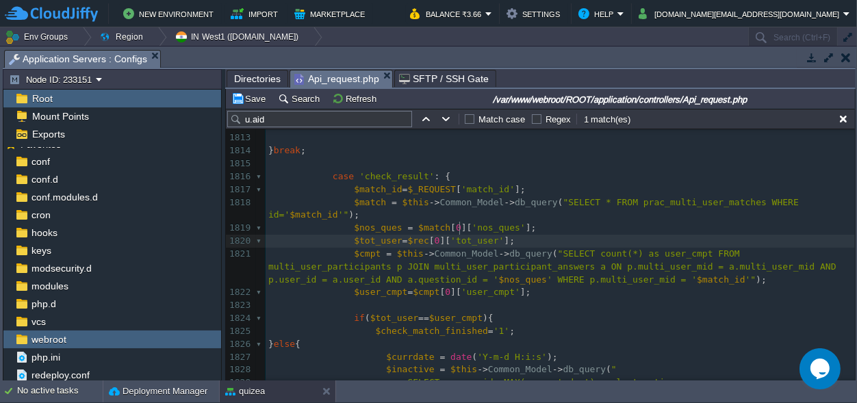
click at [458, 235] on span "'tot_user'" at bounding box center [476, 240] width 53 height 10
type textarea "tot_user"
paste textarea
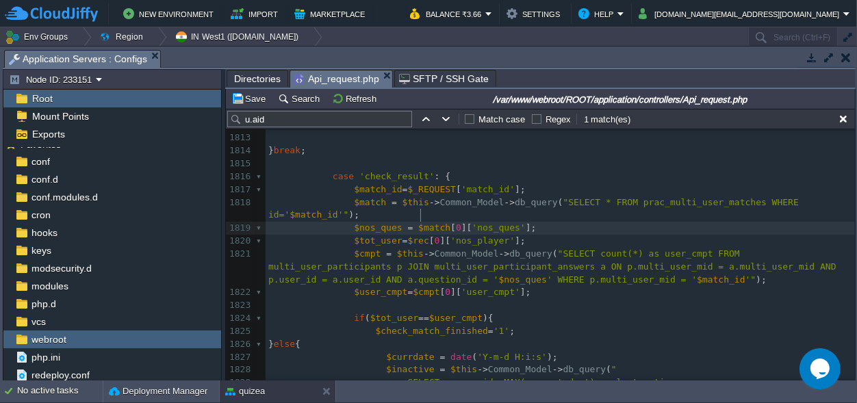
click at [421, 215] on div "xxxxxxxxxx 1802 'selected_option' => $sel_opt , 1803 'is_correct' => $is_correc…" at bounding box center [559, 312] width 589 height 645
type textarea "$match"
click at [407, 229] on div "xxxxxxxxxx 1802 'selected_option' => $sel_opt , 1803 'is_correct' => $is_correc…" at bounding box center [559, 312] width 589 height 645
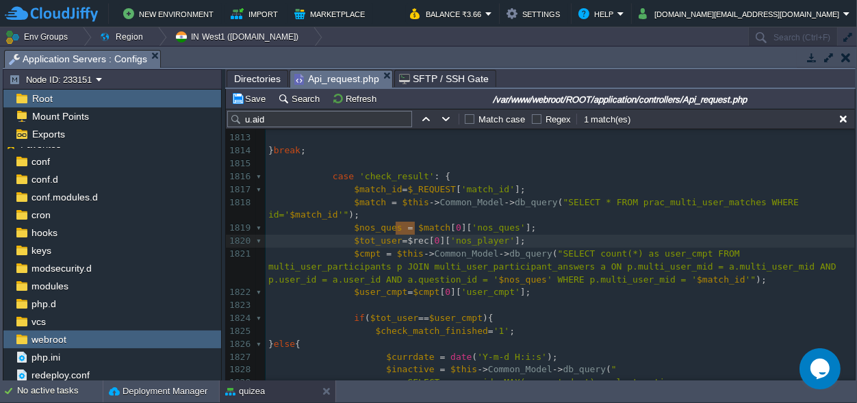
type textarea "$rec"
paste textarea
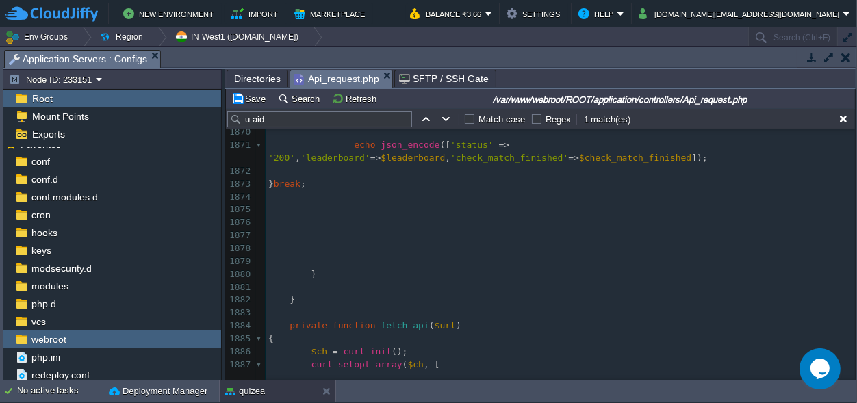
scroll to position [24794, 0]
click at [255, 98] on button "Save" at bounding box center [250, 98] width 38 height 12
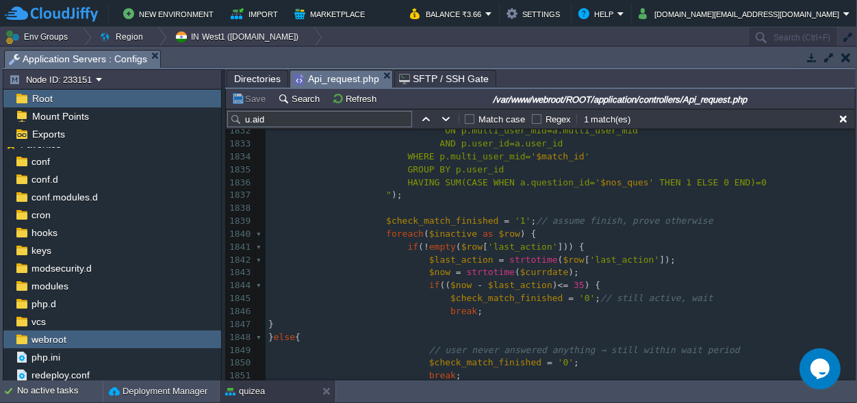
scroll to position [24283, 0]
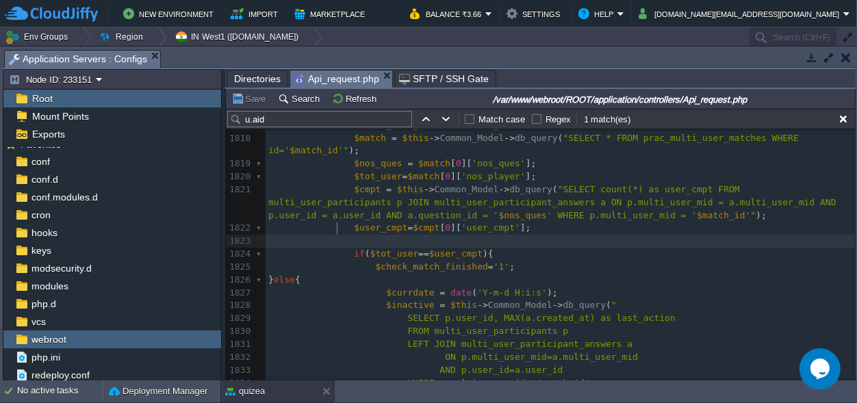
click at [365, 235] on pre at bounding box center [559, 241] width 589 height 13
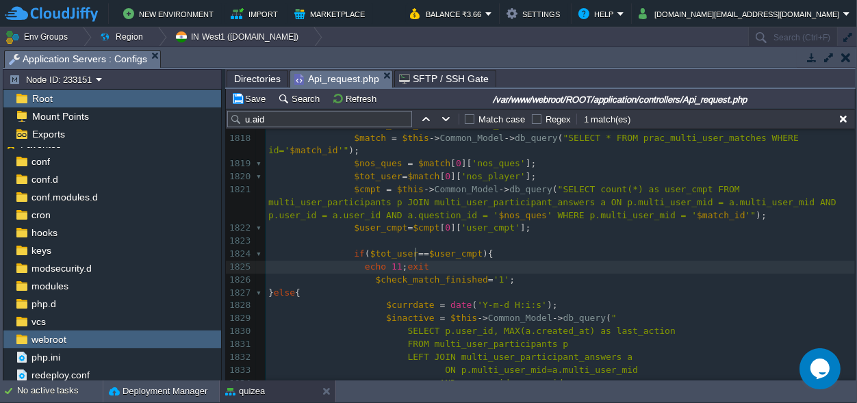
type textarea "echo 11;exit;"
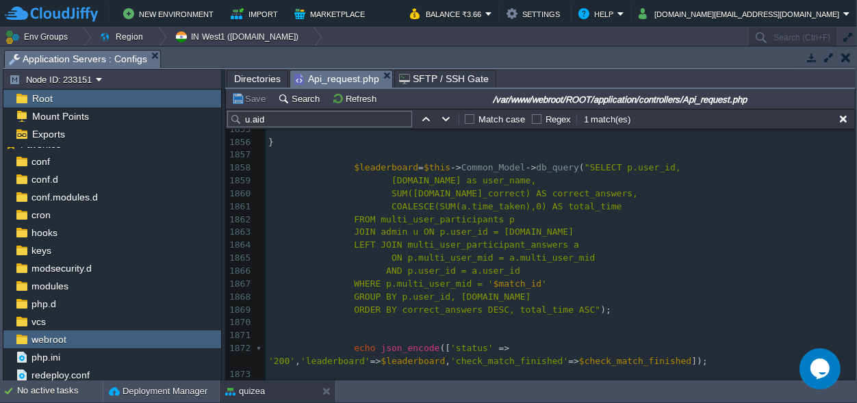
scroll to position [0, 0]
click at [380, 233] on span "JOIN admin u ON p.user_id = [DOMAIN_NAME]" at bounding box center [464, 231] width 220 height 10
type textarea "users"
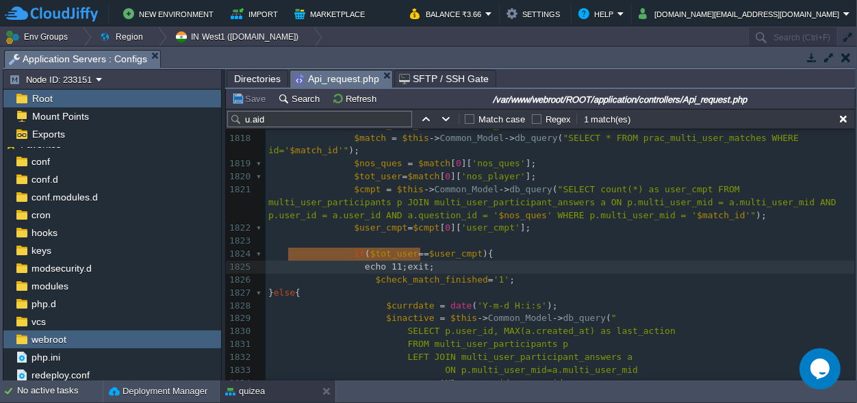
scroll to position [0, 151]
type textarea "echo 11;exit;"
drag, startPoint x: 432, startPoint y: 259, endPoint x: 283, endPoint y: 250, distance: 150.1
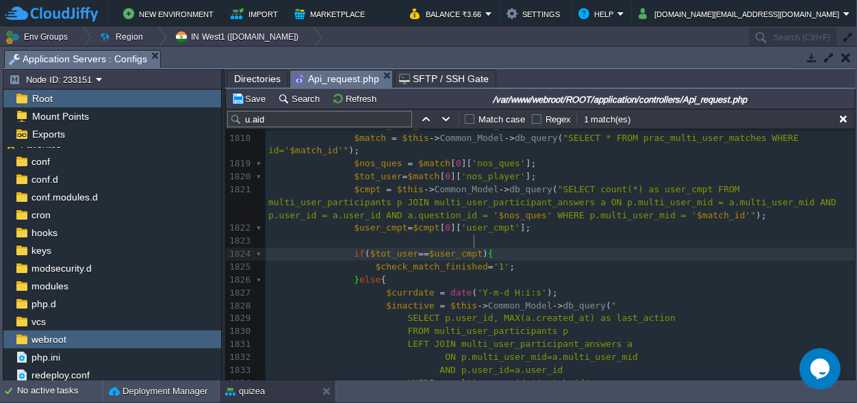
click at [350, 235] on pre at bounding box center [559, 241] width 589 height 13
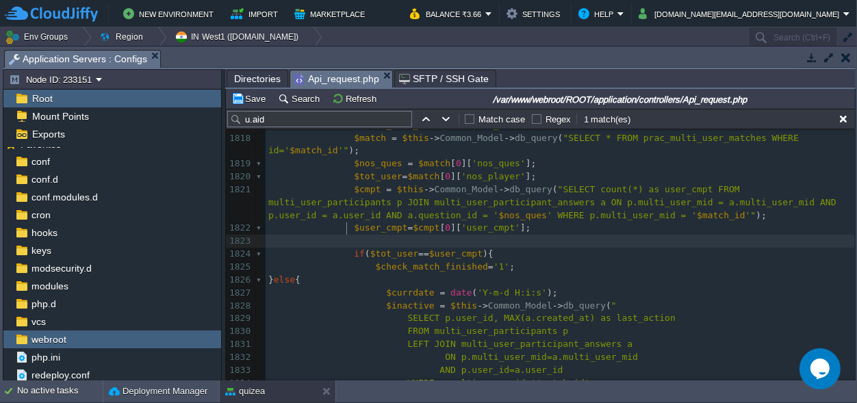
paste textarea "e"
type textarea "echo"
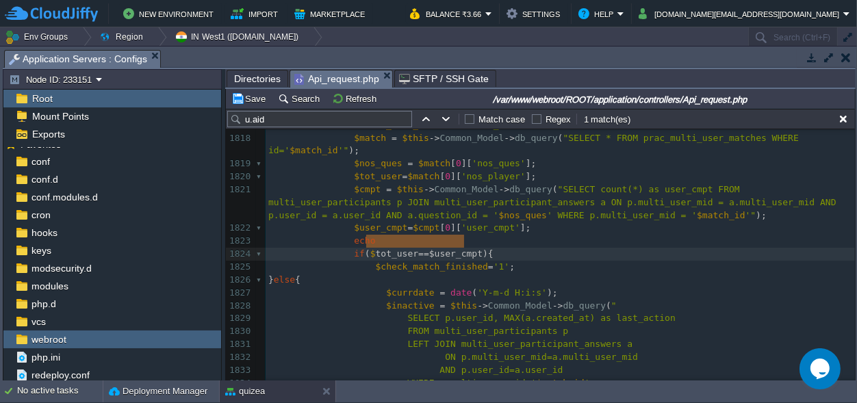
type textarea "$tot_user==$user_cmpt"
drag, startPoint x: 464, startPoint y: 242, endPoint x: 363, endPoint y: 242, distance: 100.6
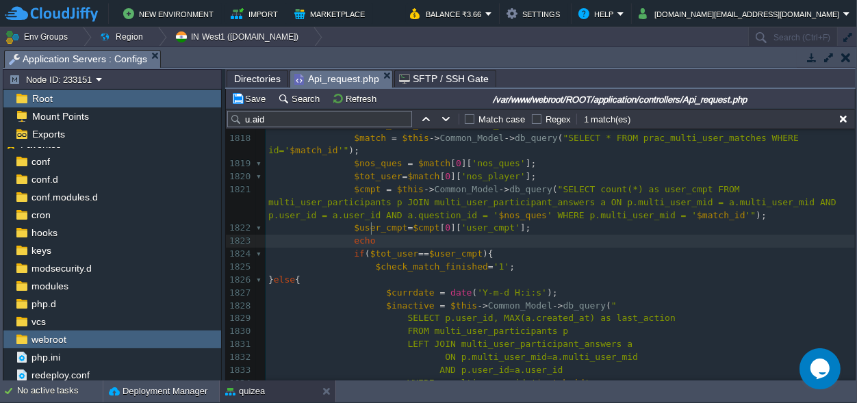
click at [380, 235] on pre "echo" at bounding box center [559, 241] width 589 height 13
paste textarea "."
click at [415, 231] on div "xxxxxxxxxx JOIN users u ON p.user_id = [DOMAIN_NAME] 1807 $id = $this -> Common…" at bounding box center [559, 344] width 589 height 709
type textarea ".""
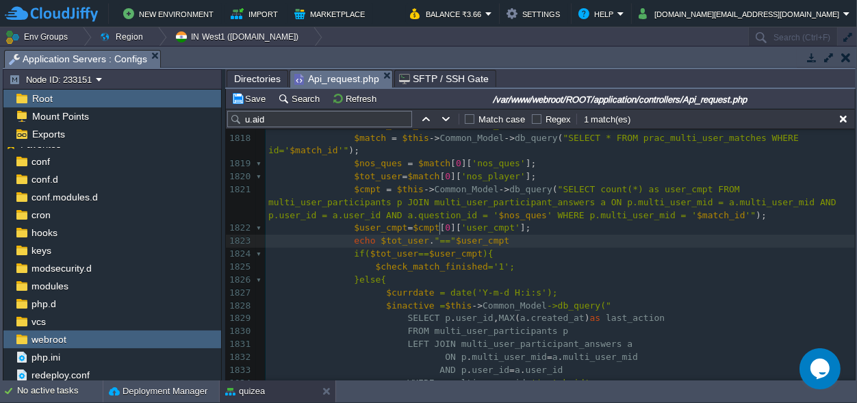
type textarea ""."
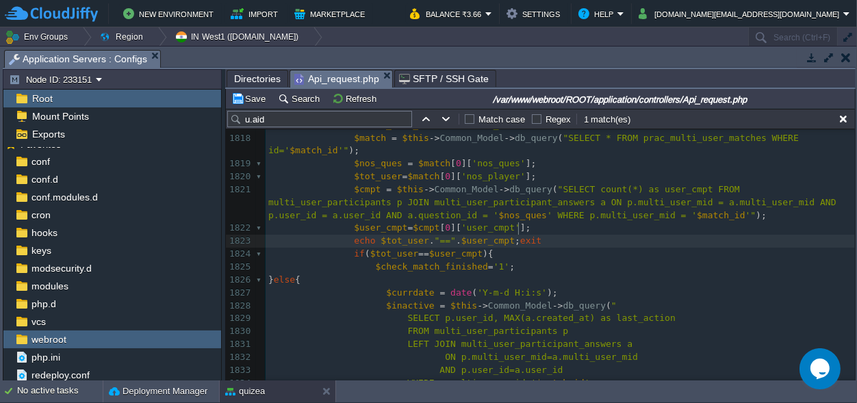
scroll to position [0, 29]
type textarea ";exit;"
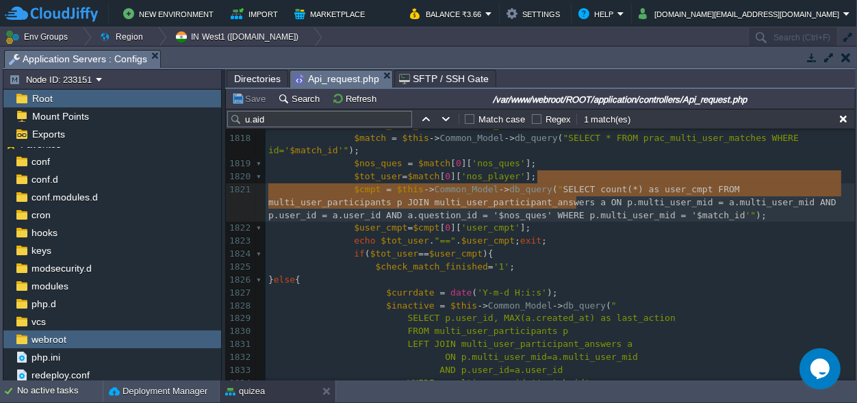
type textarea "SELECT count(*) as user_cmpt FROM multi_user_participants p JOIN multi_user_par…"
drag, startPoint x: 538, startPoint y: 176, endPoint x: 580, endPoint y: 205, distance: 50.7
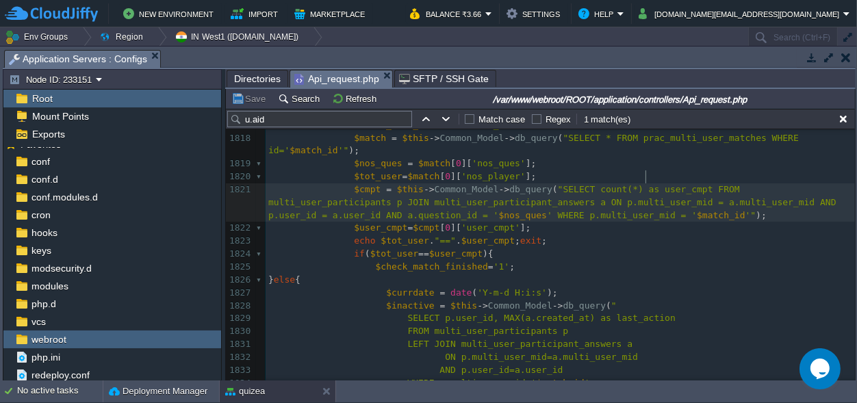
type textarea "user_cmpt"
type textarea "$cmpt"
drag, startPoint x: 372, startPoint y: 177, endPoint x: 350, endPoint y: 177, distance: 21.2
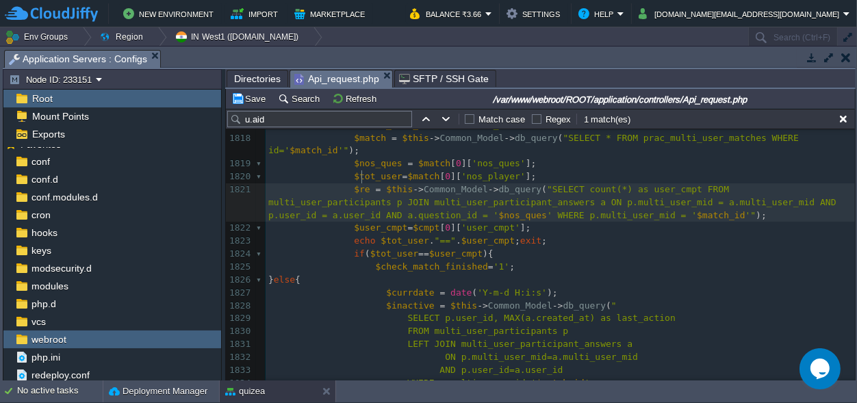
type textarea "rec"
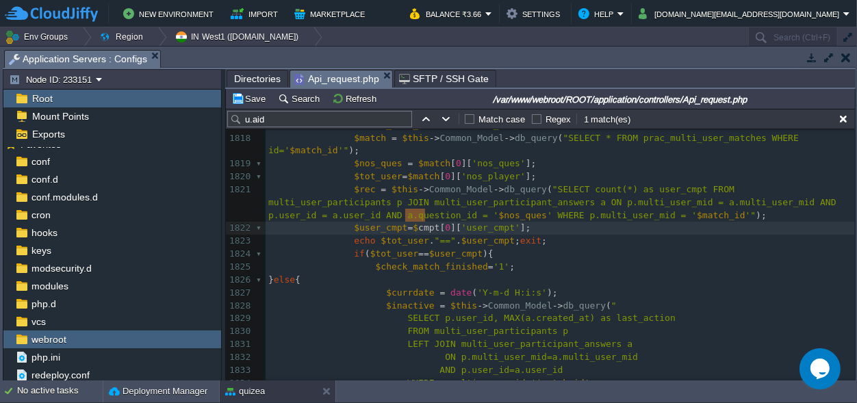
drag, startPoint x: 423, startPoint y: 214, endPoint x: 407, endPoint y: 213, distance: 15.8
type textarea "rec"
type textarea "$user_cmpt"
click at [251, 99] on button "Save" at bounding box center [250, 98] width 38 height 12
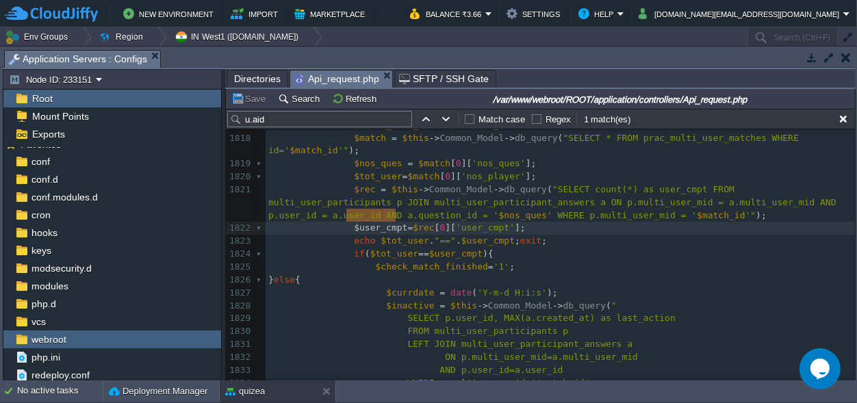
scroll to position [0, 0]
type textarea "$rec[0]['user_cmpt']"
drag, startPoint x: 400, startPoint y: 215, endPoint x: 496, endPoint y: 212, distance: 96.5
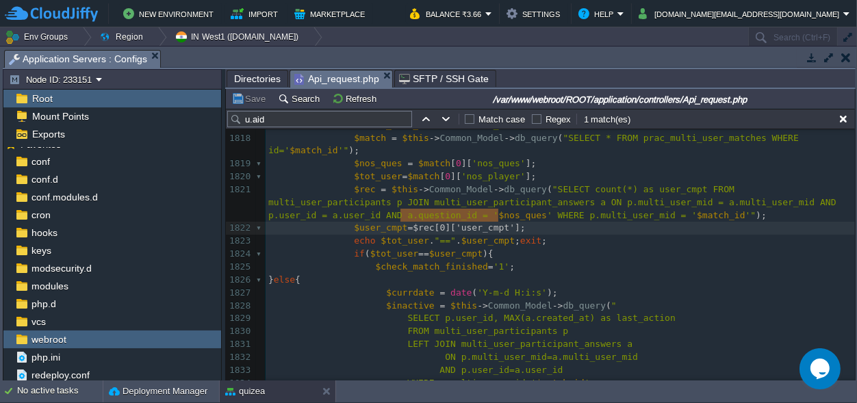
click at [480, 230] on div "xxxxxxxxxx JOIN users u ON p.user_id = [DOMAIN_NAME] 1807 $id = $this -> Common…" at bounding box center [559, 344] width 589 height 709
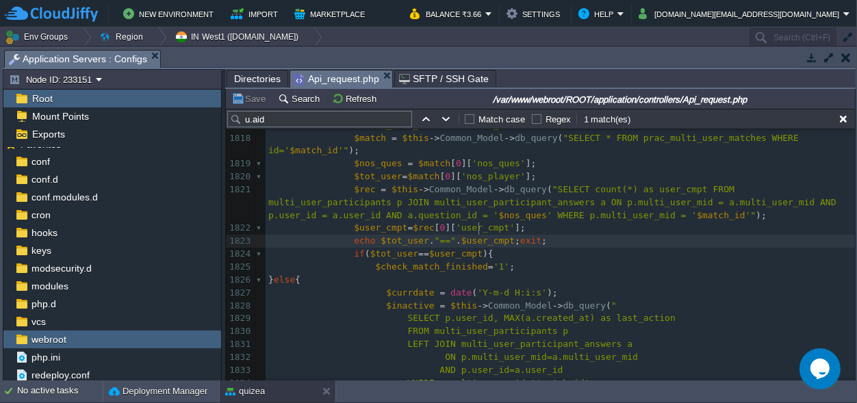
type textarea "$user_cmpt"
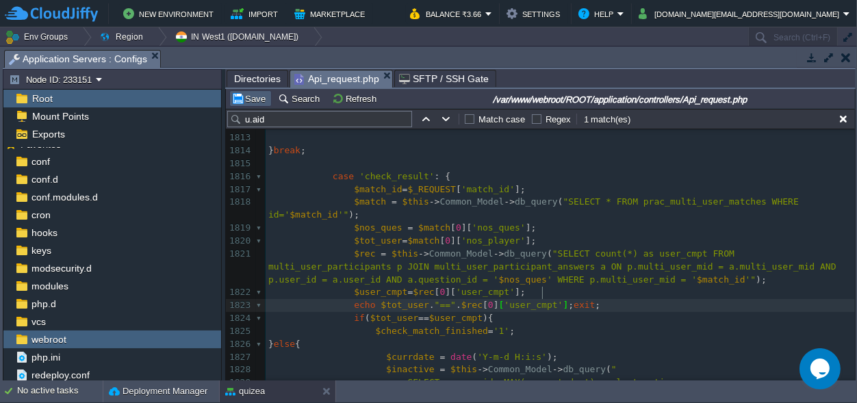
click at [257, 96] on button "Save" at bounding box center [250, 98] width 38 height 12
type textarea "[0]['user_cmpt']"
drag, startPoint x: 541, startPoint y: 294, endPoint x: 466, endPoint y: 296, distance: 75.3
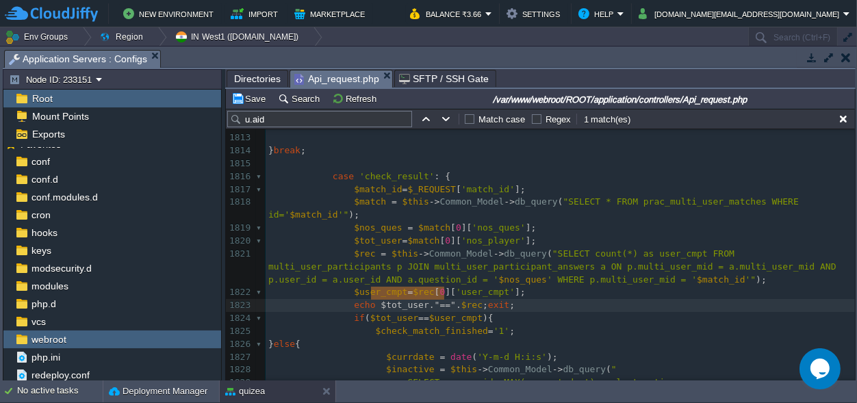
drag, startPoint x: 442, startPoint y: 291, endPoint x: 369, endPoint y: 297, distance: 72.7
type textarea "json_encoded"
type textarea "("
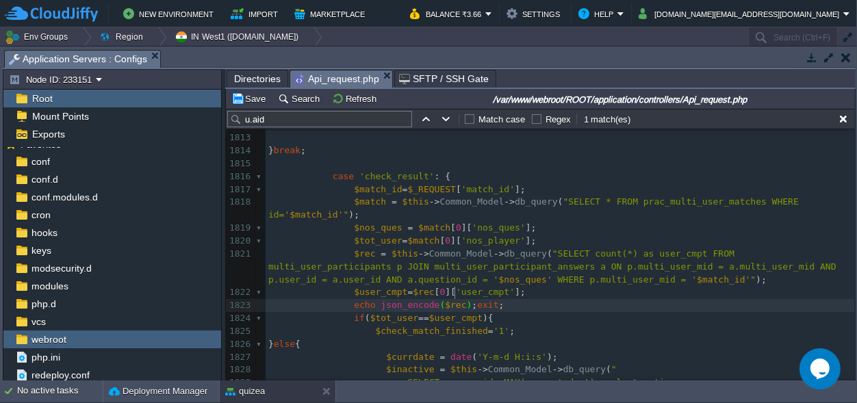
scroll to position [0, 4]
type textarea ")"
click at [252, 96] on button "Save" at bounding box center [250, 98] width 38 height 12
type textarea "//"
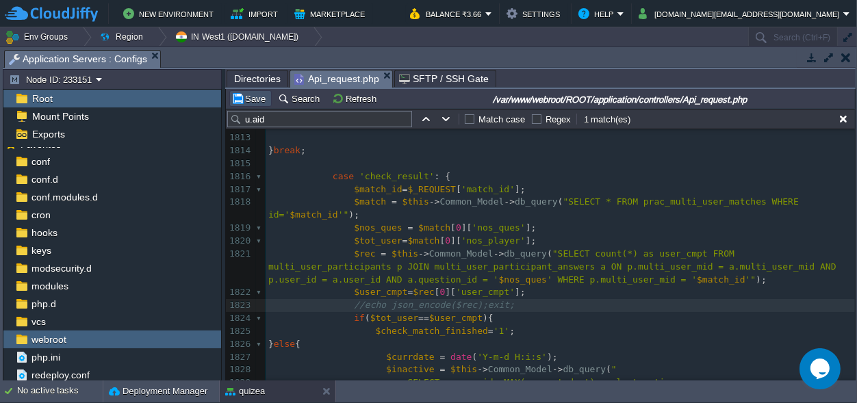
click at [254, 94] on button "Save" at bounding box center [250, 98] width 38 height 12
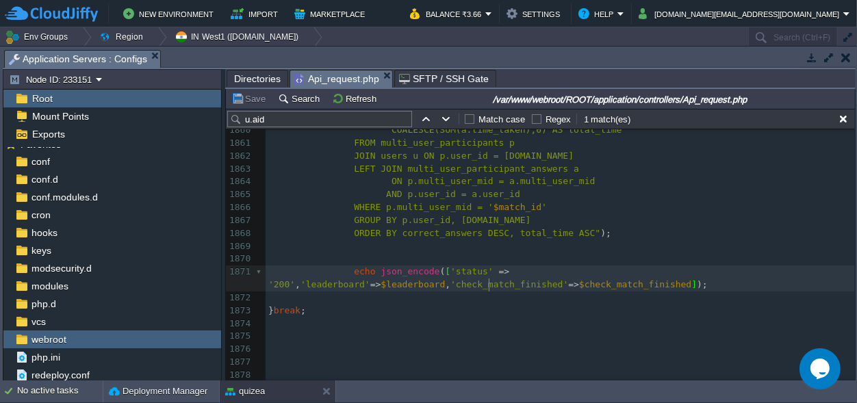
scroll to position [0, 0]
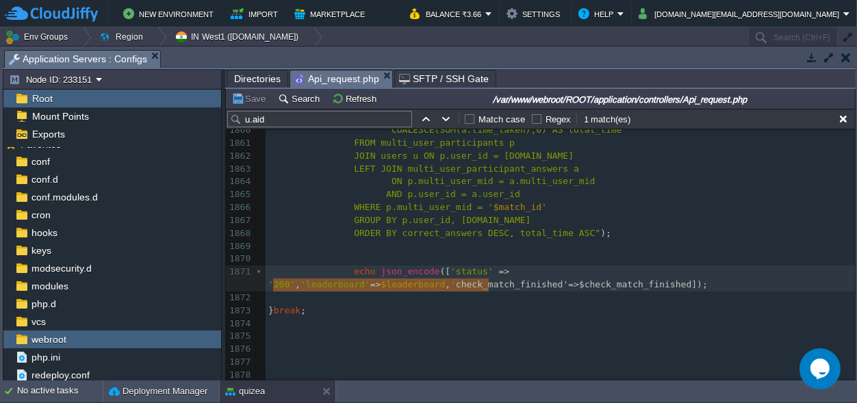
type textarea "'check_match_finished'=>$check_match_finished"
drag, startPoint x: 488, startPoint y: 285, endPoint x: 270, endPoint y: 285, distance: 217.6
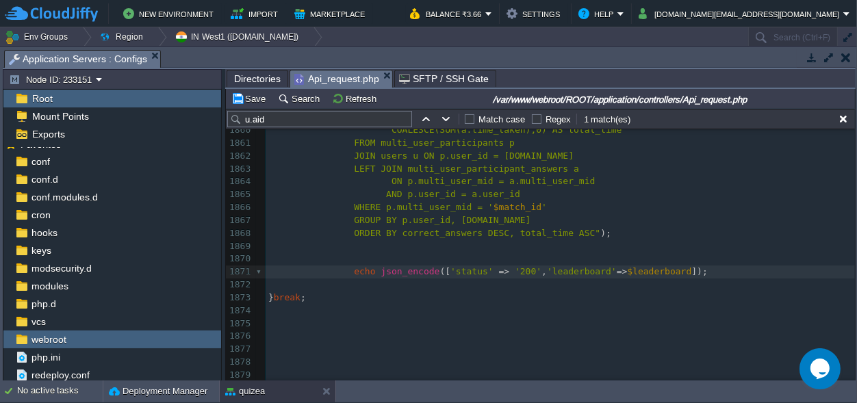
paste textarea ","
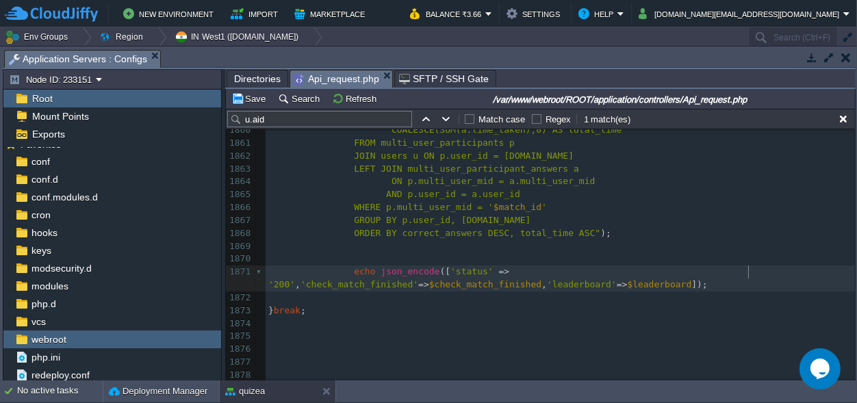
scroll to position [0, 4]
type textarea ","
click at [248, 94] on button "Save" at bounding box center [250, 98] width 38 height 12
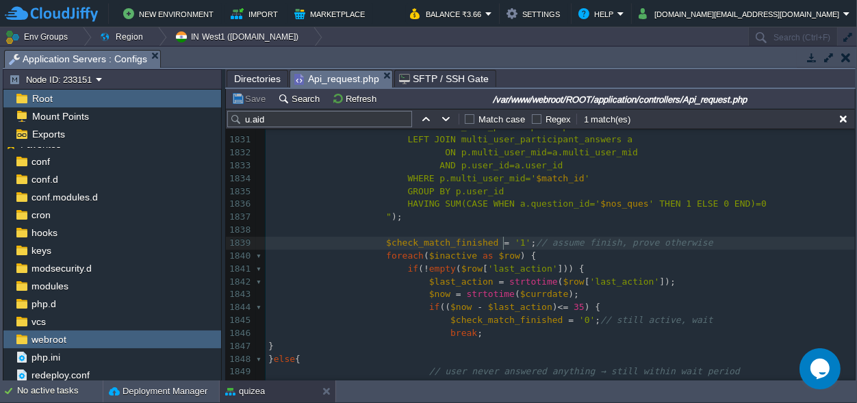
scroll to position [0, 0]
click at [505, 242] on div "xxxxxxxxxx echo json_encode ([ 'status' => '200' , 'check_match_finished' => $c…" at bounding box center [559, 301] width 589 height 671
drag, startPoint x: 508, startPoint y: 243, endPoint x: 494, endPoint y: 243, distance: 13.7
type textarea "true"
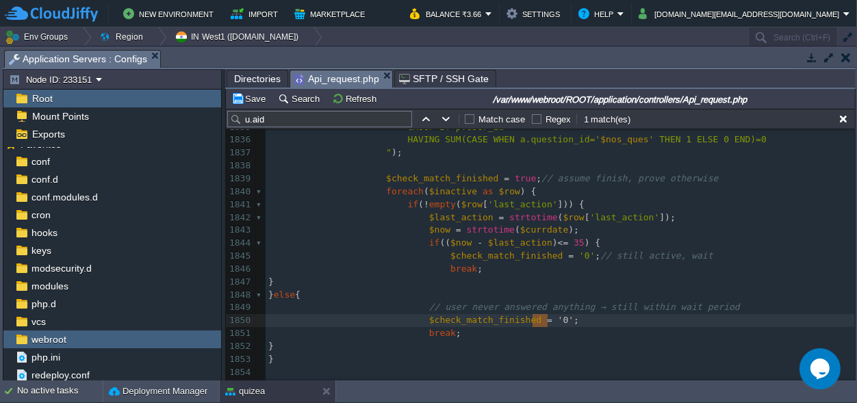
drag, startPoint x: 545, startPoint y: 319, endPoint x: 534, endPoint y: 322, distance: 11.3
type textarea "0"
click at [503, 179] on div "xxxxxxxxxx echo json_encode ([ 'status' => '200' , 'check_match_finished' => $c…" at bounding box center [559, 236] width 589 height 671
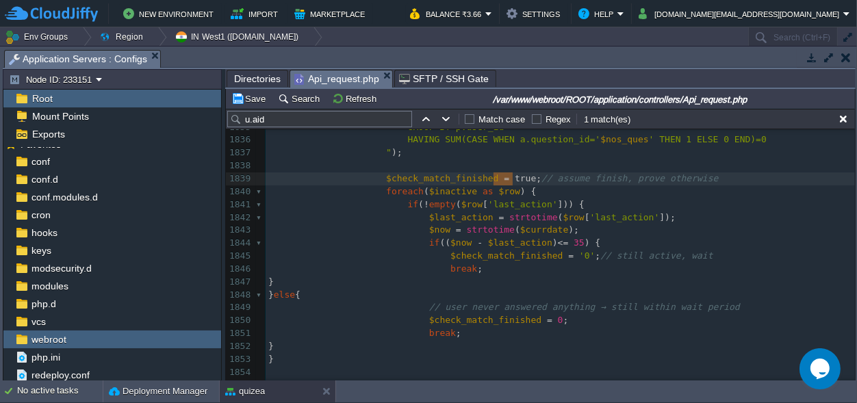
type textarea "1"
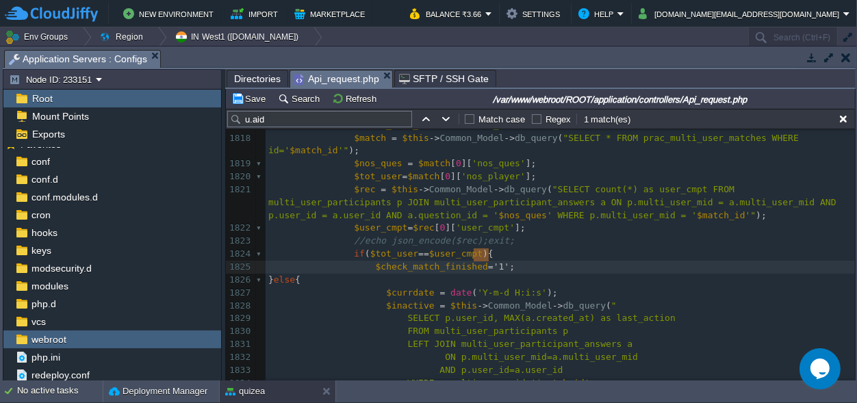
scroll to position [0, 14]
drag, startPoint x: 488, startPoint y: 248, endPoint x: 473, endPoint y: 252, distance: 14.8
type textarea "1"
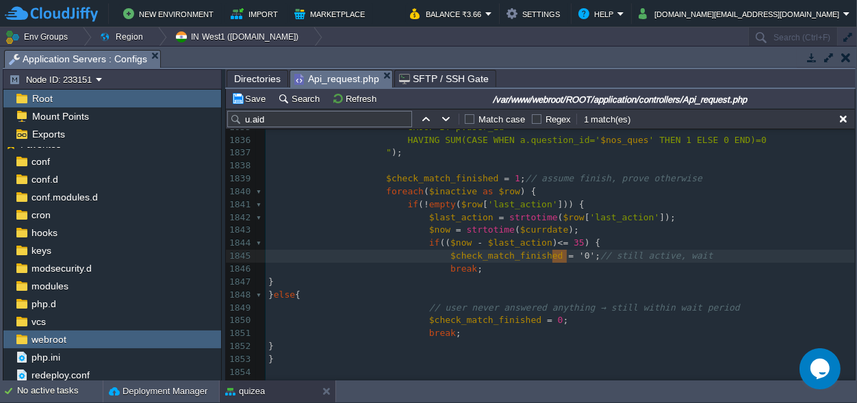
drag, startPoint x: 566, startPoint y: 253, endPoint x: 554, endPoint y: 256, distance: 12.6
type textarea "0"
click at [248, 94] on button "Save" at bounding box center [250, 98] width 38 height 12
drag, startPoint x: 289, startPoint y: 116, endPoint x: 232, endPoint y: 114, distance: 56.8
click at [232, 114] on input "u.aid" at bounding box center [319, 119] width 185 height 16
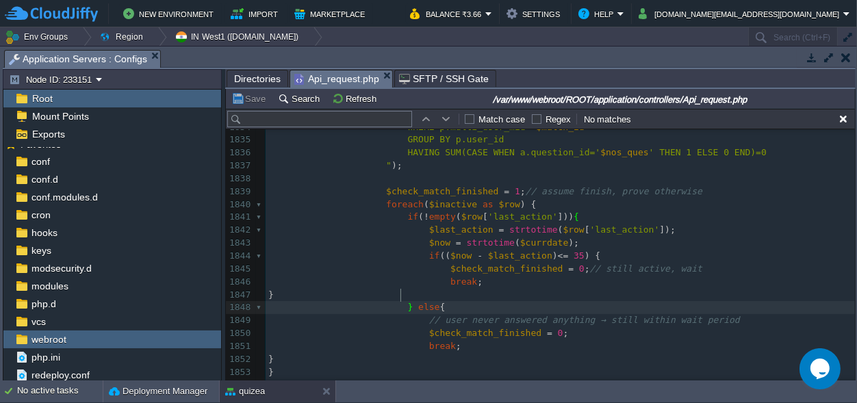
scroll to position [24283, 0]
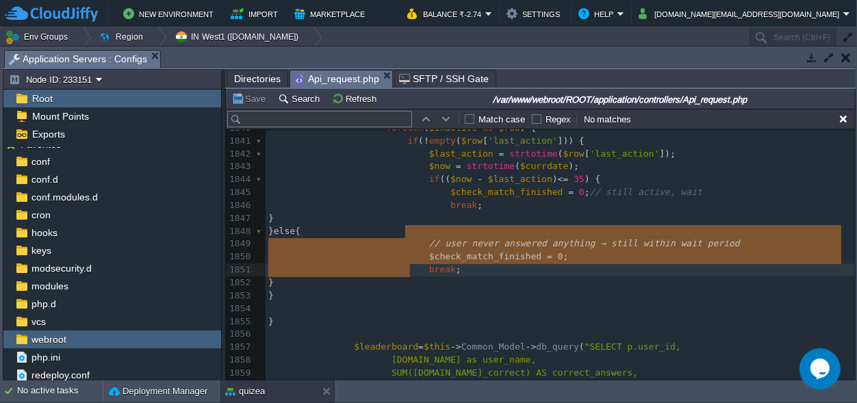
type textarea "else { // user never answered anything → still within wait period $check_match_…"
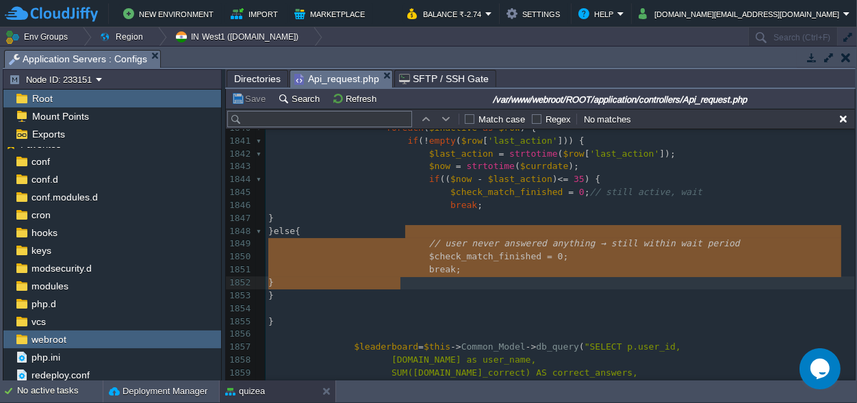
drag, startPoint x: 406, startPoint y: 230, endPoint x: 408, endPoint y: 283, distance: 52.8
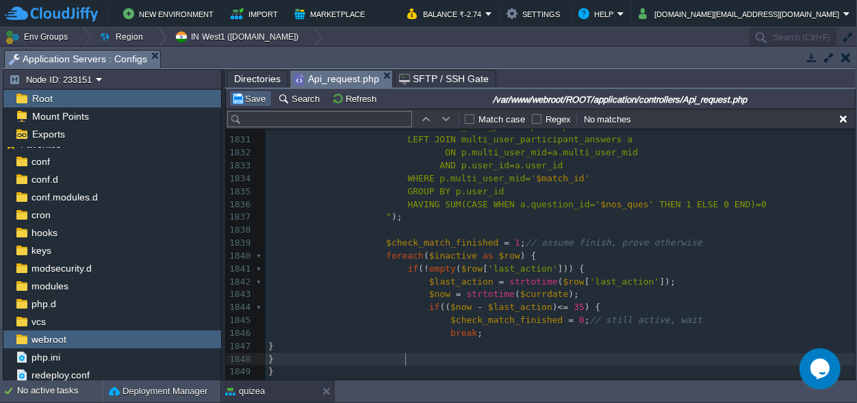
click at [255, 94] on button "Save" at bounding box center [250, 98] width 38 height 12
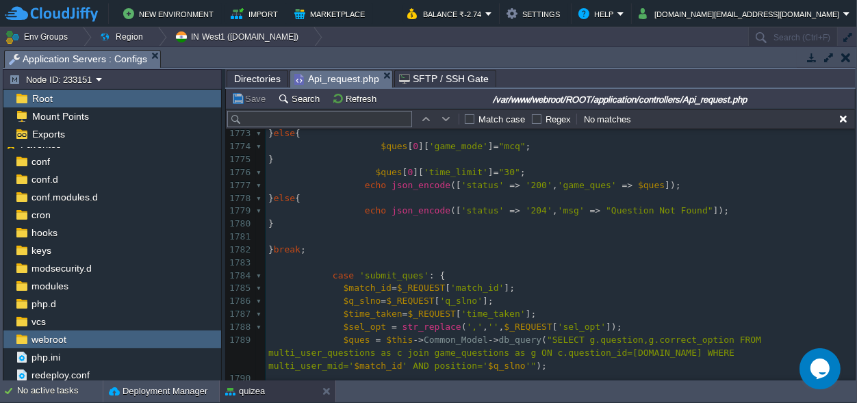
scroll to position [23770, 0]
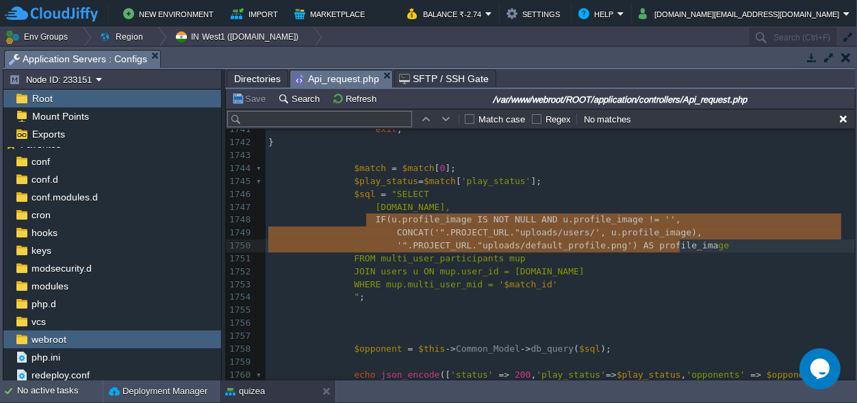
type textarea "IF(u.profile_image IS NOT NULL AND u.profile_image != '', CONCAT('".PROJECT_URL…"
drag, startPoint x: 365, startPoint y: 220, endPoint x: 697, endPoint y: 244, distance: 332.7
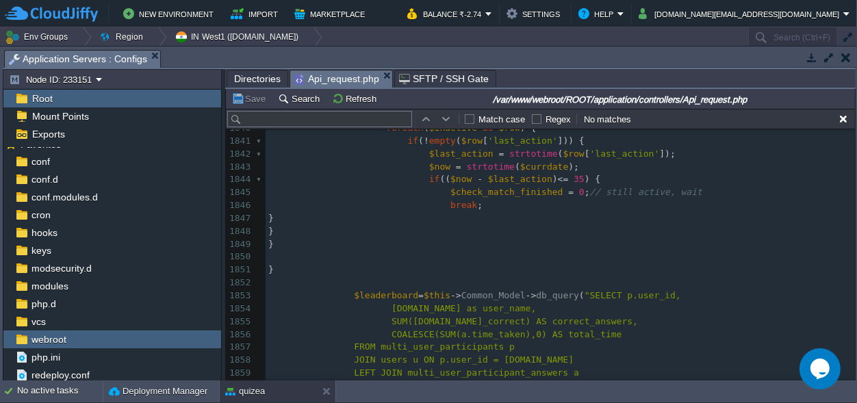
click at [486, 307] on pre "[DOMAIN_NAME] as user_name," at bounding box center [559, 308] width 589 height 13
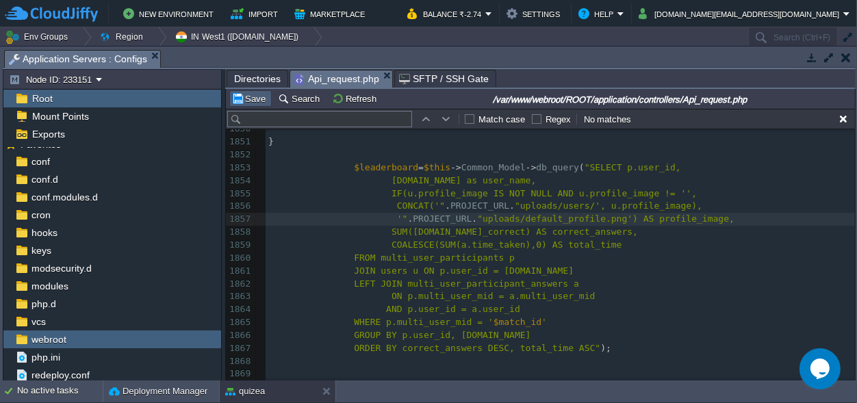
type textarea ","
click at [244, 99] on button "Save" at bounding box center [250, 98] width 38 height 12
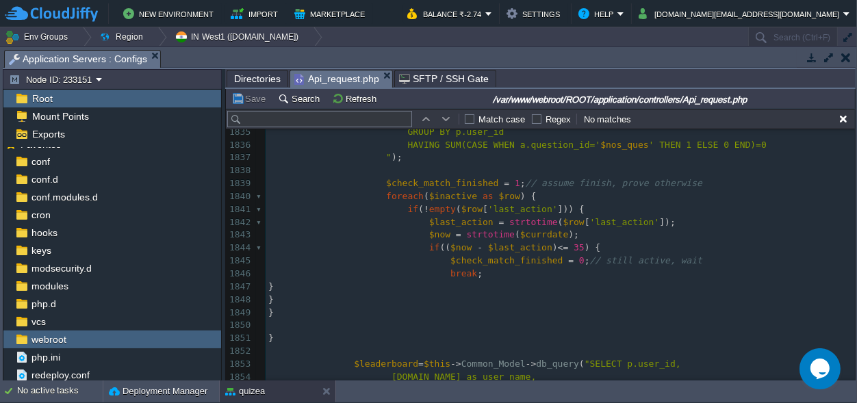
scroll to position [24282, 0]
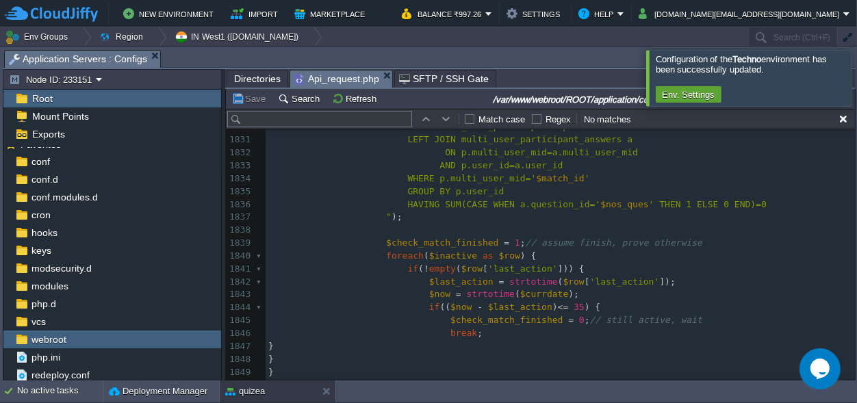
click at [856, 80] on div at bounding box center [873, 77] width 0 height 55
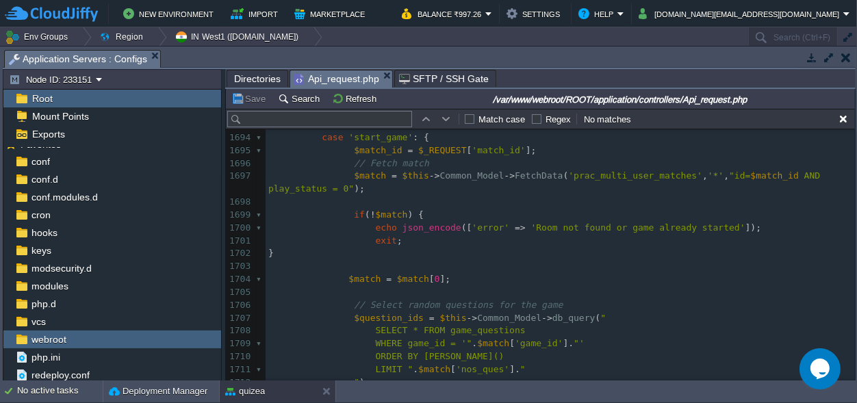
scroll to position [22469, 0]
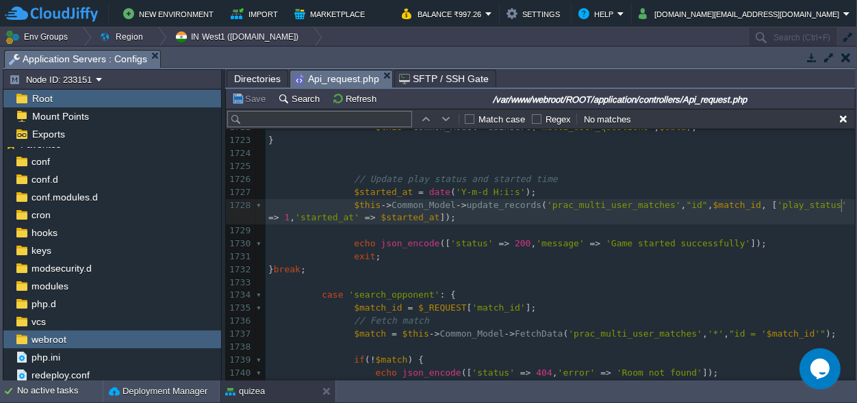
click at [840, 206] on div "xxxxxxxxxx '" . PROJECT_URL . "uploads/default_profile.png') AS profile_image, …" at bounding box center [559, 186] width 589 height 645
type textarea "=>"
type textarea "'"
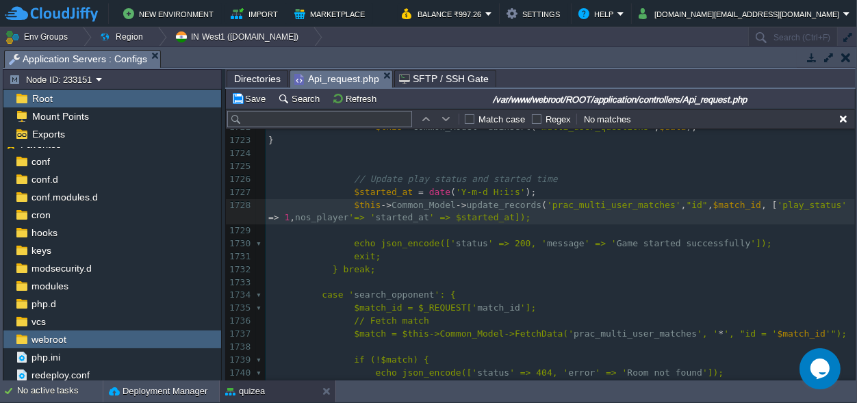
type textarea "'"
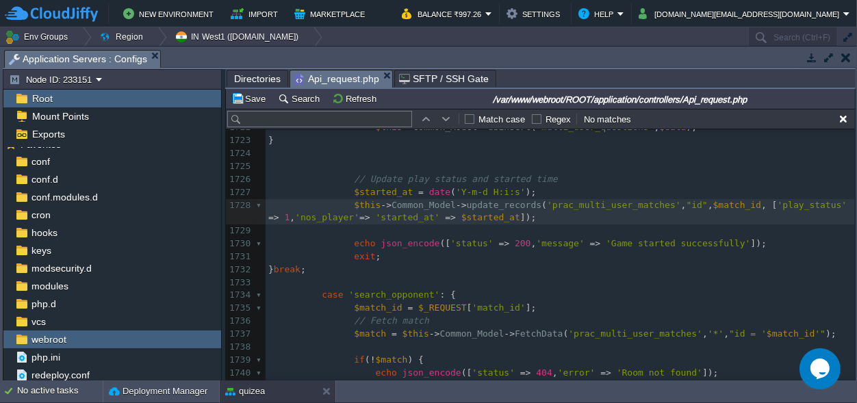
type textarea ","
type textarea "$"
paste textarea
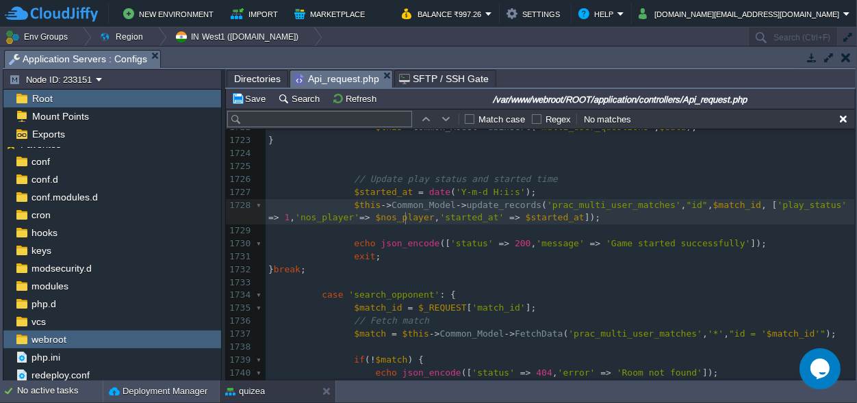
click at [368, 221] on div "xxxxxxxxxx '" . PROJECT_URL . "uploads/default_profile.png') AS profile_image, …" at bounding box center [559, 186] width 589 height 645
type textarea "$nos_player"
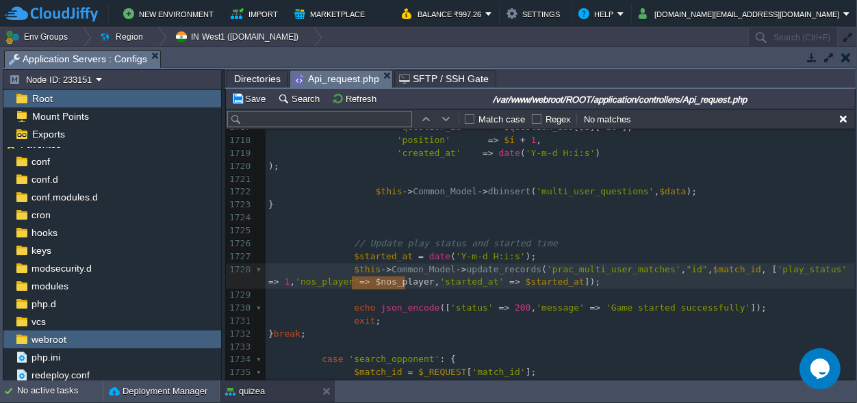
click at [356, 222] on pre "​" at bounding box center [559, 217] width 589 height 13
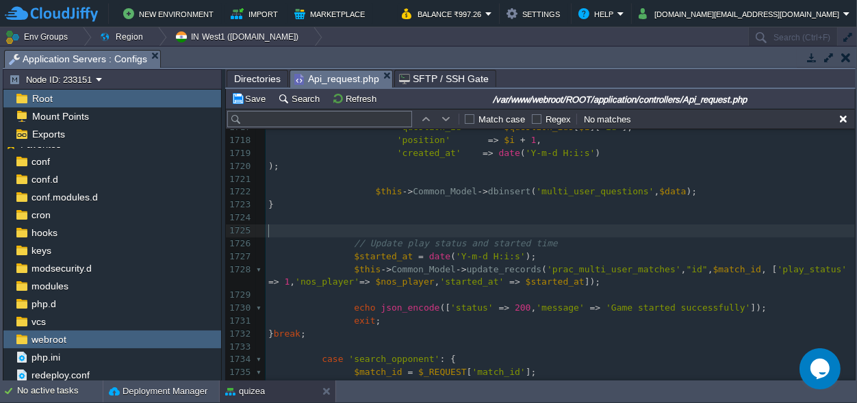
click at [356, 233] on pre "​" at bounding box center [559, 230] width 589 height 13
paste textarea "="
type textarea "="
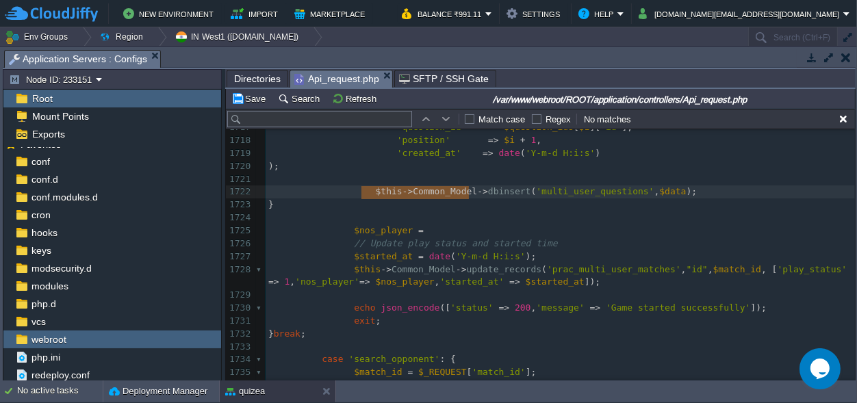
type textarea "$this->Common_Model->"
drag, startPoint x: 469, startPoint y: 191, endPoint x: 365, endPoint y: 187, distance: 104.1
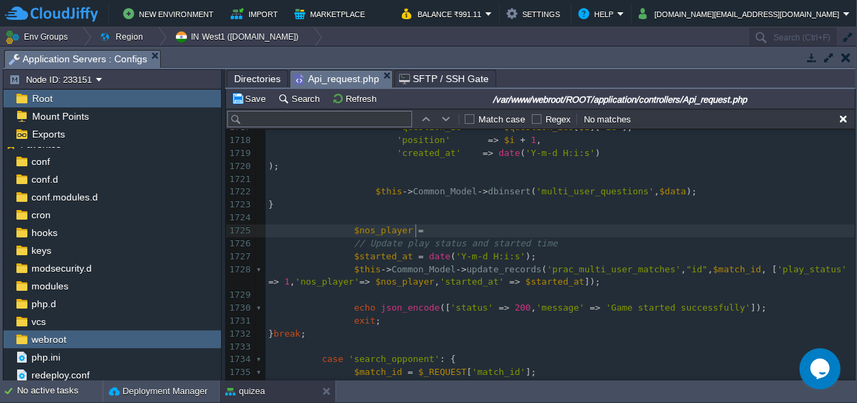
click at [435, 235] on pre "$nos_player =" at bounding box center [559, 230] width 589 height 13
paste textarea "c"
type textarea "countRows();"
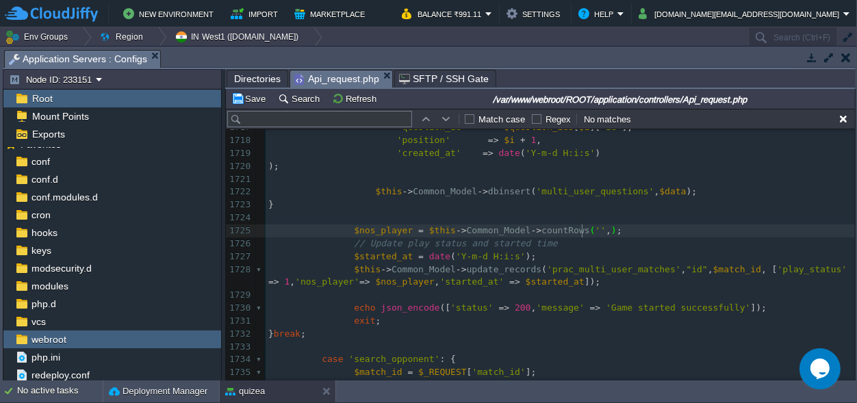
type textarea "'',"
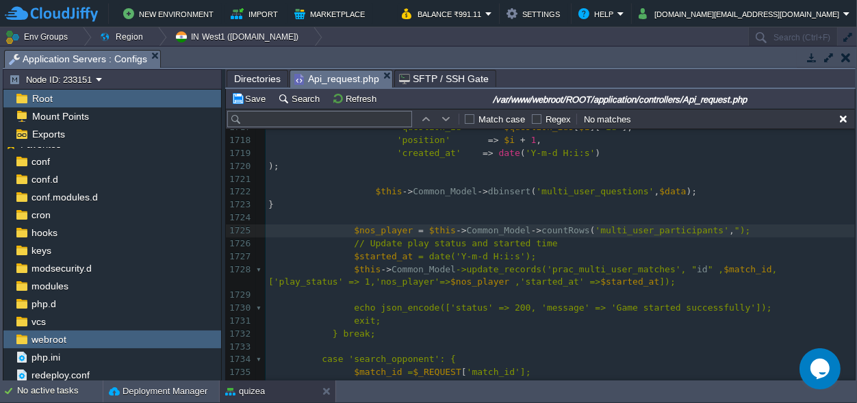
type textarea """"
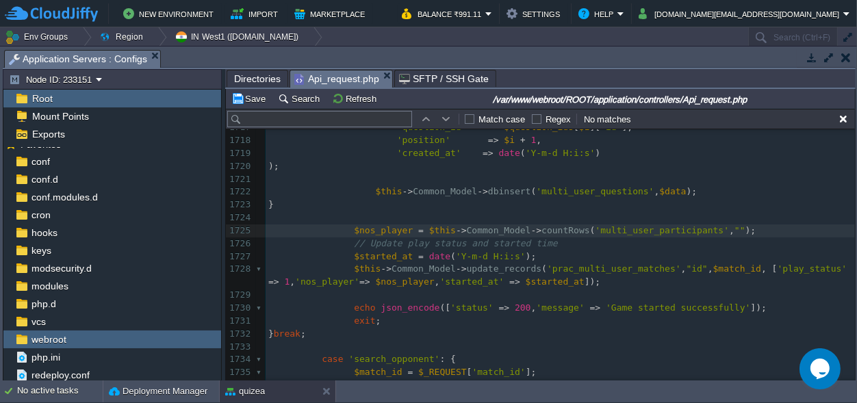
scroll to position [22684, 0]
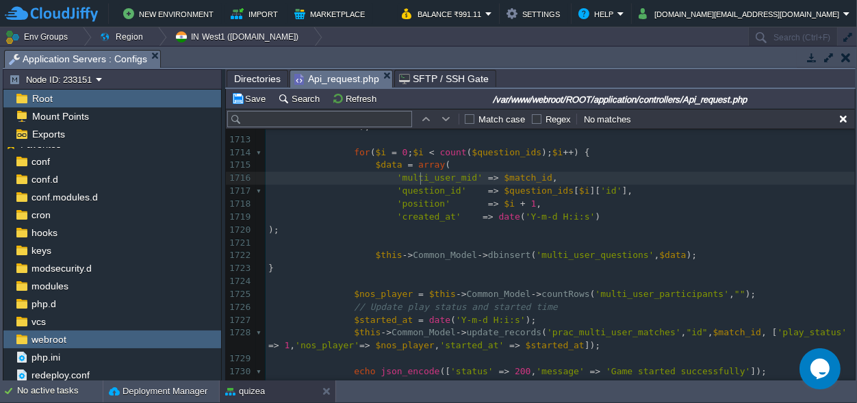
click at [419, 183] on span "'multi_user_mid'" at bounding box center [440, 177] width 86 height 10
type textarea "multi_user_mid"
click at [699, 296] on div "xxxxxxxxxx '" . PROJECT_URL . "uploads/default_profile.png') AS profile_image, …" at bounding box center [559, 146] width 589 height 722
click at [552, 174] on span "," at bounding box center [554, 177] width 5 height 10
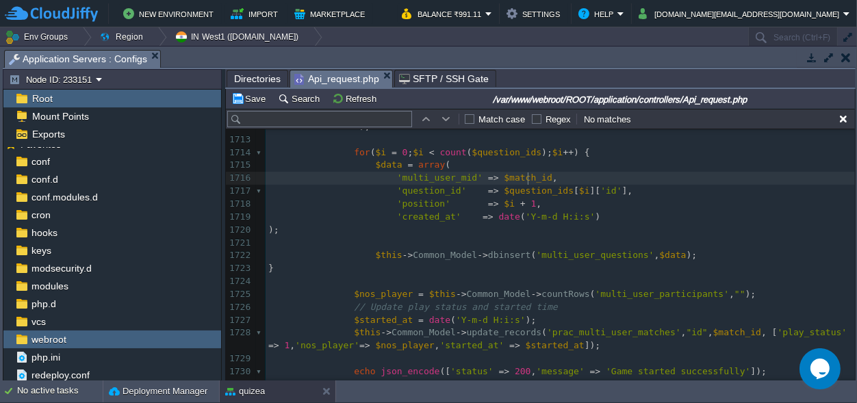
click at [526, 178] on span "$match_id" at bounding box center [528, 177] width 48 height 10
type textarea "'multi_user_mid' => $match_id"
drag, startPoint x: 525, startPoint y: 178, endPoint x: 391, endPoint y: 181, distance: 134.8
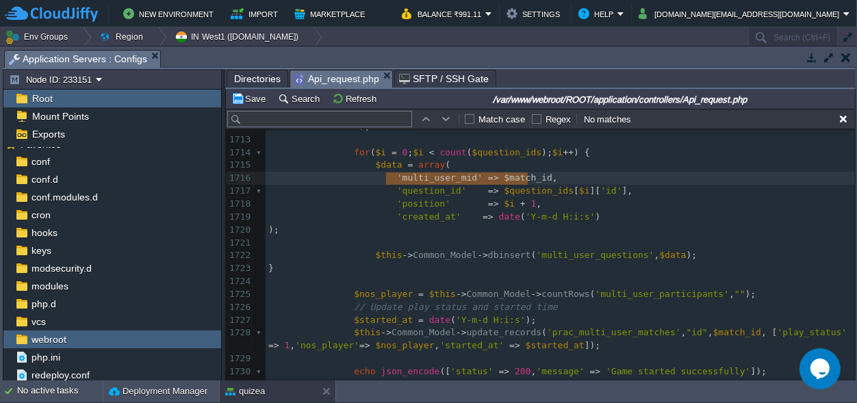
click at [699, 294] on div "xxxxxxxxxx '" . PROJECT_URL . "uploads/default_profile.png') AS profile_image, …" at bounding box center [559, 146] width 589 height 722
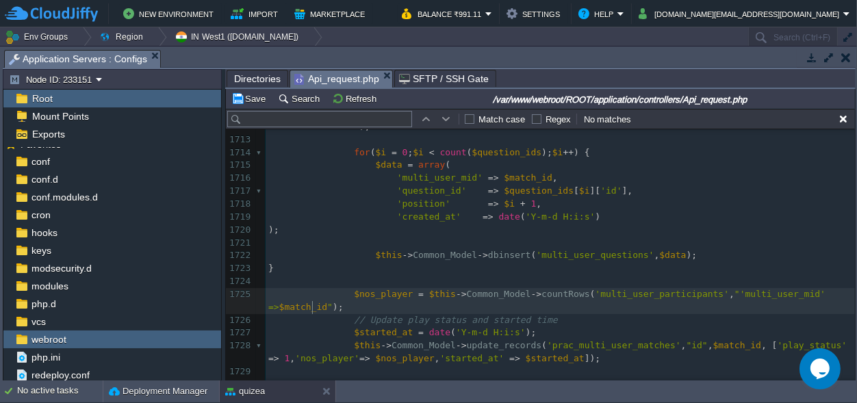
click at [794, 291] on div "xxxxxxxxxx '" . PROJECT_URL . "uploads/default_profile.png') AS profile_image, …" at bounding box center [559, 152] width 589 height 735
click at [253, 102] on button "Save" at bounding box center [250, 98] width 38 height 12
click at [739, 292] on div "xxxxxxxxxx '" . PROJECT_URL . "uploads/default_profile.png') AS profile_image, …" at bounding box center [559, 152] width 589 height 735
type textarea "multi_user_mid"
click at [269, 310] on div "xxxxxxxxxx '" . PROJECT_URL . "uploads/default_profile.png') AS profile_image, …" at bounding box center [559, 152] width 589 height 735
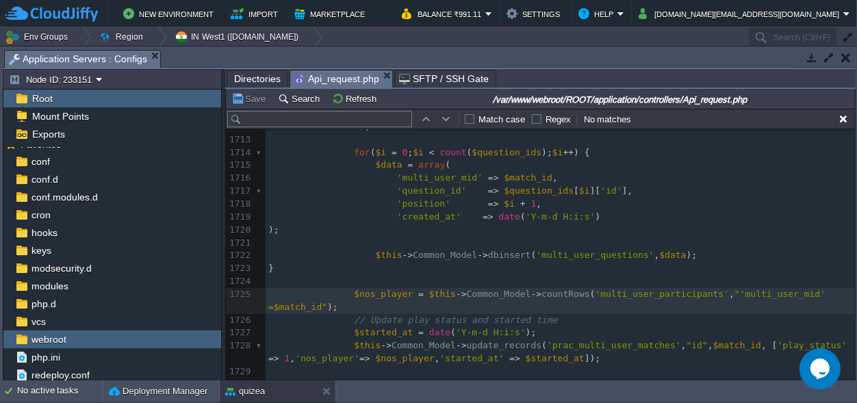
type textarea "'"
click at [315, 308] on span "$match_id" at bounding box center [298, 307] width 48 height 10
type textarea "'"
click at [237, 96] on button "Save" at bounding box center [250, 98] width 38 height 12
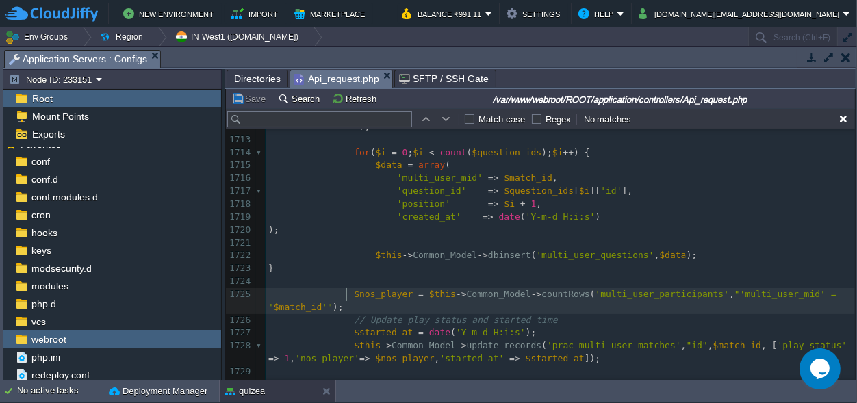
scroll to position [0, 0]
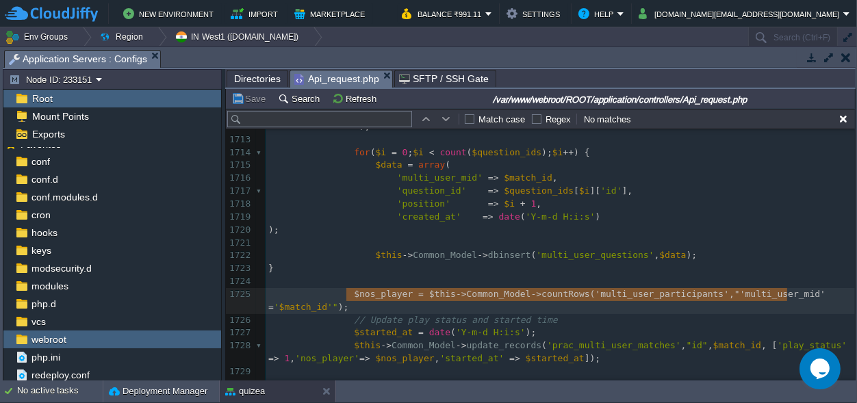
type textarea "$nos_player = $this->Common_Model->countRows('multi_user_participants',"'multi_…"
drag, startPoint x: 343, startPoint y: 295, endPoint x: 335, endPoint y: 307, distance: 14.8
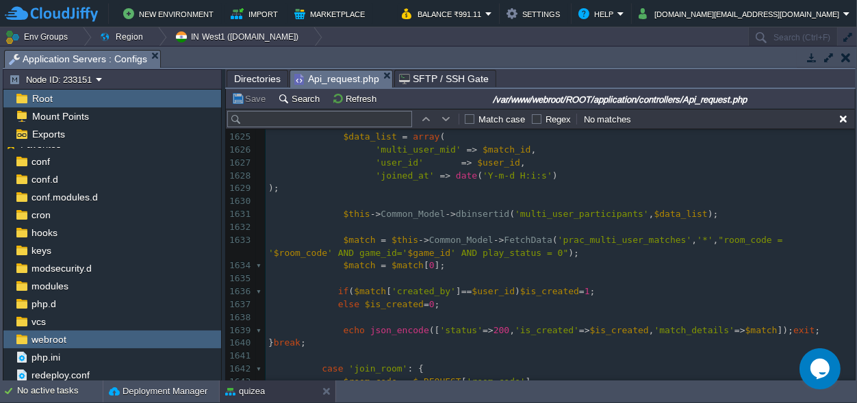
scroll to position [21531, 0]
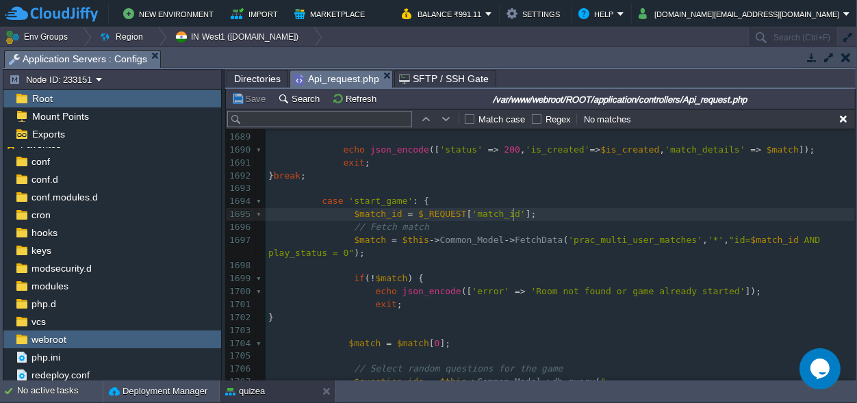
click at [525, 215] on pre "$match_id = $_REQUEST [ 'match_id' ];" at bounding box center [559, 214] width 589 height 13
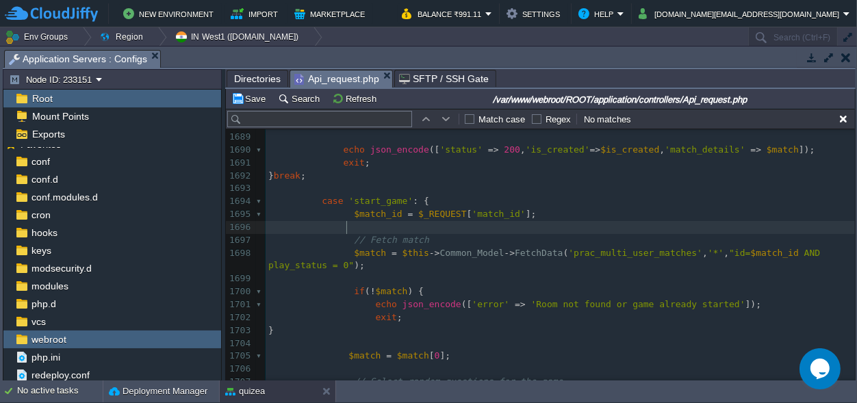
paste textarea "e"
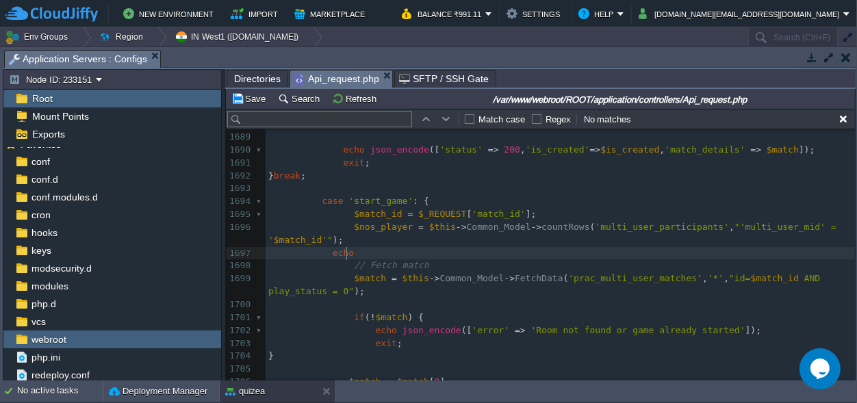
type textarea "echo"
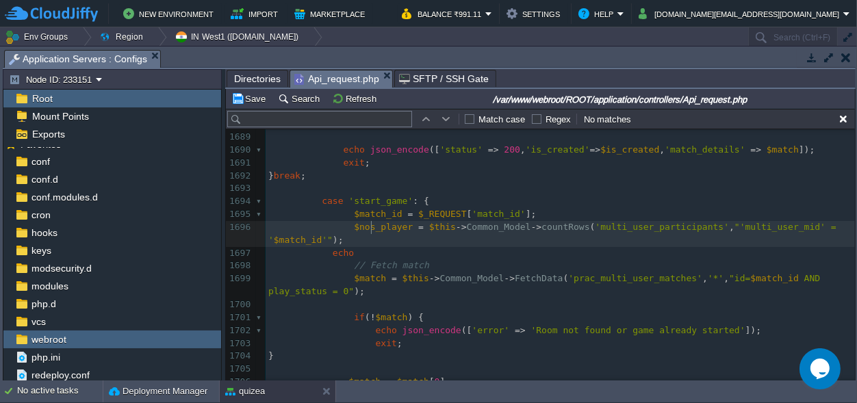
click at [372, 227] on div "xxxxxxxxxx $nos_player = $this -> Common_Model -> countRows ( 'multi_user_parti…" at bounding box center [559, 156] width 589 height 825
type textarea "$nos_player"
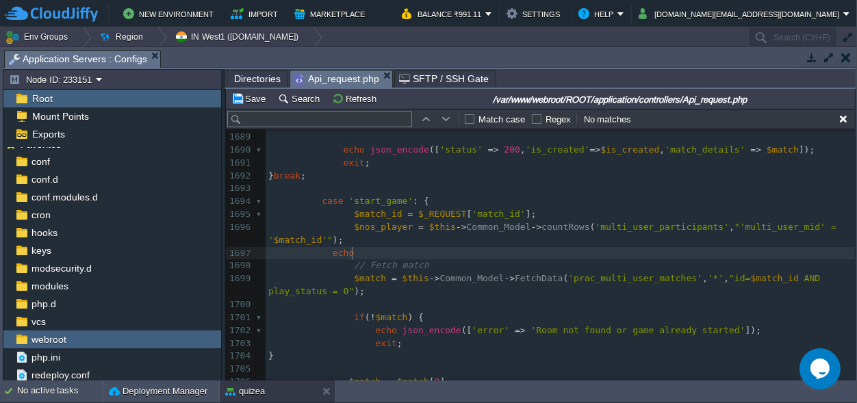
click at [369, 257] on pre "echo" at bounding box center [559, 253] width 589 height 13
paste textarea ";"
type textarea ";exit;"
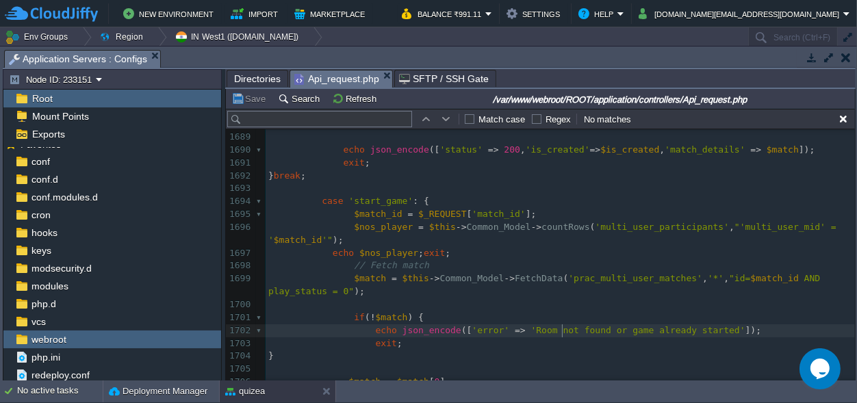
click at [564, 327] on div "xxxxxxxxxx $nos_player = $this -> Common_Model -> countRows ( 'multi_user_parti…" at bounding box center [559, 156] width 589 height 825
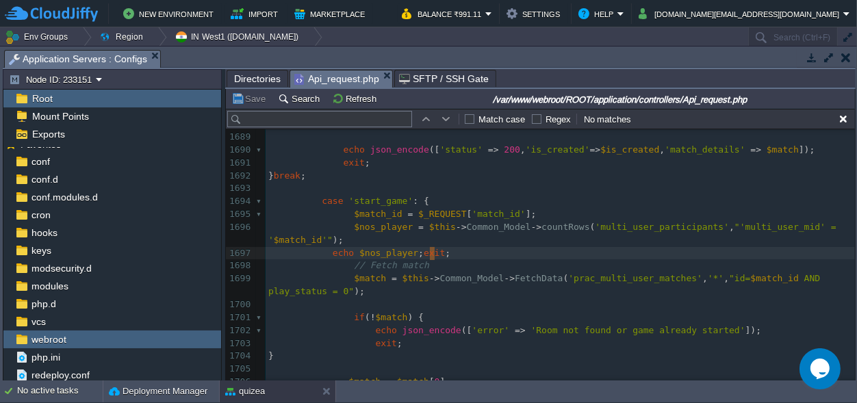
scroll to position [10, 166]
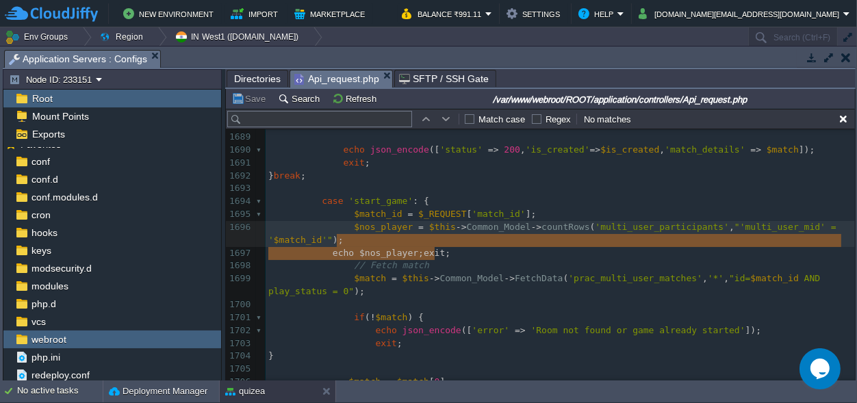
type textarea "$nos_player = $this->Common_Model->countRows('multi_user_participants',"'multi_…"
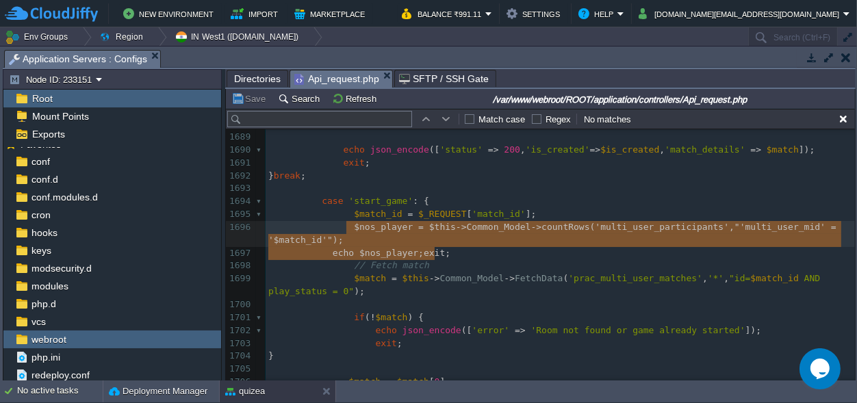
drag, startPoint x: 449, startPoint y: 254, endPoint x: 360, endPoint y: 233, distance: 91.4
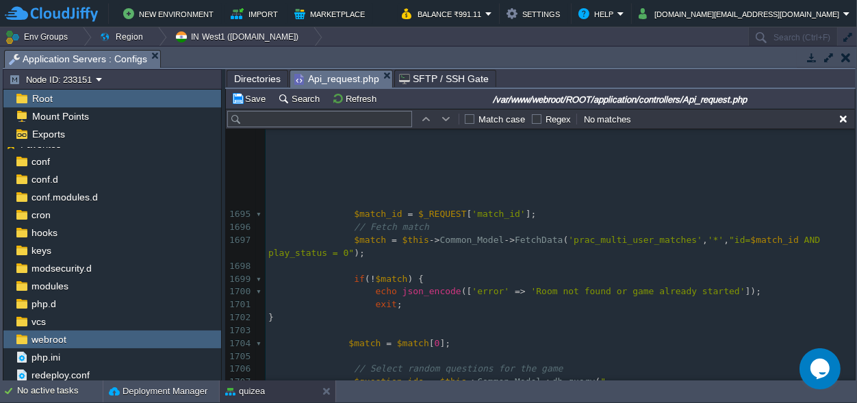
type textarea "multi_user_mid"
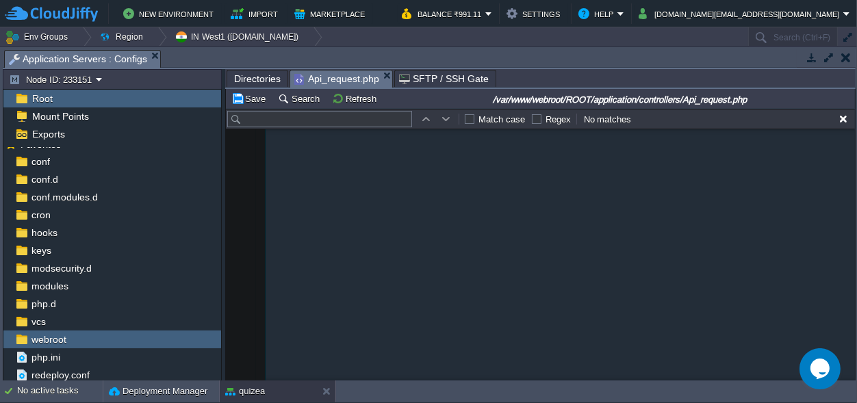
scroll to position [24382, 0]
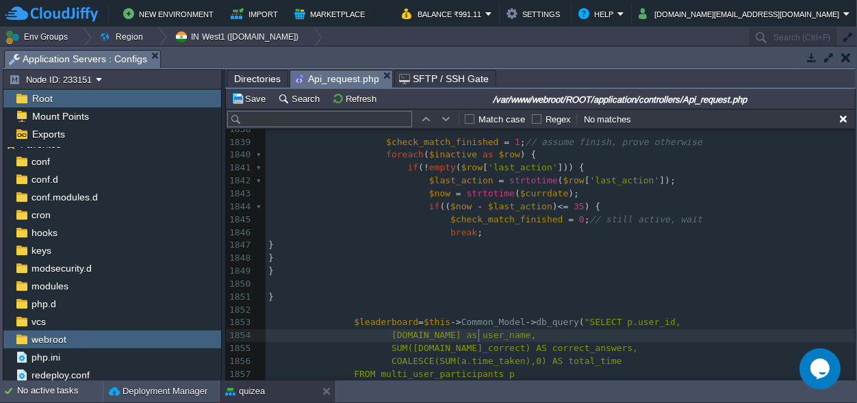
type textarea "else { // user never answered anything → still within wait period $check_match_…"
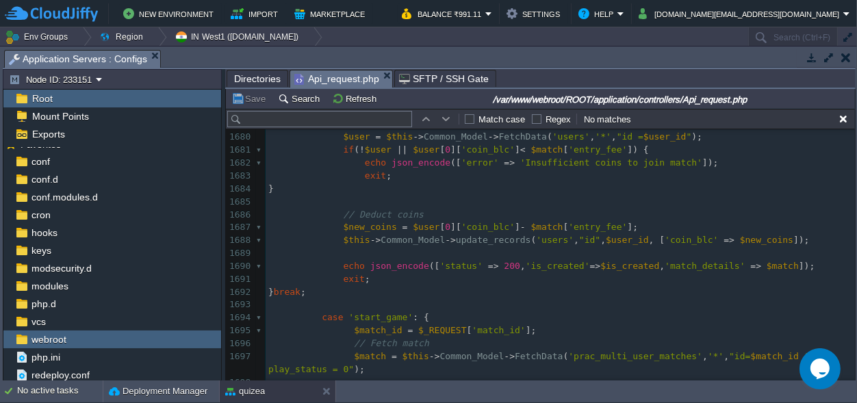
scroll to position [22232, 0]
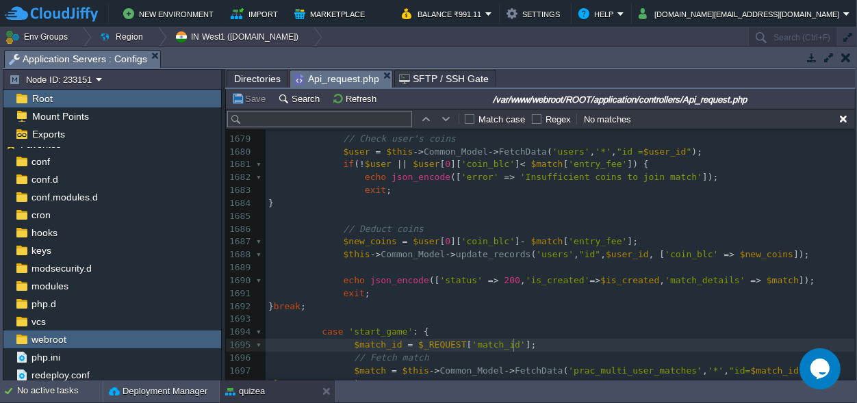
click at [522, 343] on pre "$match_id = $_REQUEST [ 'match_id' ];" at bounding box center [559, 345] width 589 height 13
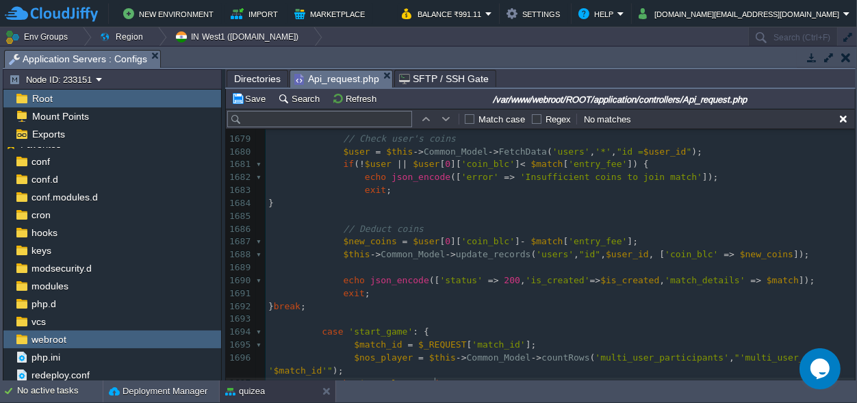
scroll to position [22241, 0]
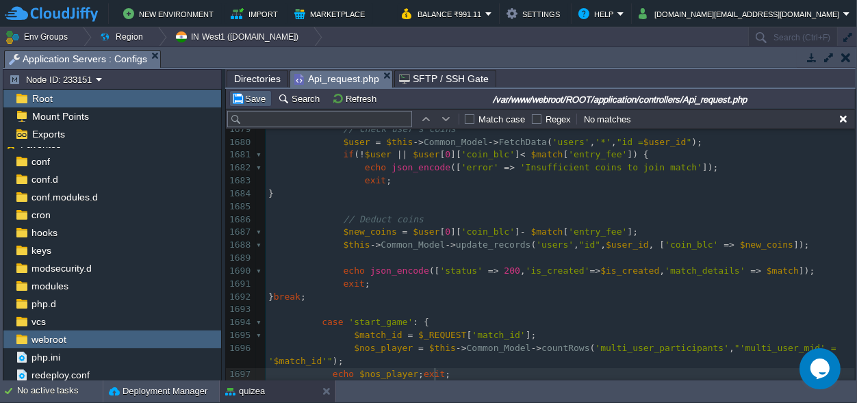
click at [255, 99] on button "Save" at bounding box center [250, 98] width 38 height 12
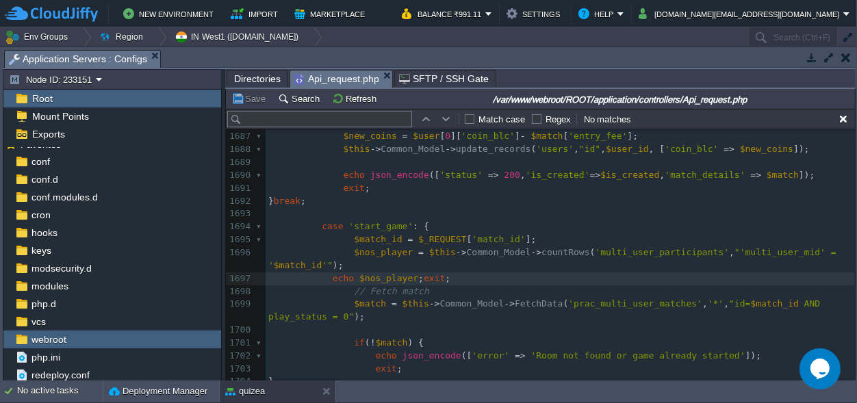
scroll to position [22369, 0]
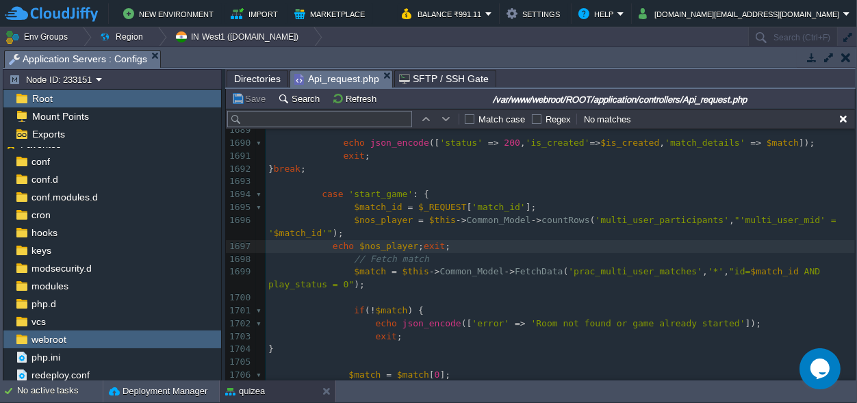
click at [522, 205] on pre "$match_id = $_REQUEST [ 'match_id' ];" at bounding box center [559, 207] width 589 height 13
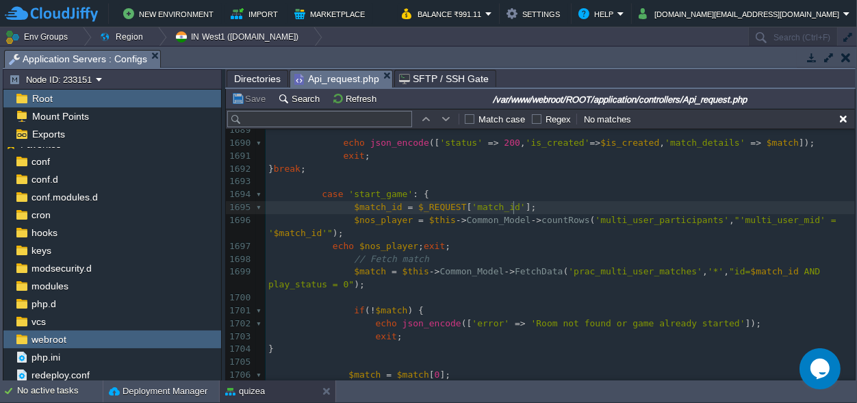
click at [378, 203] on span "$match_id" at bounding box center [378, 207] width 48 height 10
type textarea "$match_id"
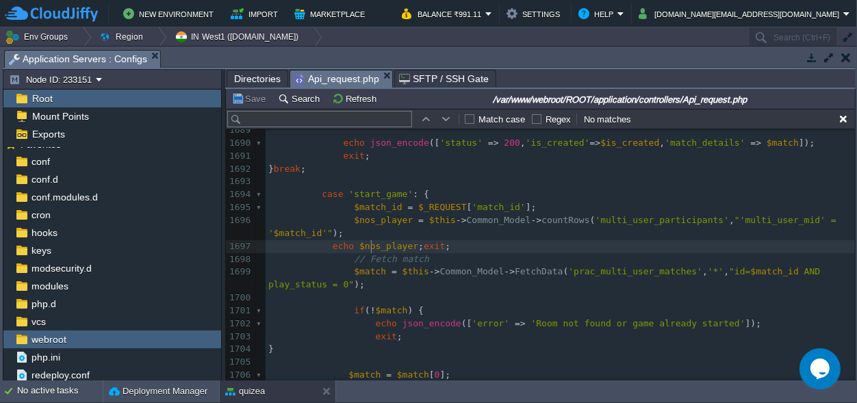
click at [371, 247] on div "xxxxxxxxxx $nos_player = $this -> Common_Model -> countRows ( 'multi_user_parti…" at bounding box center [559, 175] width 589 height 645
type textarea "$nos_player"
type textarea "echo $match_id;exit;"
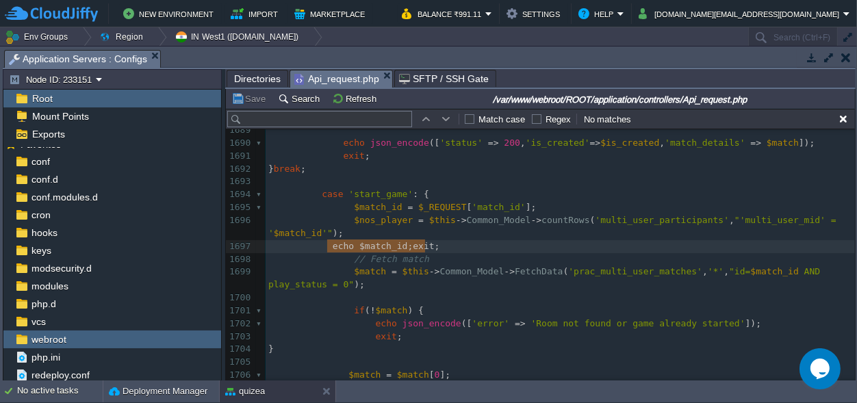
drag, startPoint x: 439, startPoint y: 242, endPoint x: 327, endPoint y: 249, distance: 112.5
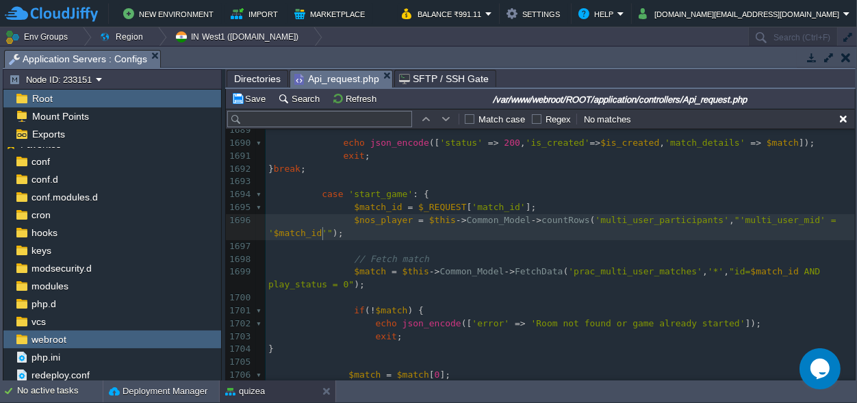
click at [322, 231] on span "'"" at bounding box center [327, 233] width 11 height 10
type textarea "1"
click at [243, 96] on button "Save" at bounding box center [250, 98] width 38 height 12
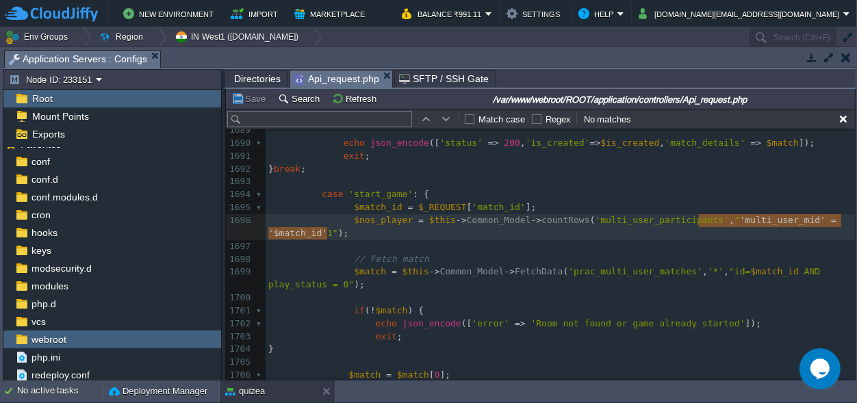
type textarea "'multi_user_mid' = '$match_id' 1"
drag, startPoint x: 699, startPoint y: 222, endPoint x: 329, endPoint y: 233, distance: 369.6
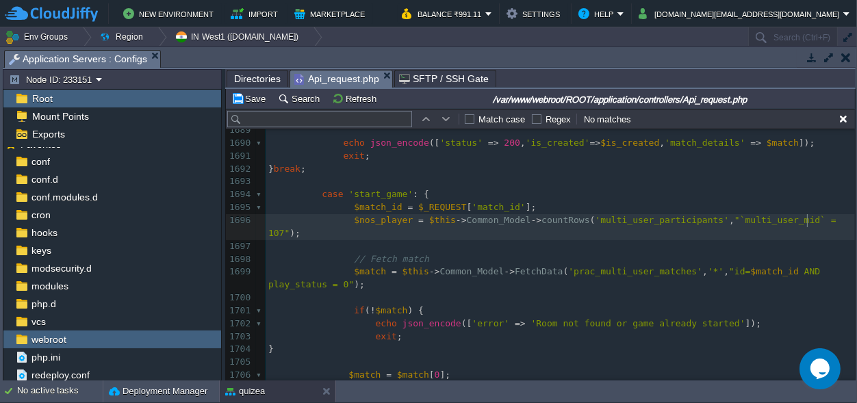
scroll to position [0, 0]
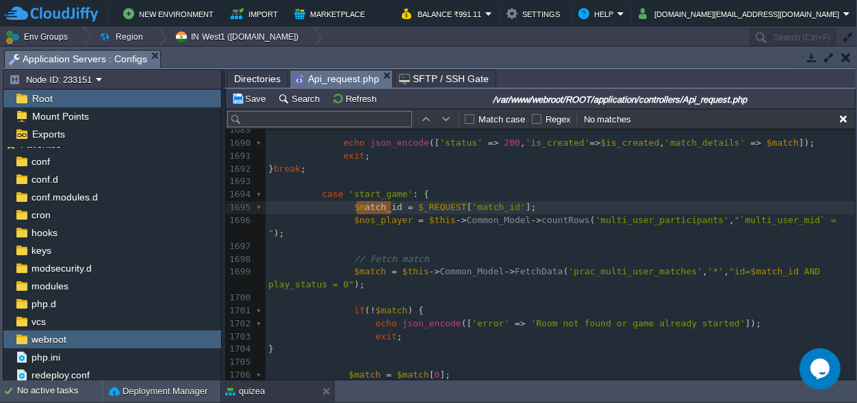
type textarea "$match_id"
drag, startPoint x: 390, startPoint y: 207, endPoint x: 353, endPoint y: 206, distance: 37.0
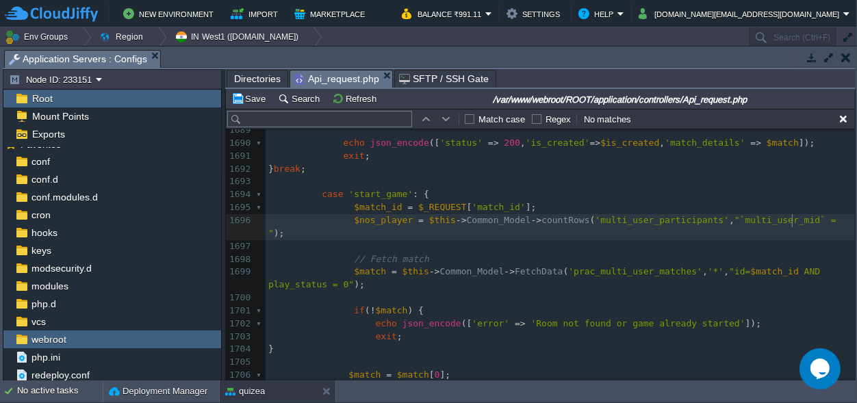
scroll to position [0, 0]
click at [792, 220] on div "xxxxxxxxxx $nos_player = $this -> Common_Model -> countRows ( 'multi_user_parti…" at bounding box center [559, 182] width 589 height 658
click at [363, 235] on pre "$nos_player = $this -> Common_Model -> countRows ( 'multi_user_participants' , …" at bounding box center [559, 227] width 589 height 26
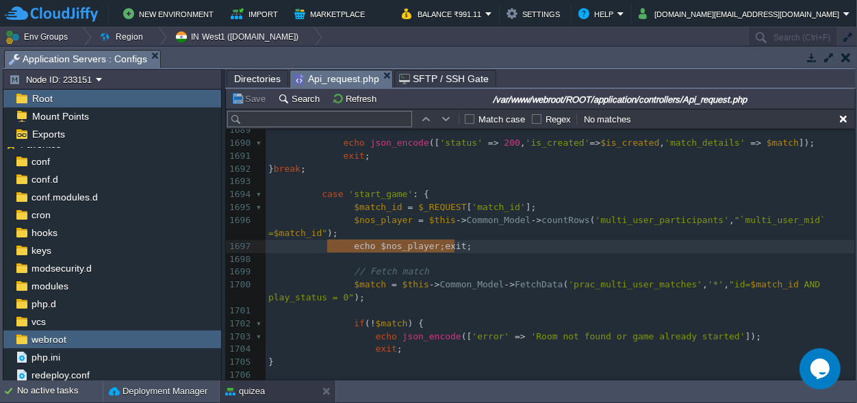
scroll to position [0, 185]
drag, startPoint x: 460, startPoint y: 244, endPoint x: 235, endPoint y: 245, distance: 225.8
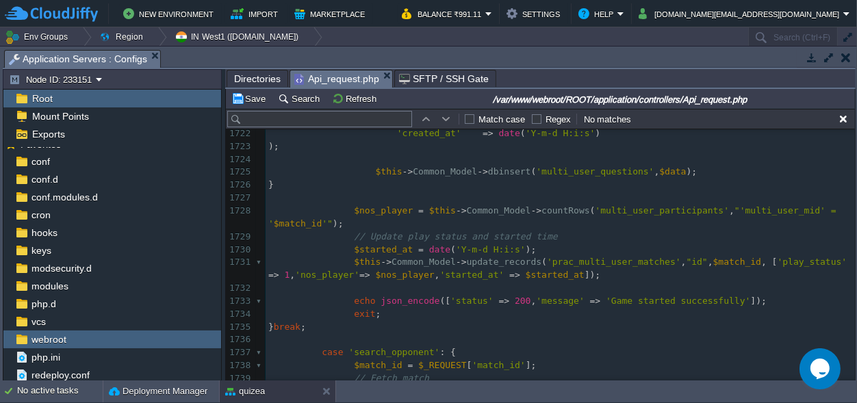
scroll to position [22818, 0]
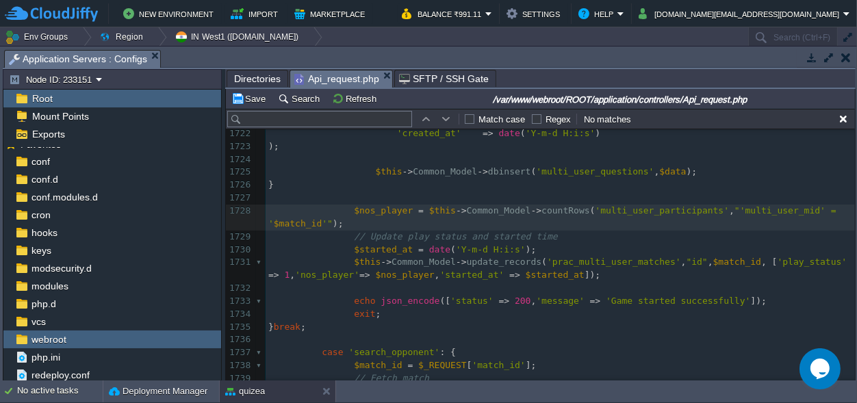
click at [351, 224] on pre "$nos_player = $this -> Common_Model -> countRows ( 'multi_user_participants' , …" at bounding box center [559, 218] width 589 height 26
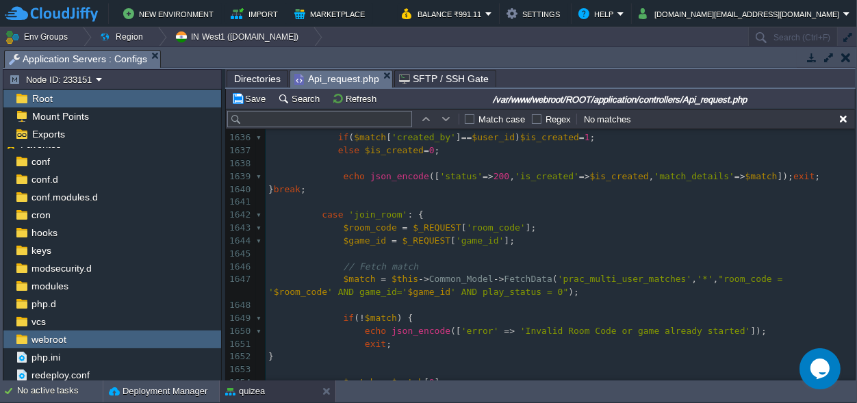
scroll to position [21665, 0]
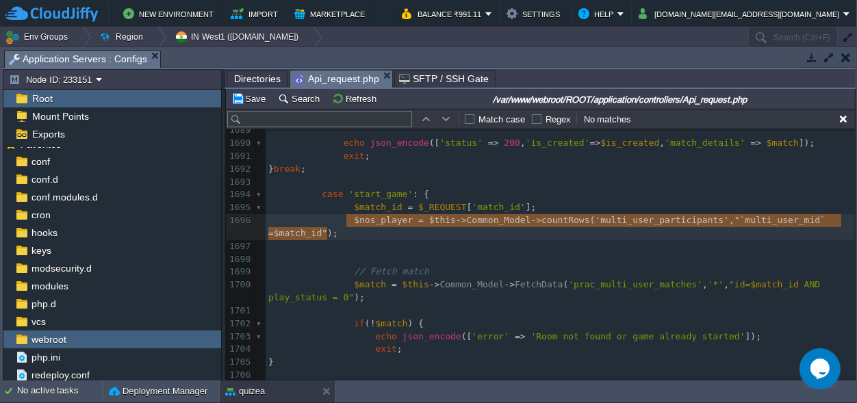
drag, startPoint x: 328, startPoint y: 232, endPoint x: 343, endPoint y: 219, distance: 19.4
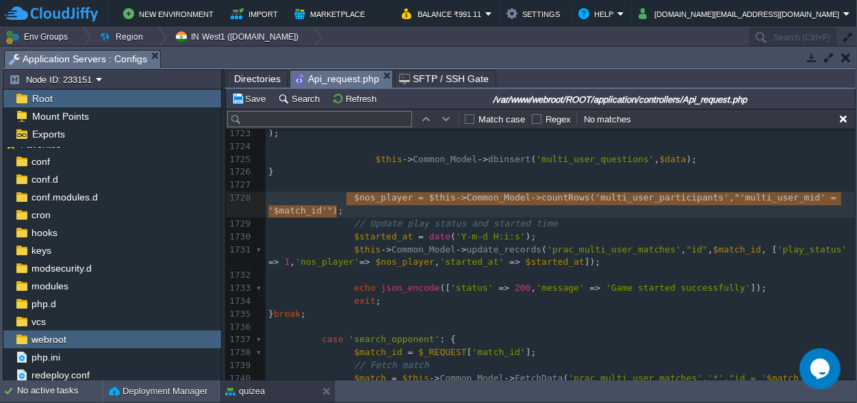
drag, startPoint x: 350, startPoint y: 211, endPoint x: 348, endPoint y: 199, distance: 11.8
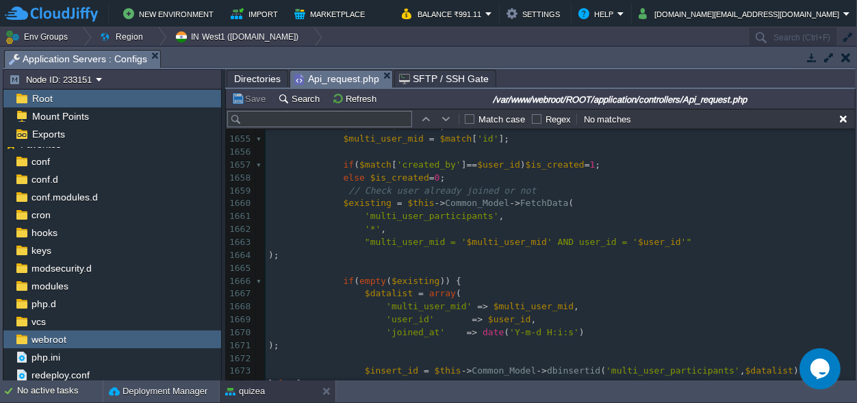
scroll to position [21685, 0]
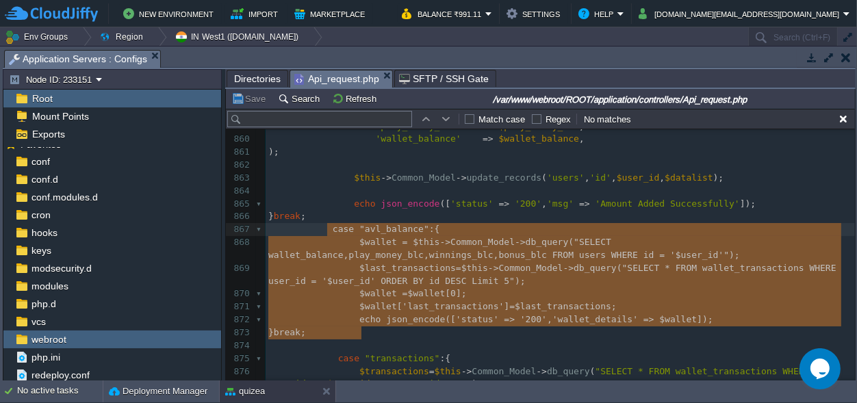
drag, startPoint x: 367, startPoint y: 333, endPoint x: 328, endPoint y: 235, distance: 105.6
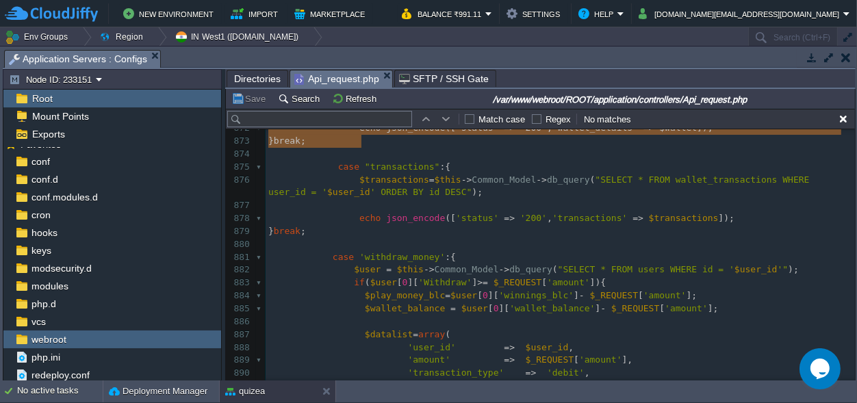
click at [369, 240] on pre at bounding box center [559, 244] width 589 height 13
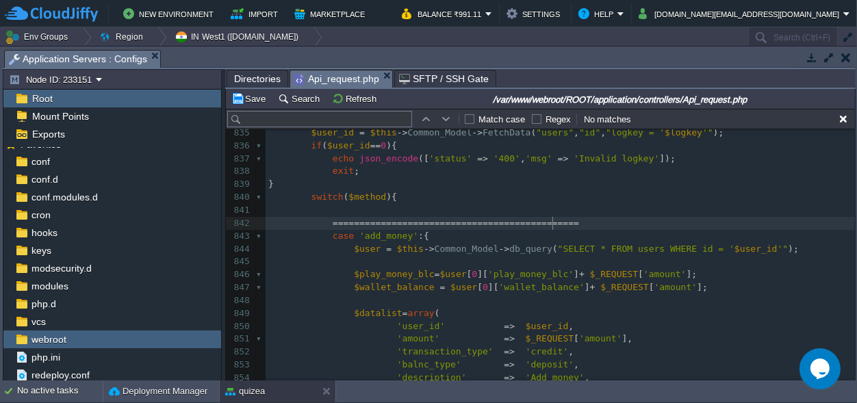
type textarea "======================================================"
click at [326, 222] on span at bounding box center [300, 223] width 64 height 10
type textarea "//"
click at [358, 209] on pre at bounding box center [559, 210] width 589 height 13
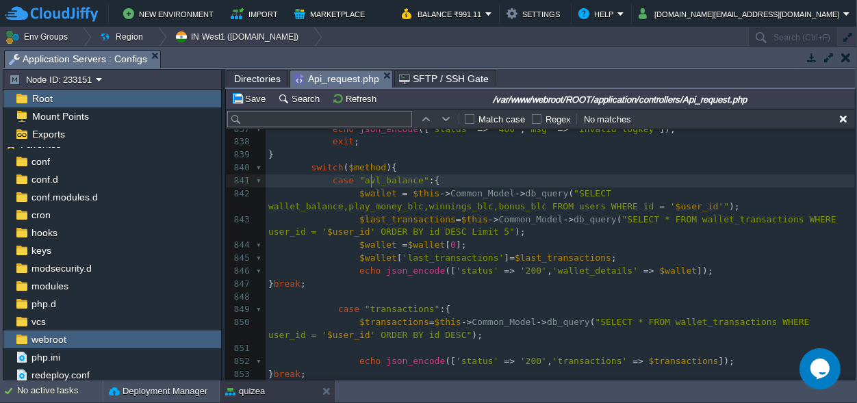
click at [373, 180] on div "xxxxxxxxxx } break ; 820 echo json_encode ( $data ); exit ; 821 } break ; 822 8…" at bounding box center [559, 271] width 589 height 735
type textarea "coin_"
click at [365, 311] on span ""transactions"" at bounding box center [402, 309] width 75 height 10
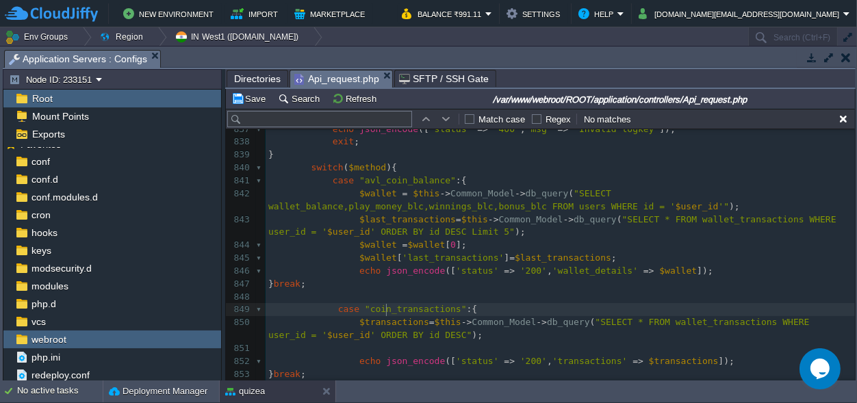
type textarea "coin_"
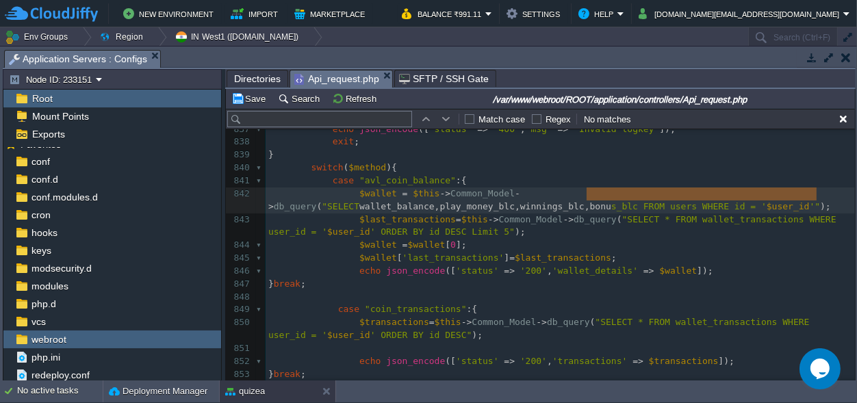
scroll to position [0, 254]
type textarea "wallet_balance,play_money_blc,winnings_blc,bonus_blc"
drag, startPoint x: 587, startPoint y: 192, endPoint x: 840, endPoint y: 195, distance: 253.2
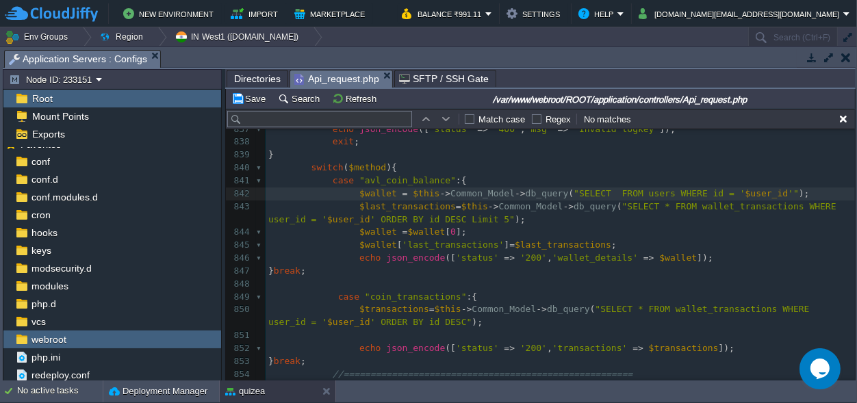
paste textarea ","
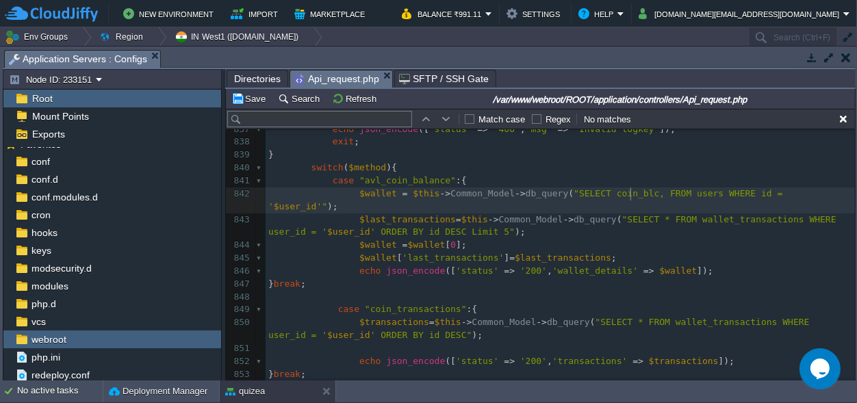
scroll to position [0, 10]
type textarea ",diamond"
click at [647, 192] on span ""SELECT coin_blc,diamond FROM users WHERE id = '" at bounding box center [546, 199] width 557 height 23
type textarea "diamond"
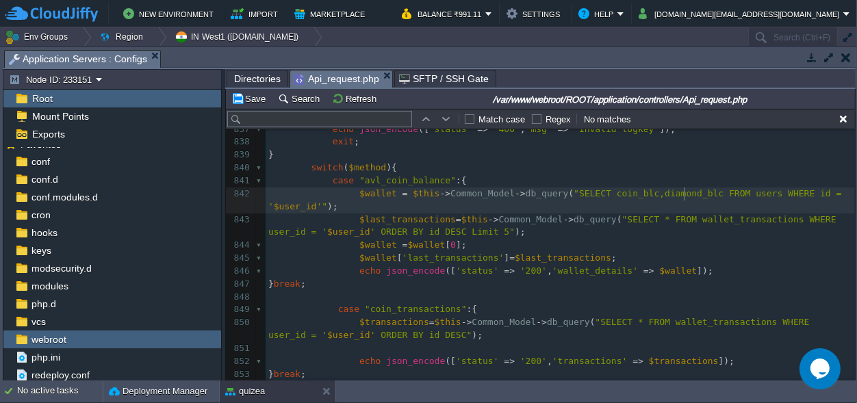
scroll to position [0, 19]
type textarea "_blc"
click at [250, 99] on button "Save" at bounding box center [250, 98] width 38 height 12
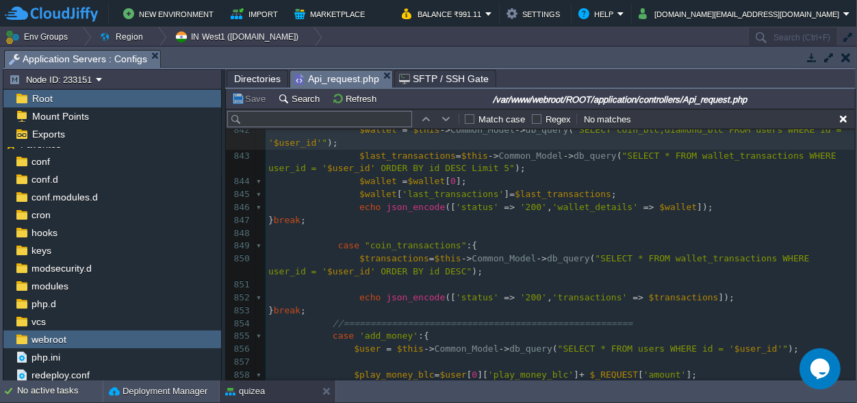
scroll to position [11016, 0]
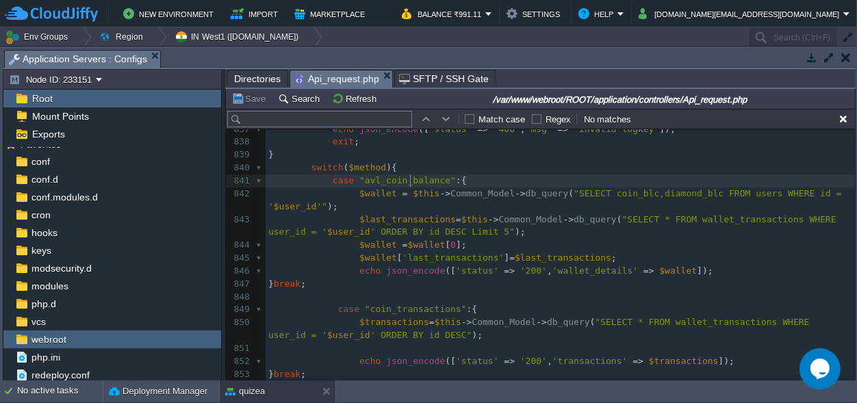
click at [409, 182] on span ""avl_coin_balance"" at bounding box center [407, 180] width 96 height 10
type textarea "avl_coin_balance"
click at [395, 309] on div "xxxxxxxxxx } break ; 820 echo json_encode ( $data ); exit ; 821 } break ; 822 8…" at bounding box center [559, 271] width 589 height 735
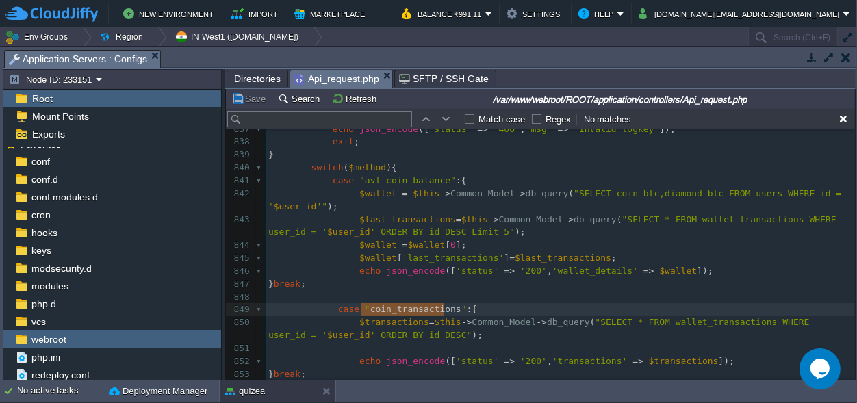
type textarea "coin_transactions"
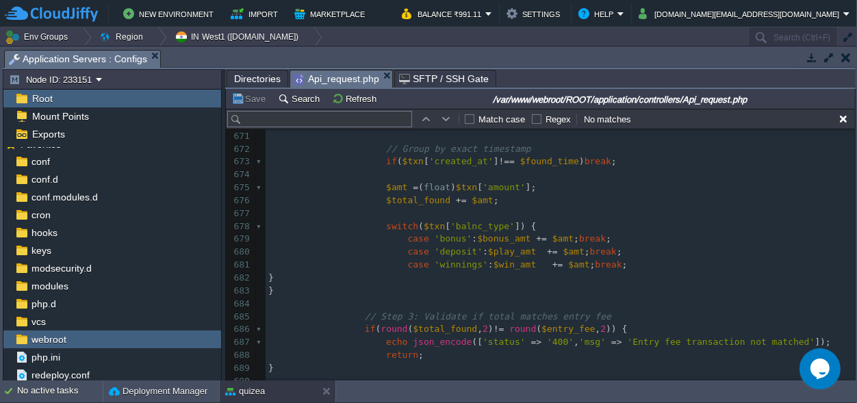
scroll to position [8839, 0]
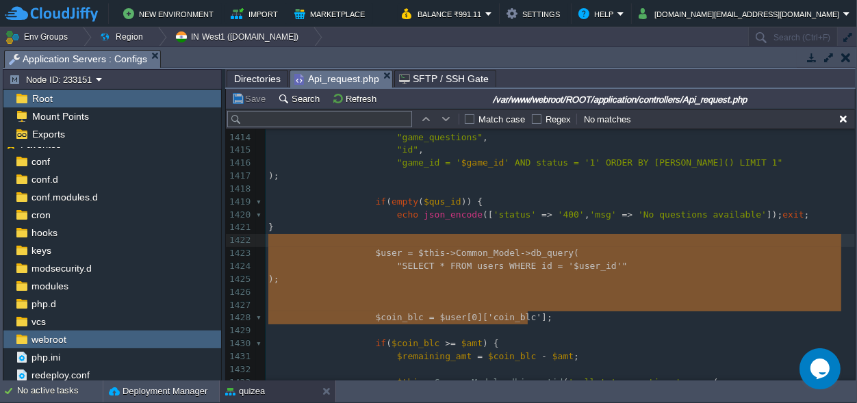
type textarea "$user = $this->Common_Model->db_query( "SELECT * FROM users WHERE id = '$user_i…"
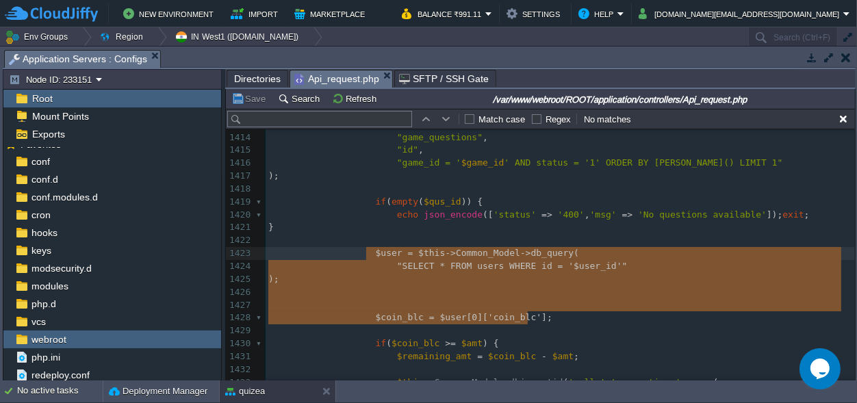
drag, startPoint x: 534, startPoint y: 318, endPoint x: 365, endPoint y: 250, distance: 182.3
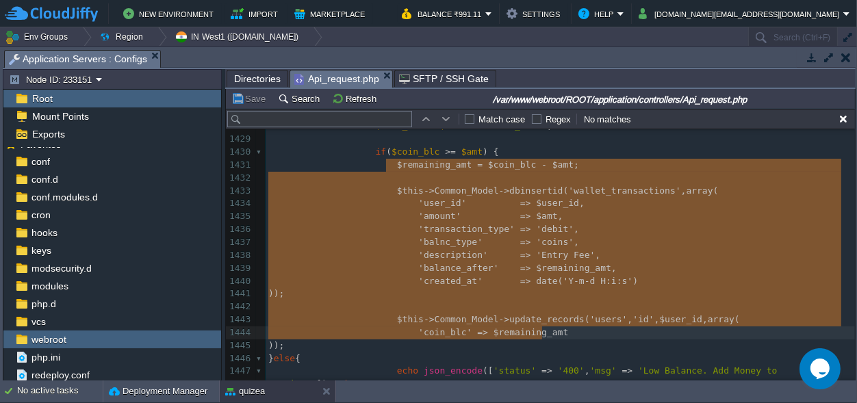
drag, startPoint x: 383, startPoint y: 163, endPoint x: 722, endPoint y: 328, distance: 376.7
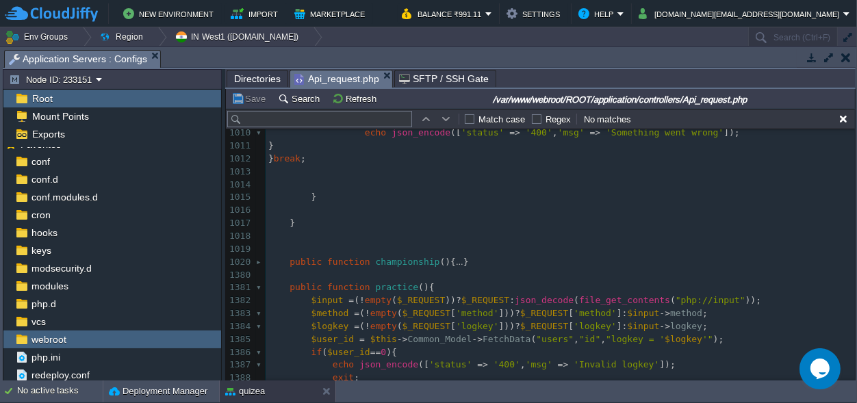
type textarea "$remaining_amt = $coin_blc - $amt; $this->Common_Model->dbinsertid('wallet_tran…"
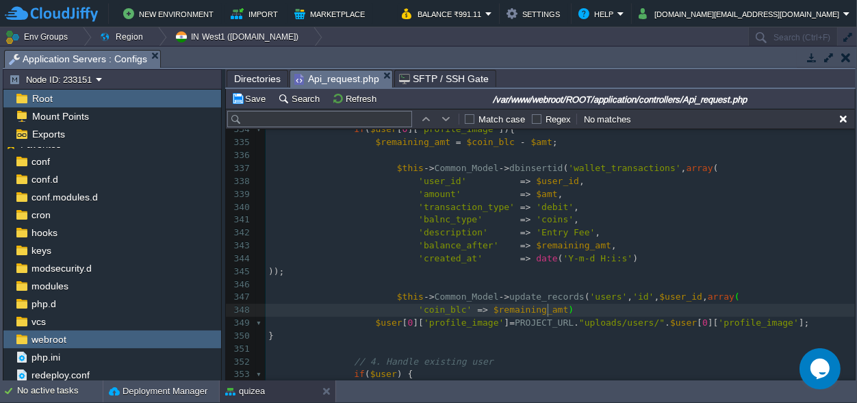
scroll to position [0, 9]
type textarea "));"
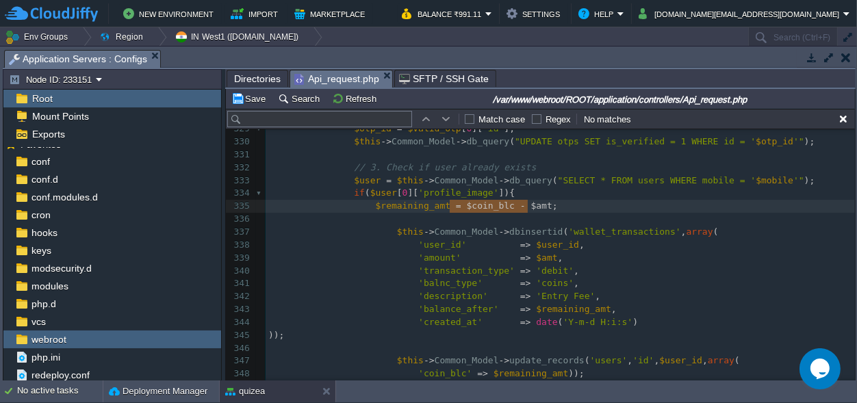
scroll to position [0, 78]
drag, startPoint x: 528, startPoint y: 206, endPoint x: 450, endPoint y: 205, distance: 78.7
type textarea "500"
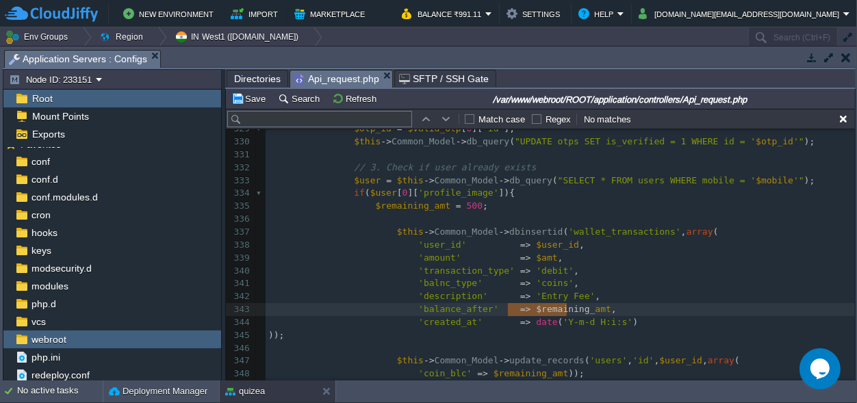
type textarea "remaining_"
drag, startPoint x: 567, startPoint y: 312, endPoint x: 519, endPoint y: 311, distance: 48.6
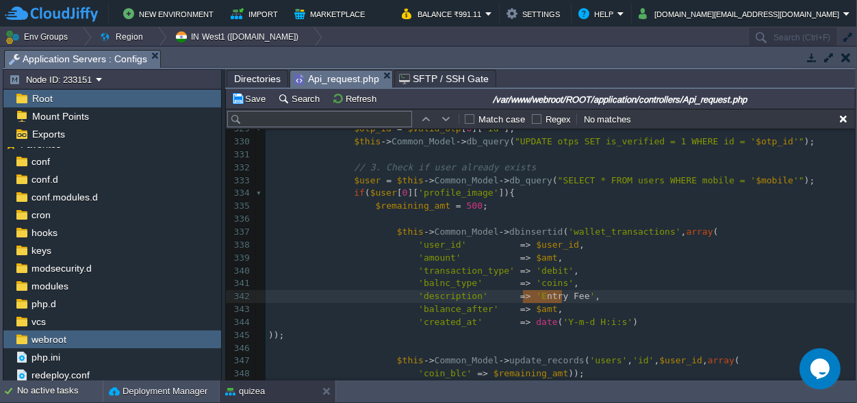
scroll to position [0, 44]
drag, startPoint x: 562, startPoint y: 296, endPoint x: 519, endPoint y: 296, distance: 43.8
type textarea "Sign UP"
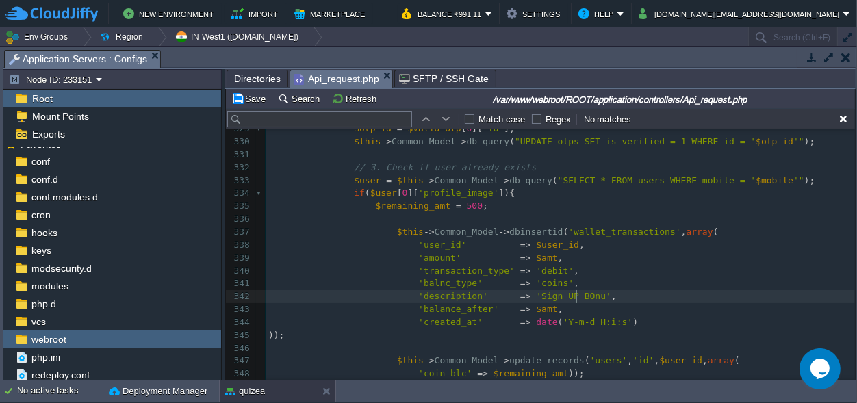
type textarea "BOnus"
type textarea "o"
click at [551, 295] on span "'Sign UP Bonus'" at bounding box center [576, 296] width 80 height 10
type textarea "up["
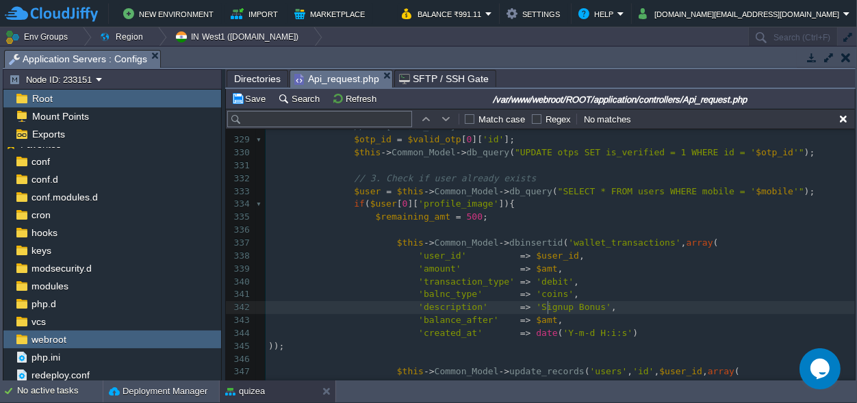
scroll to position [925, 0]
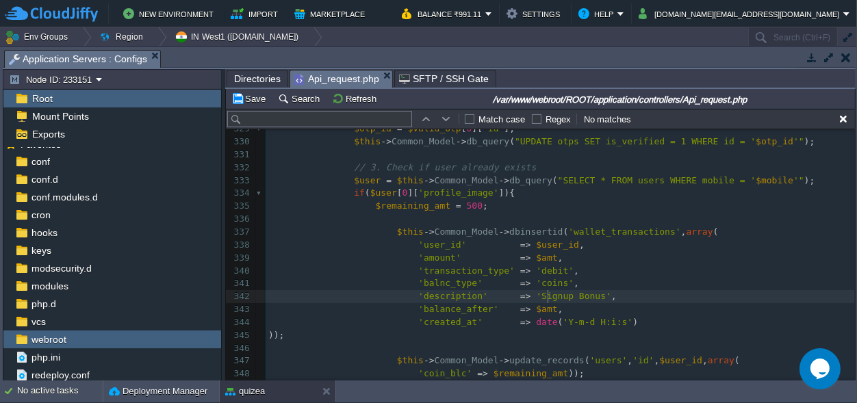
click at [534, 246] on div "xxxxxxxxxx public function practice () { ... } 309 } 310 311 $curr_dt = date ( …" at bounding box center [559, 303] width 589 height 876
type textarea "$user_id"
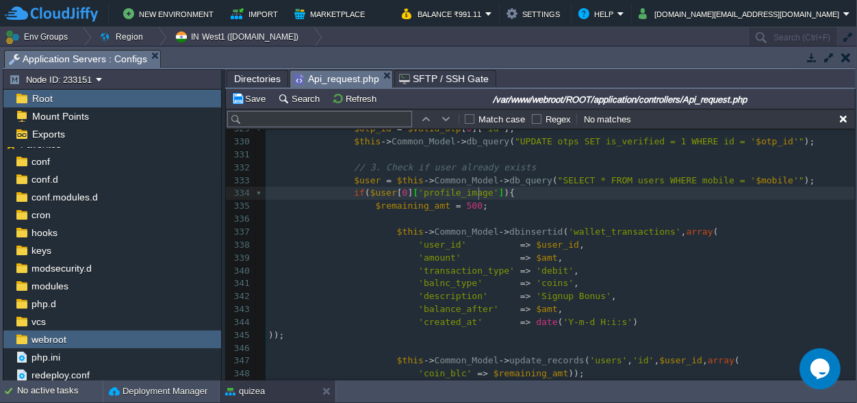
scroll to position [0, 0]
type textarea "$user[0]['profile_image']"
drag, startPoint x: 482, startPoint y: 192, endPoint x: 359, endPoint y: 194, distance: 123.9
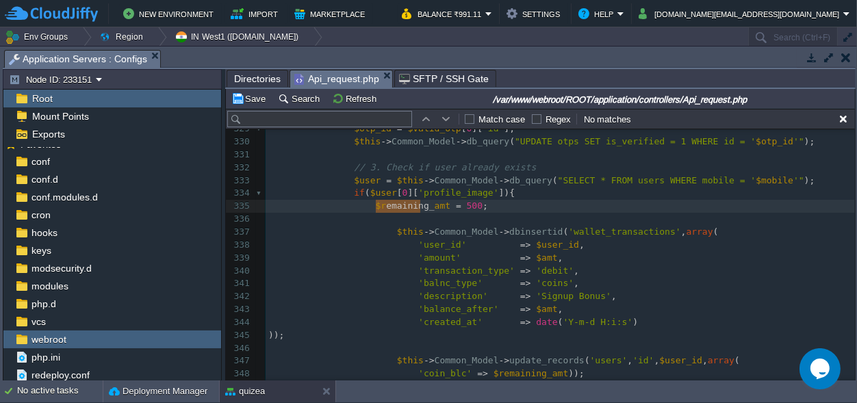
type textarea "remaining_"
drag, startPoint x: 419, startPoint y: 207, endPoint x: 373, endPoint y: 207, distance: 45.8
click at [483, 209] on pre "$amt = 500 ;" at bounding box center [559, 206] width 589 height 13
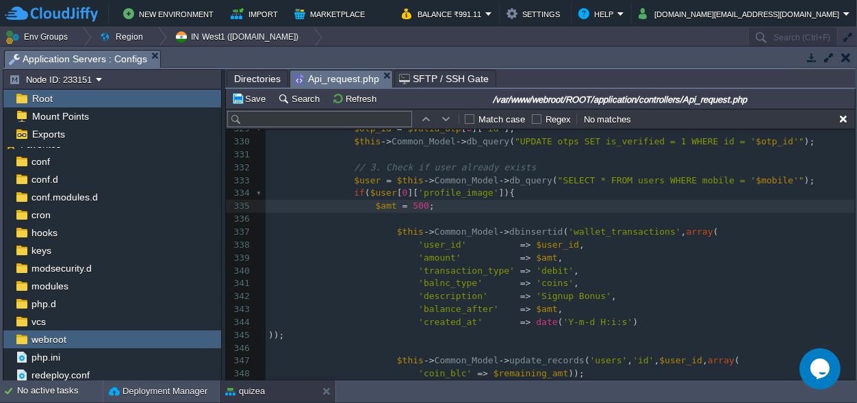
scroll to position [861, 0]
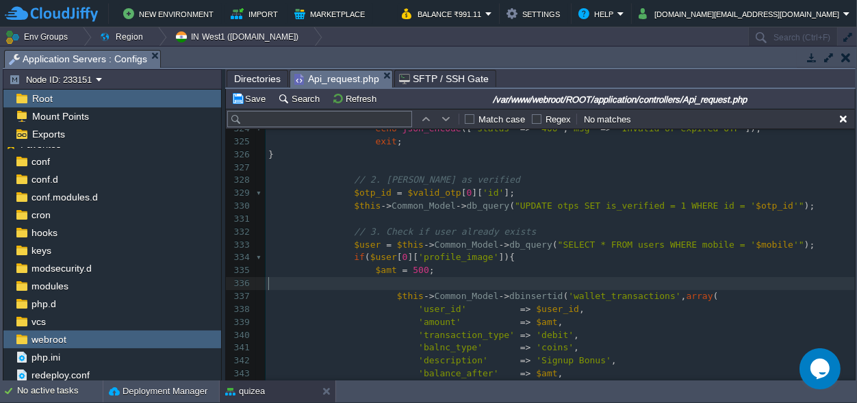
click at [376, 280] on pre "​" at bounding box center [559, 283] width 589 height 13
paste textarea "profile_image"
type textarea "id"
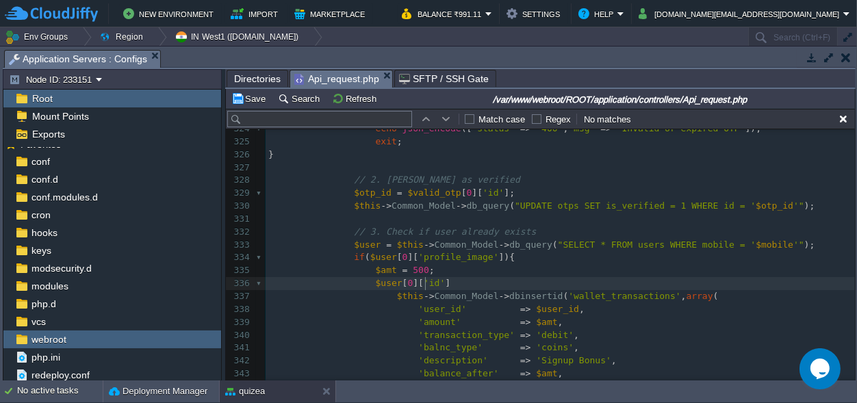
click at [528, 307] on div "xxxxxxxxxx public function practice () { ... } 309 } 310 311 $curr_dt = date ( …" at bounding box center [559, 212] width 589 height 567
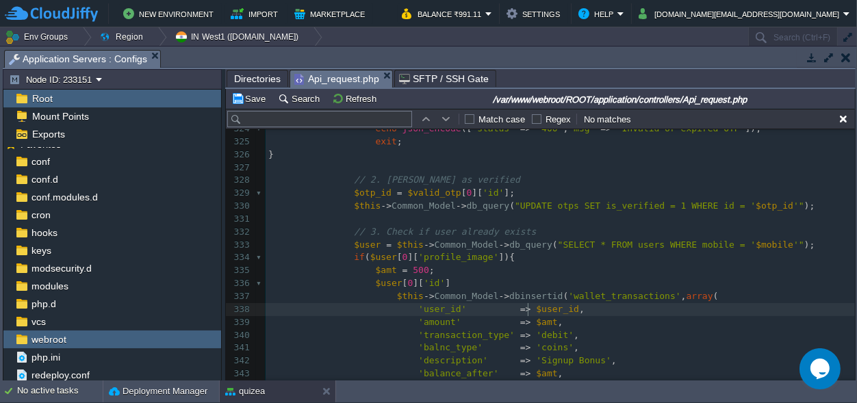
type textarea "$user_id"
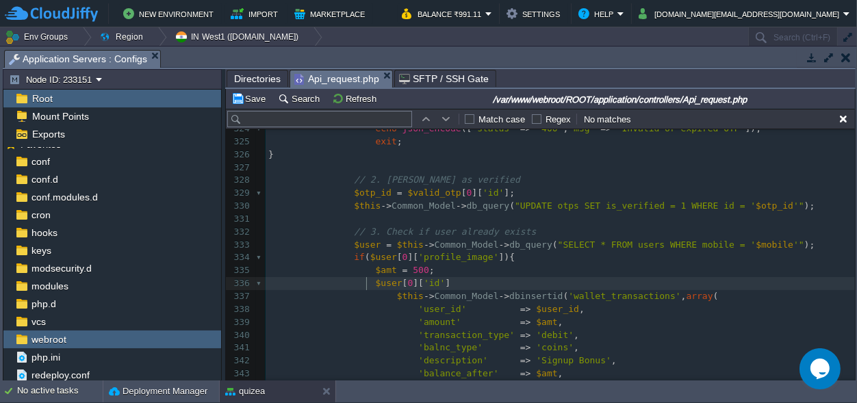
click at [365, 285] on span at bounding box center [364, 283] width 21 height 13
paste textarea "="
type textarea "="
type textarea ";"
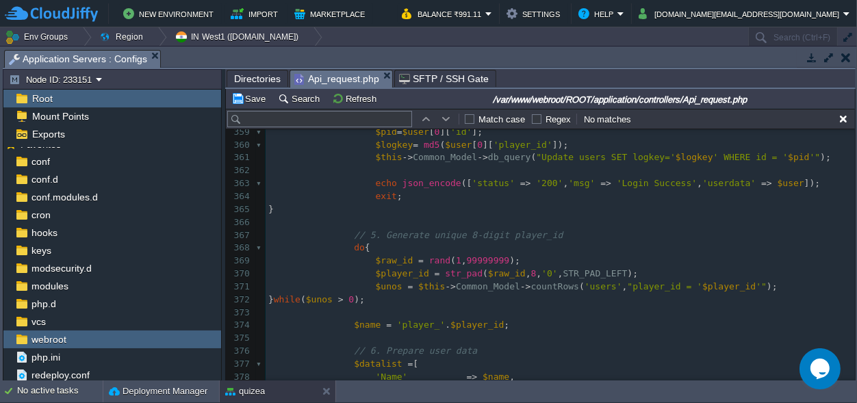
scroll to position [1117, 0]
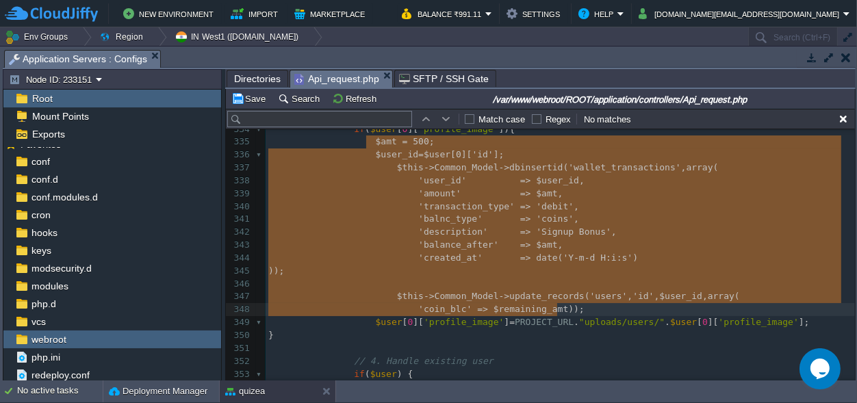
drag, startPoint x: 365, startPoint y: 207, endPoint x: 609, endPoint y: 313, distance: 266.6
type textarea "$amt = 500; $user_id=$user[0]['id']; $this->Common_Model->dbinsertid('wallet_tr…"
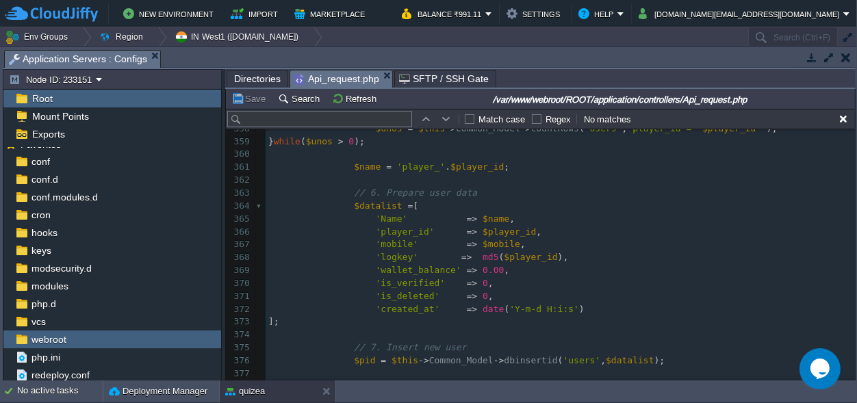
scroll to position [1308, 0]
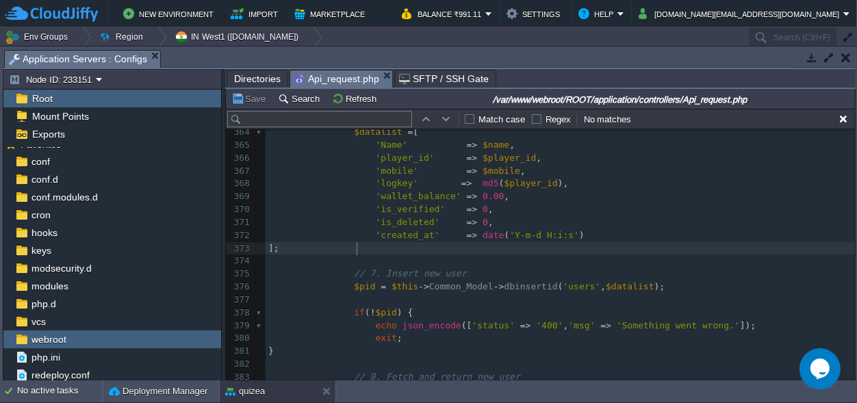
click at [365, 250] on pre "];" at bounding box center [559, 248] width 589 height 13
click at [654, 285] on pre "$pid = $this -> Common_Model -> dbinsertid ( 'users' , $datalist );" at bounding box center [559, 287] width 589 height 13
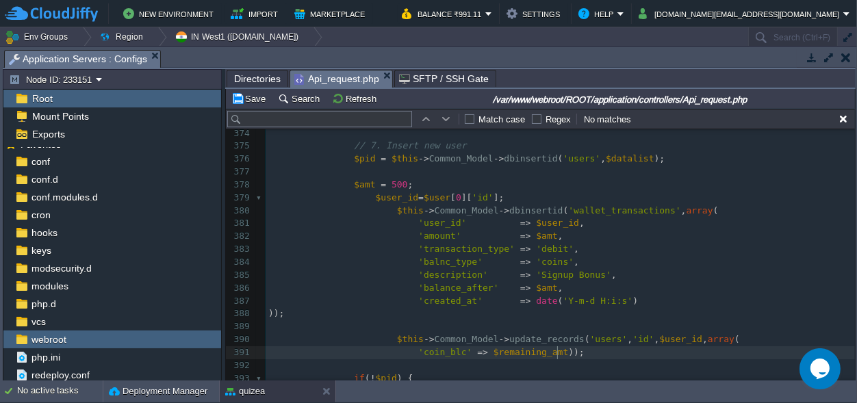
scroll to position [1565, 0]
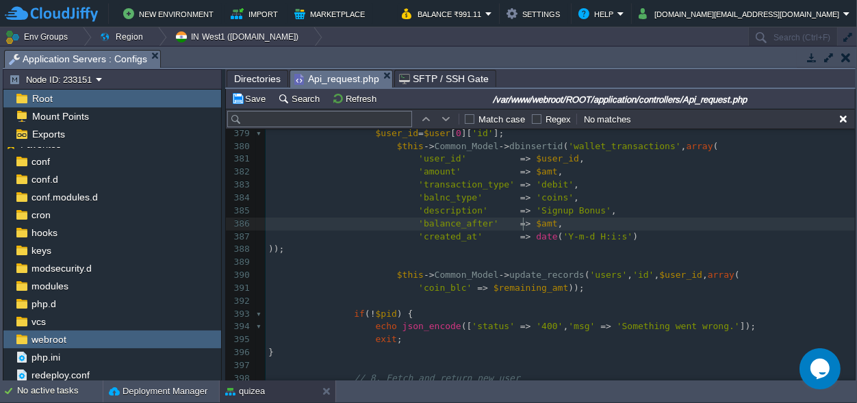
click at [536, 225] on span "$amt" at bounding box center [546, 223] width 21 height 10
type textarea "$amt"
click at [525, 289] on span "$remaining_amt" at bounding box center [530, 288] width 75 height 10
type textarea "$remaining_amt"
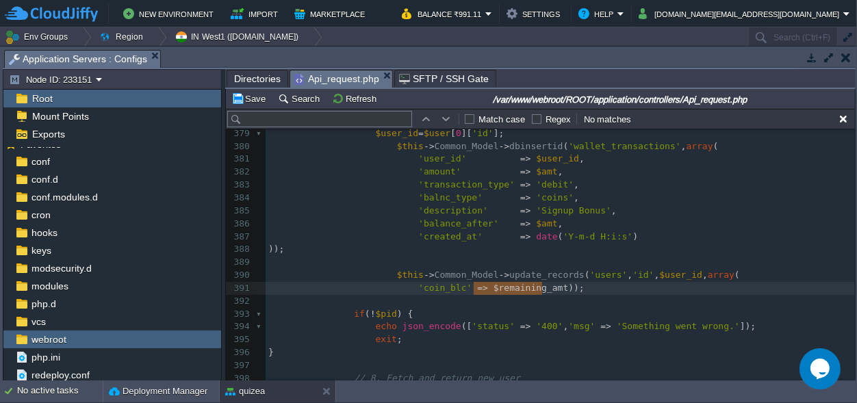
paste textarea
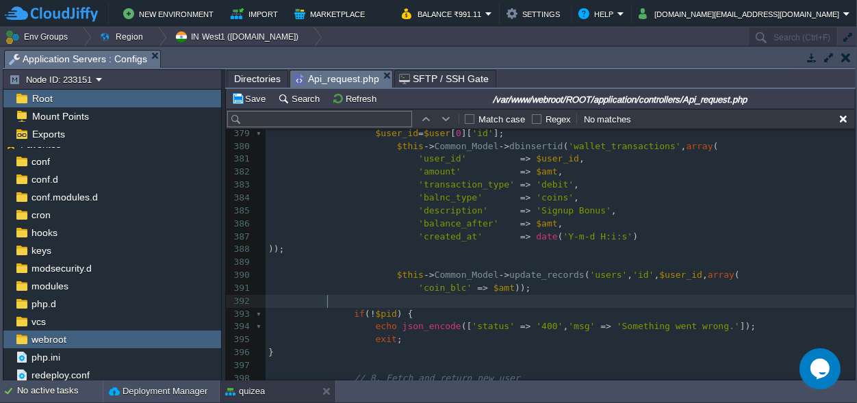
scroll to position [0, 0]
click at [542, 296] on pre at bounding box center [559, 301] width 589 height 13
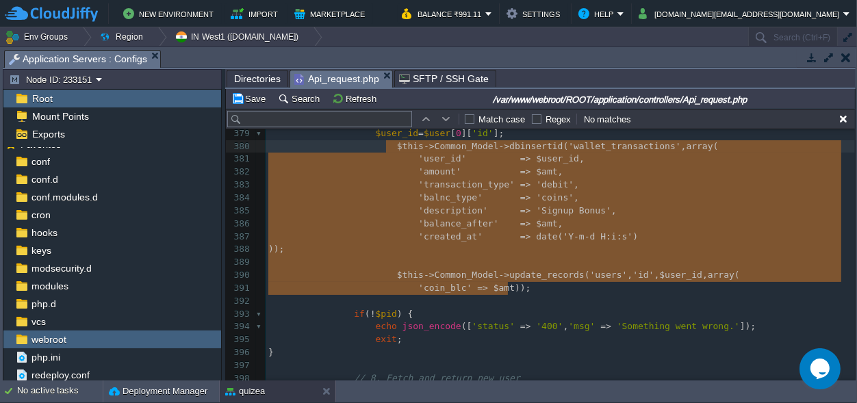
drag, startPoint x: 527, startPoint y: 289, endPoint x: 387, endPoint y: 153, distance: 195.0
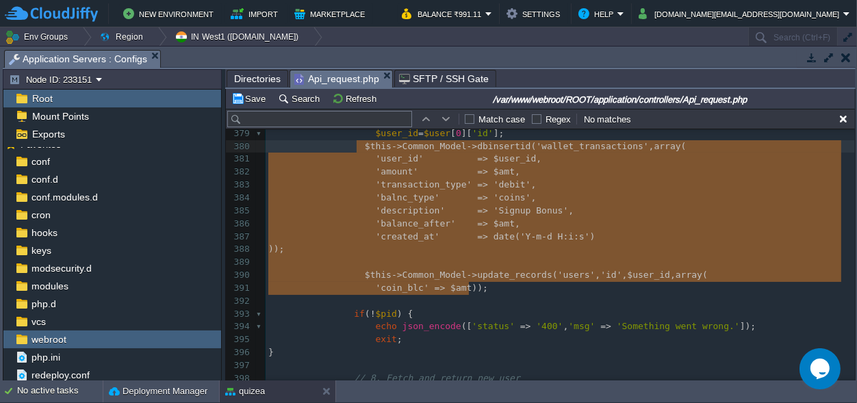
type textarea "$this->Common_Model->dbinsertid('wallet_transactions', array( 'user_id' => $use…"
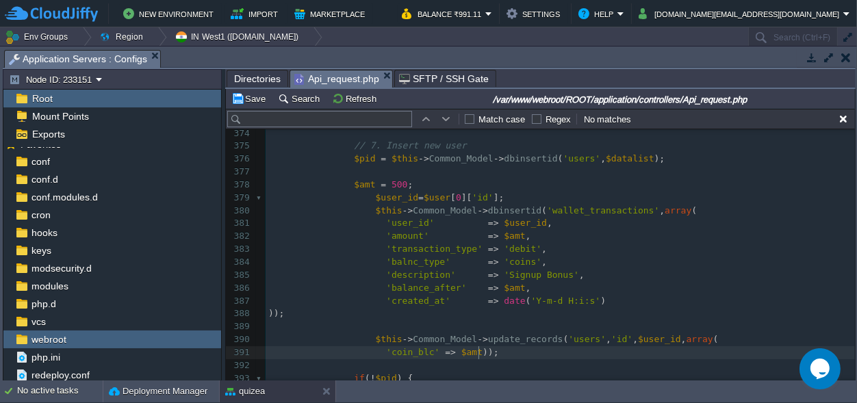
click at [354, 155] on span "$pid" at bounding box center [364, 158] width 21 height 10
type textarea "$pid"
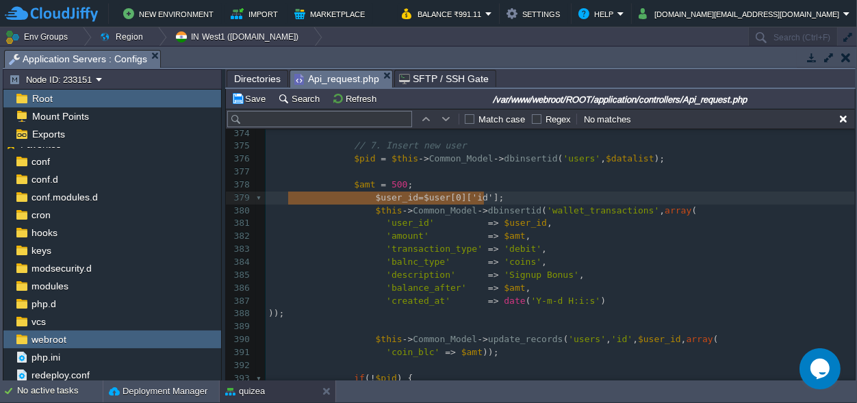
type textarea "$user_id=$user[0]['id'];"
drag, startPoint x: 489, startPoint y: 196, endPoint x: 250, endPoint y: 194, distance: 238.8
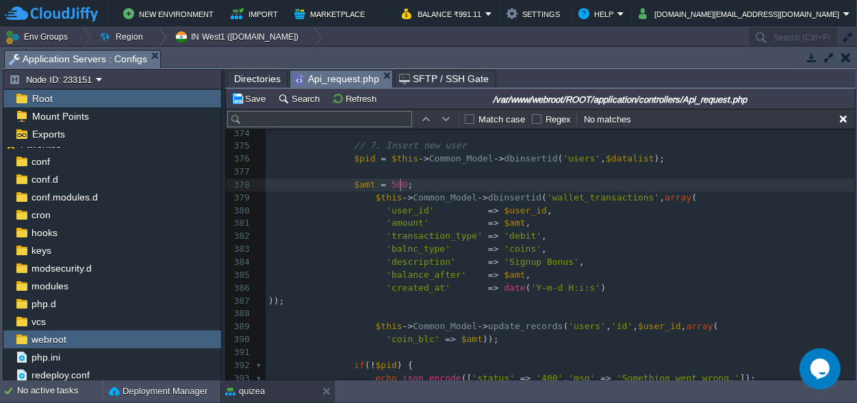
click at [499, 217] on pre "'amount' => $amt ," at bounding box center [559, 223] width 589 height 13
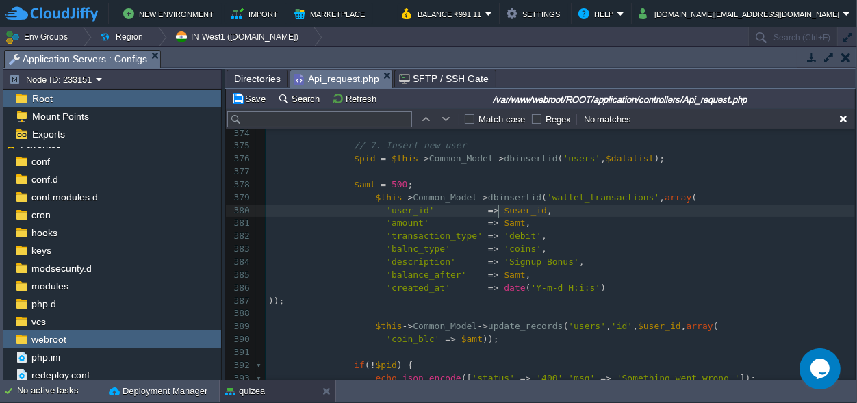
type textarea "$user_id"
click at [499, 217] on pre "'amount' => $amt ," at bounding box center [559, 223] width 589 height 13
paste textarea
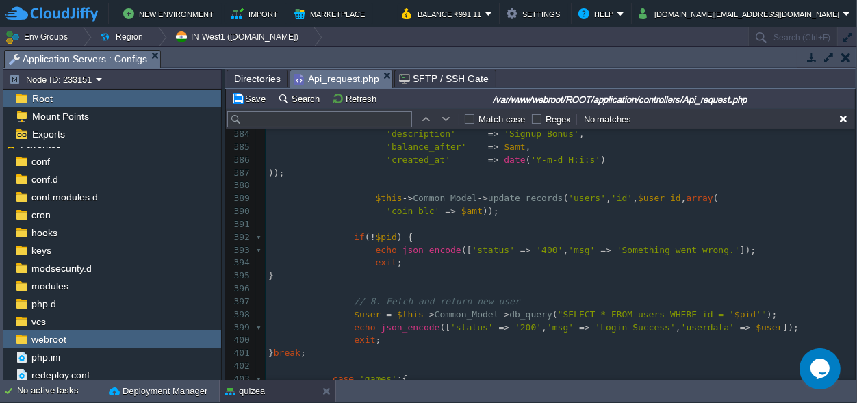
click at [630, 196] on div "xxxxxxxxxx 364 $datalist = [ 365 'Name' => $name , 366 'player_id' => $player_i…" at bounding box center [559, 237] width 589 height 735
type textarea "$user_id"
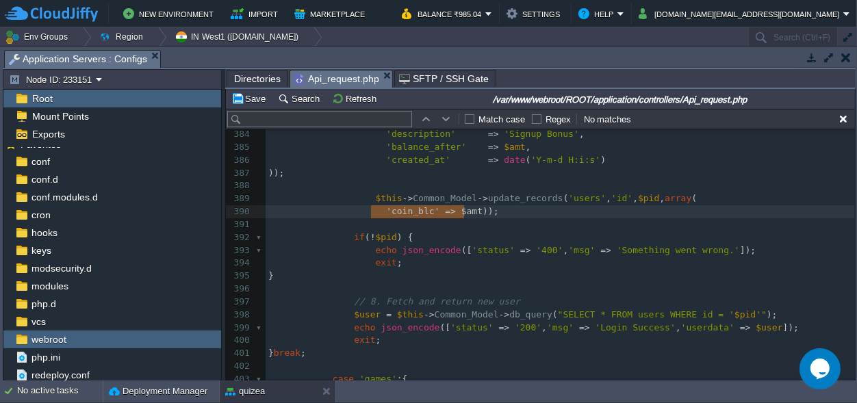
type textarea "'coin_blc' => $amt"
drag, startPoint x: 463, startPoint y: 211, endPoint x: 375, endPoint y: 209, distance: 87.6
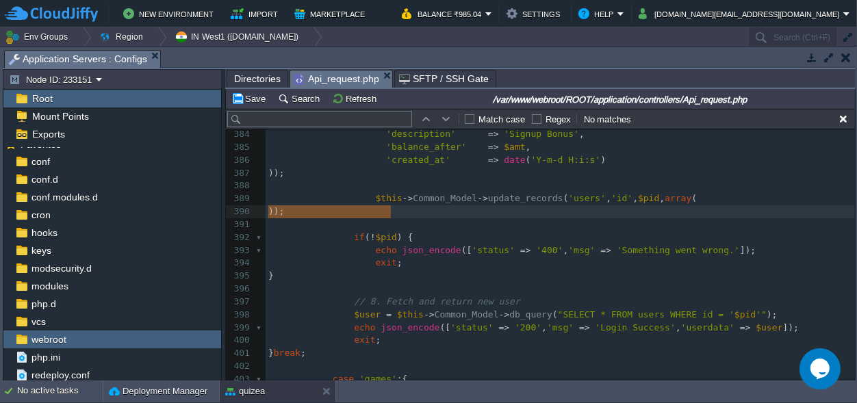
type textarea "$this->Common_Model->update_records('users', 'id', $pid, array( ));"
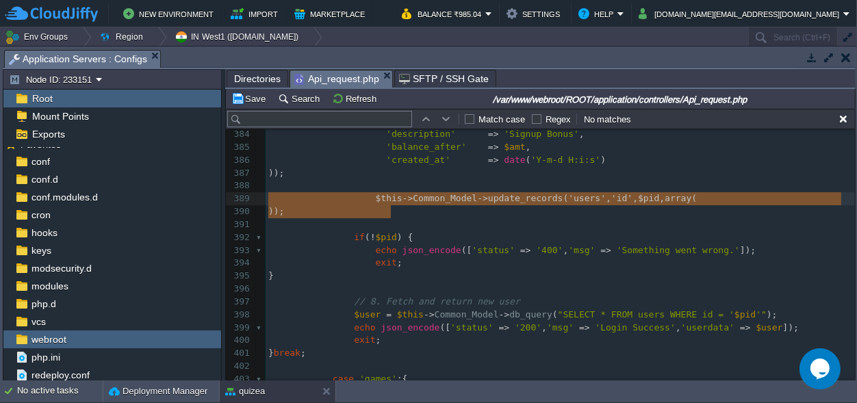
drag, startPoint x: 411, startPoint y: 215, endPoint x: 267, endPoint y: 198, distance: 145.4
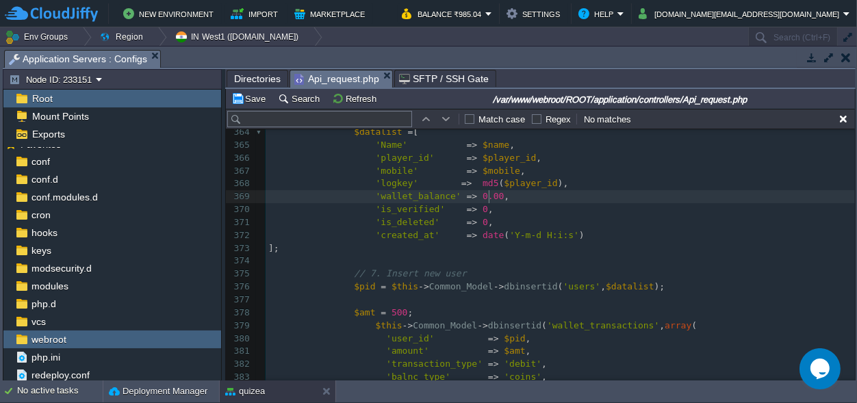
click at [493, 198] on div "xxxxxxxxxx 352 } 353 354 // 5. Generate unique 8-digit player_id 355 do { 356 $…" at bounding box center [559, 267] width 589 height 593
drag, startPoint x: 493, startPoint y: 198, endPoint x: 368, endPoint y: 200, distance: 125.2
paste textarea
type textarea ","
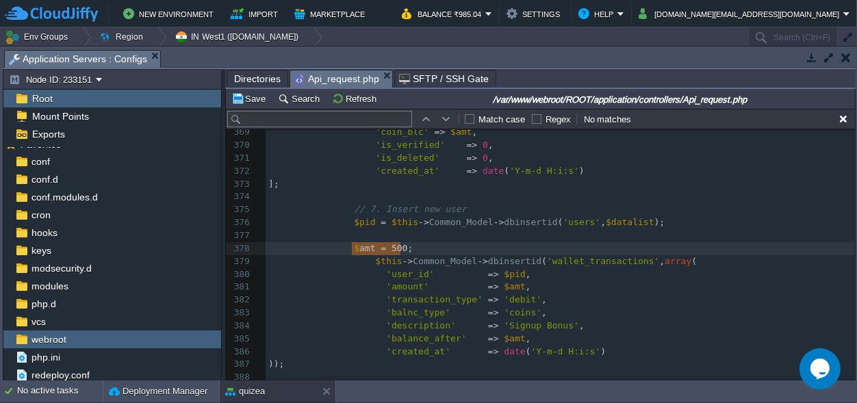
type textarea "$amt = 500;"
drag, startPoint x: 414, startPoint y: 247, endPoint x: 347, endPoint y: 248, distance: 67.1
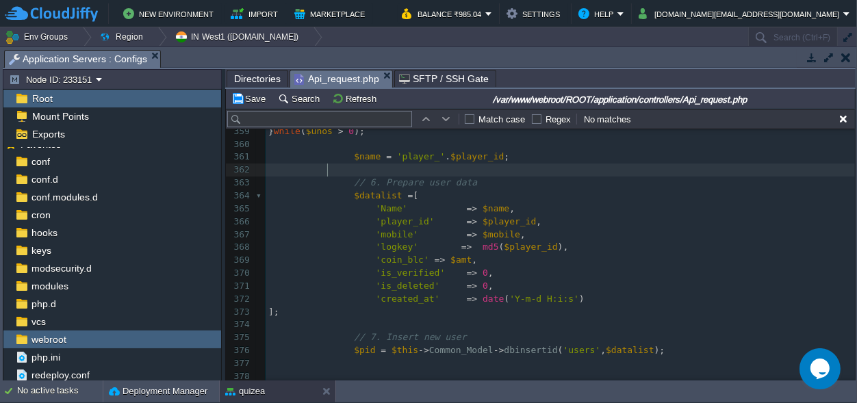
click at [350, 171] on pre at bounding box center [559, 170] width 589 height 13
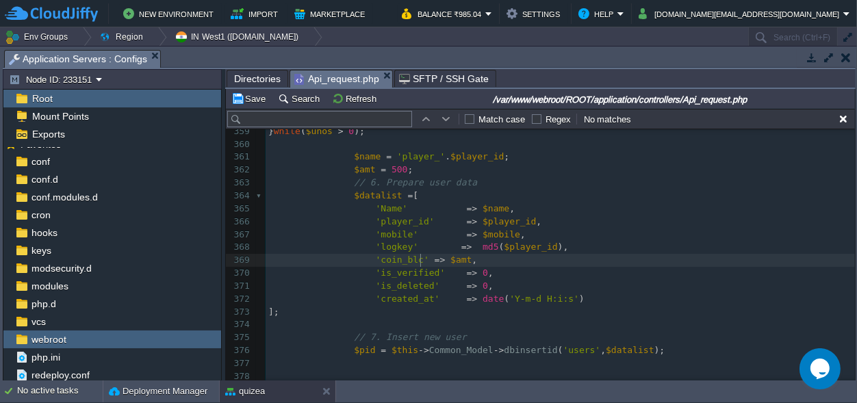
click at [429, 260] on span at bounding box center [431, 260] width 5 height 10
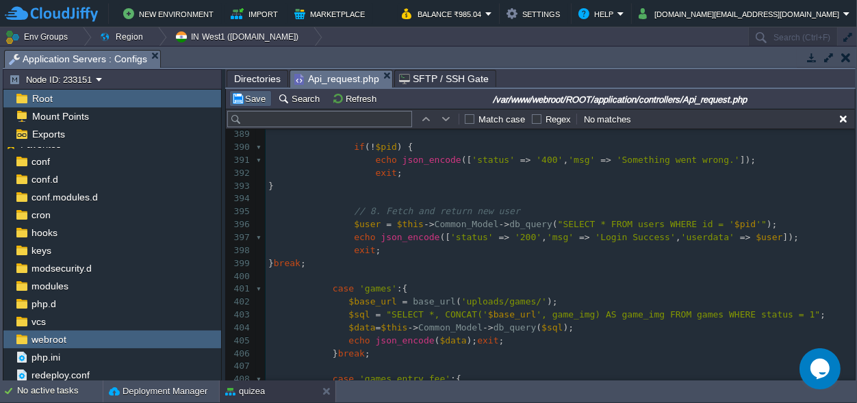
click at [255, 98] on button "Save" at bounding box center [250, 98] width 38 height 12
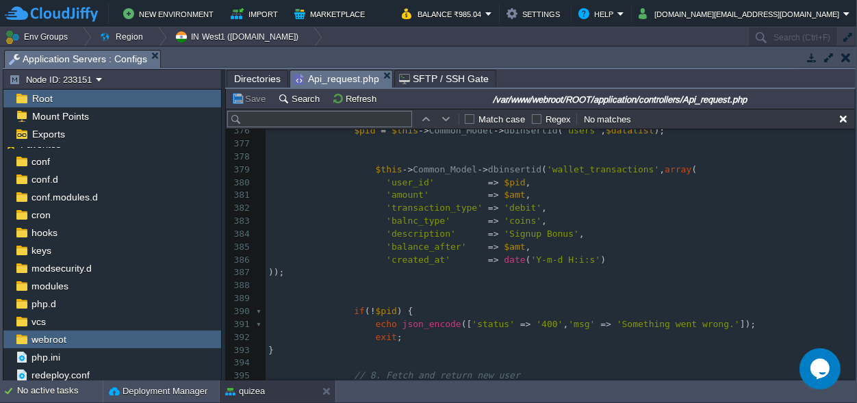
scroll to position [1501, 0]
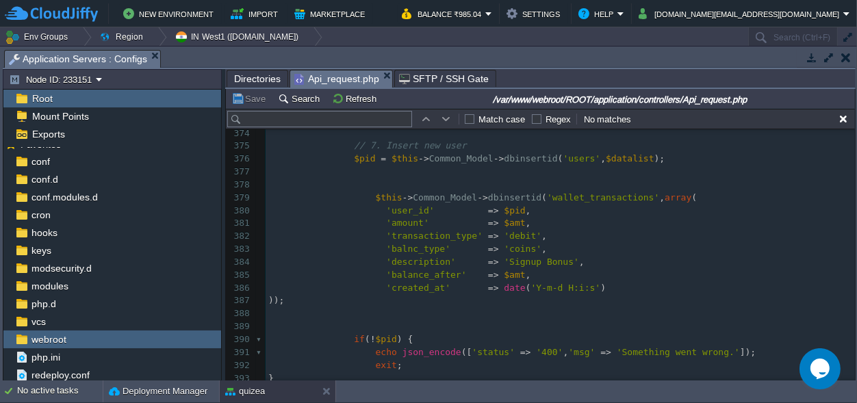
click at [498, 235] on div "xxxxxxxxxx 361 $name = 'player_' . $player_id ; 362 $amt = 500 ; 363 // 6. Prep…" at bounding box center [559, 392] width 589 height 864
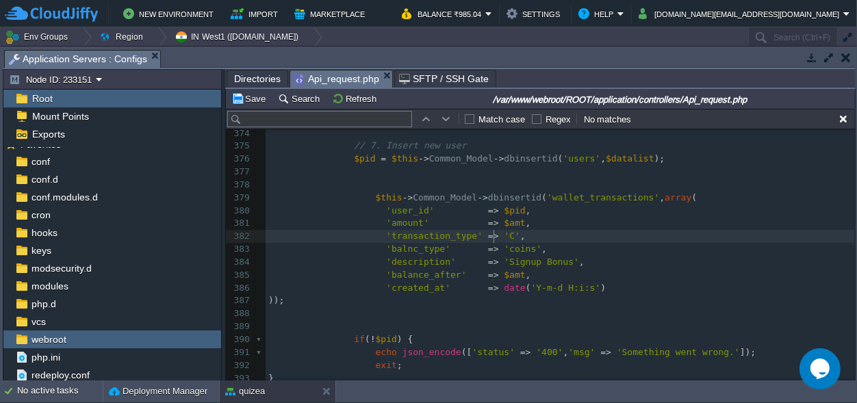
scroll to position [0, 5]
type textarea "Cr"
type textarea "credits"
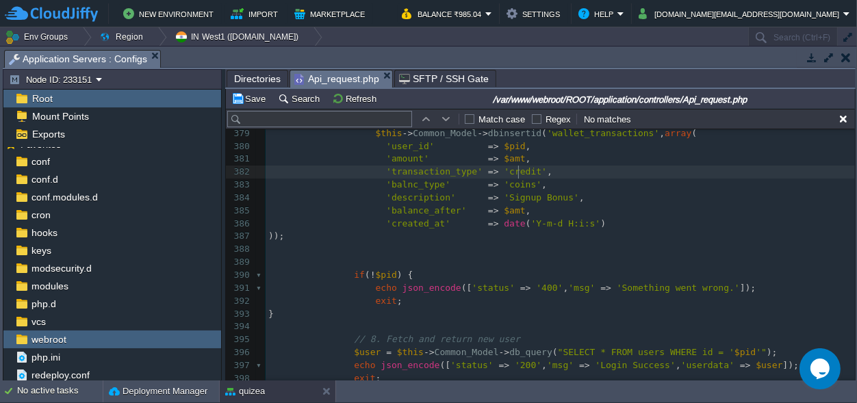
scroll to position [1629, 0]
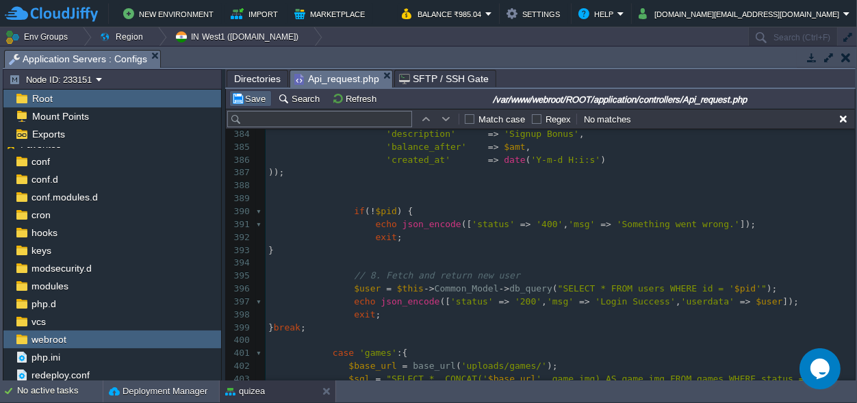
click at [256, 94] on button "Save" at bounding box center [250, 98] width 38 height 12
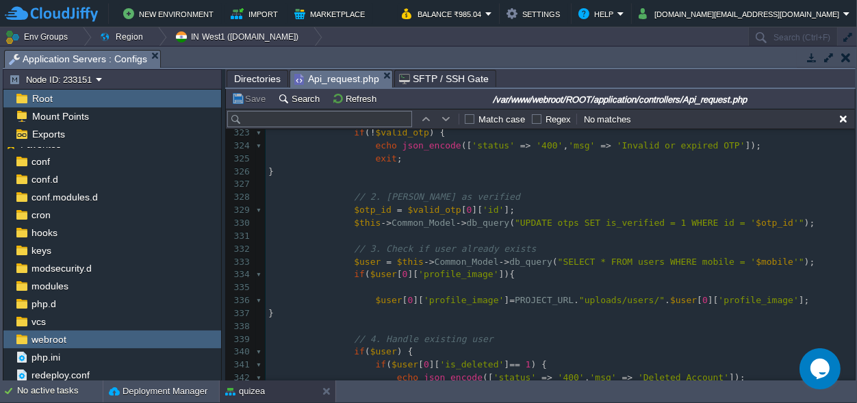
scroll to position [861, 0]
